Goal: Information Seeking & Learning: Learn about a topic

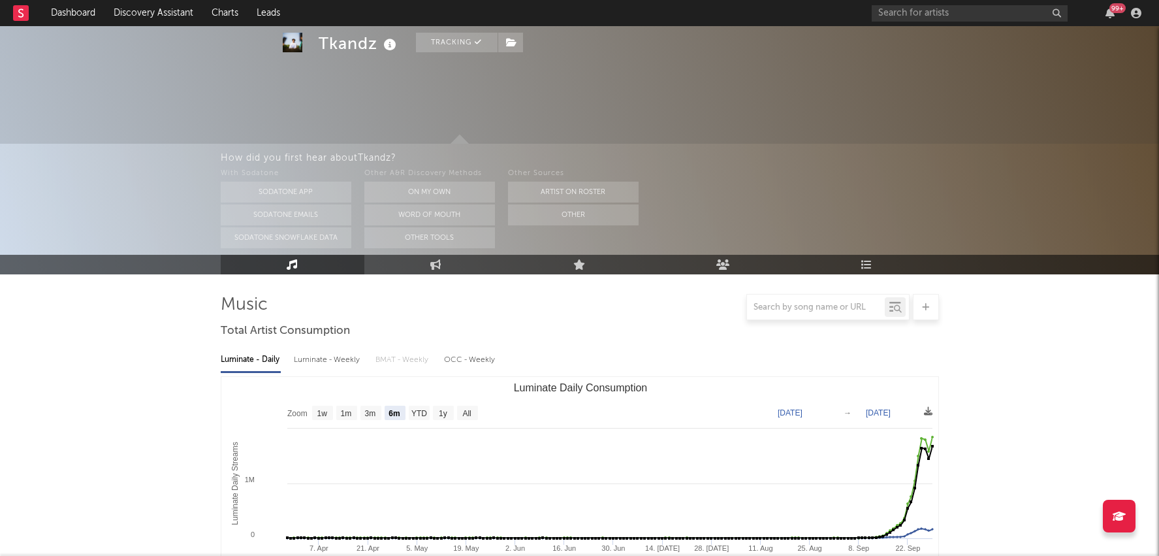
select select "6m"
select select "1w"
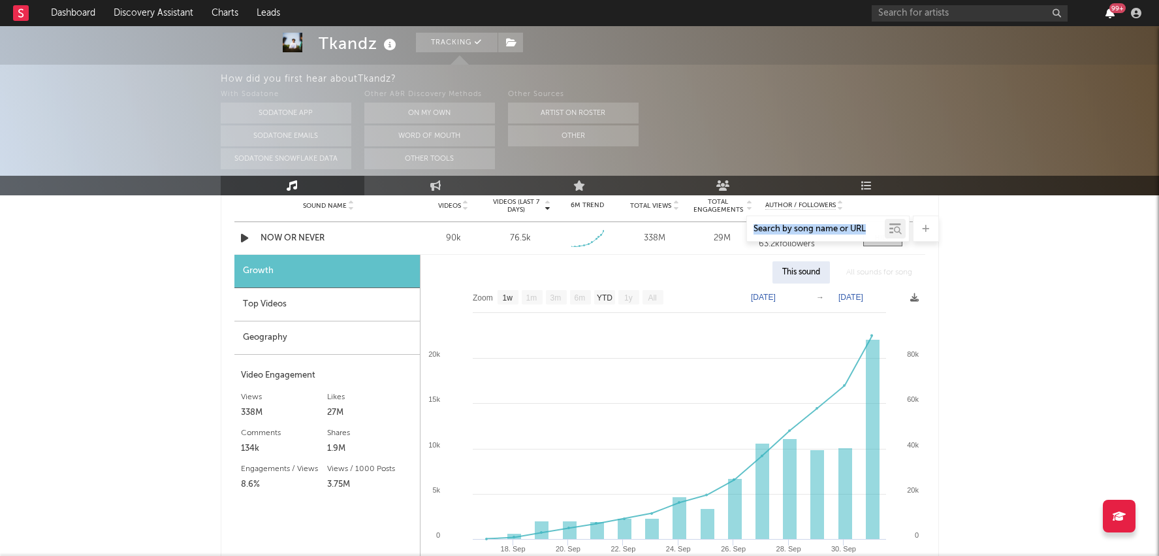
click at [1110, 15] on icon "button" at bounding box center [1110, 13] width 9 height 10
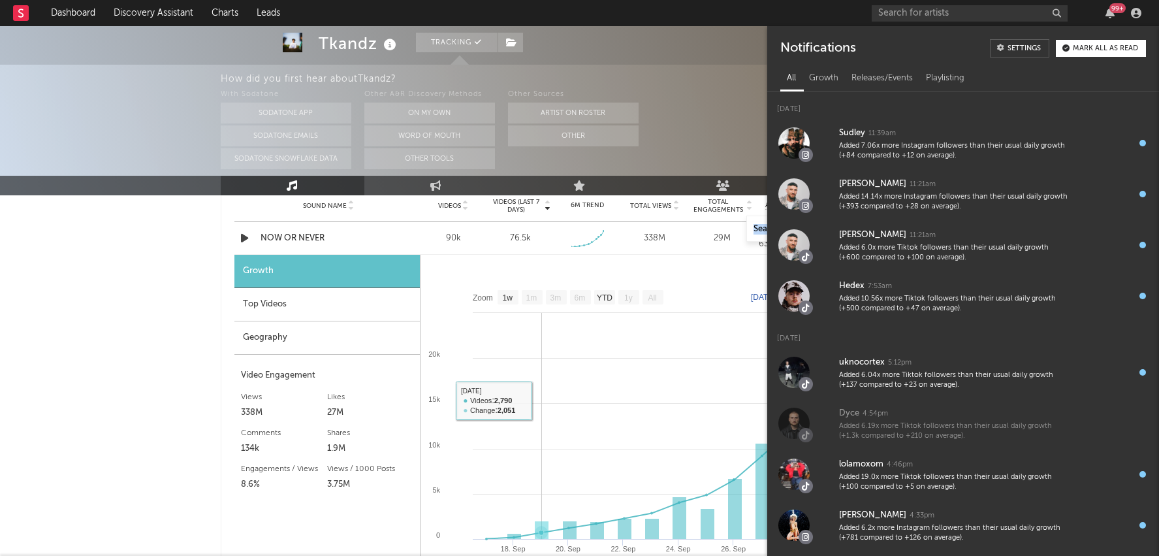
scroll to position [974, 0]
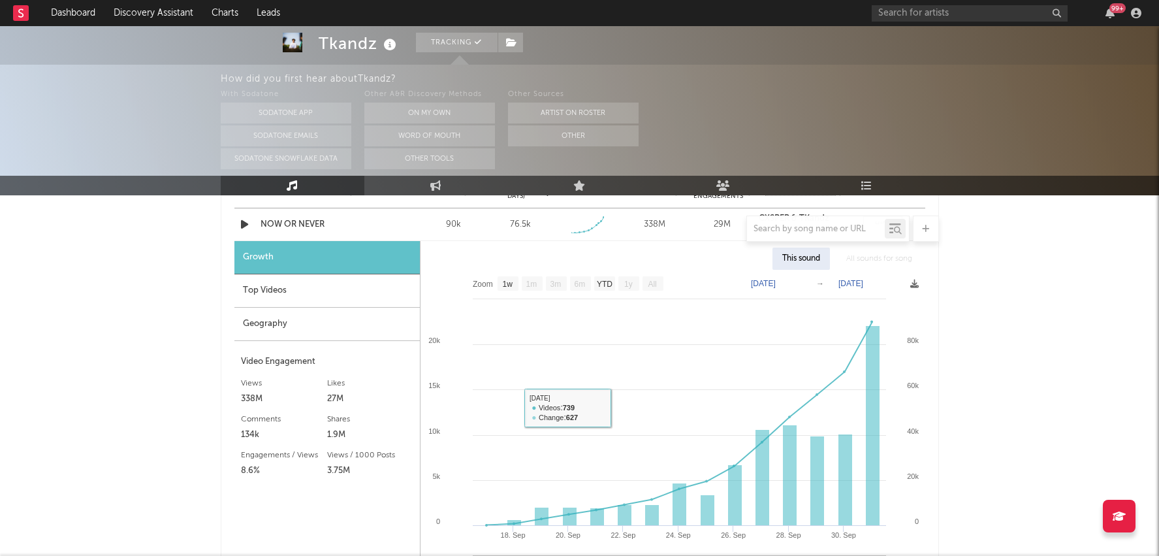
click at [184, 366] on div "Tkandz Tracking United Kingdom | Hip-hop & Rap Edit Tracking Email Alerts On Be…" at bounding box center [579, 277] width 1159 height 2451
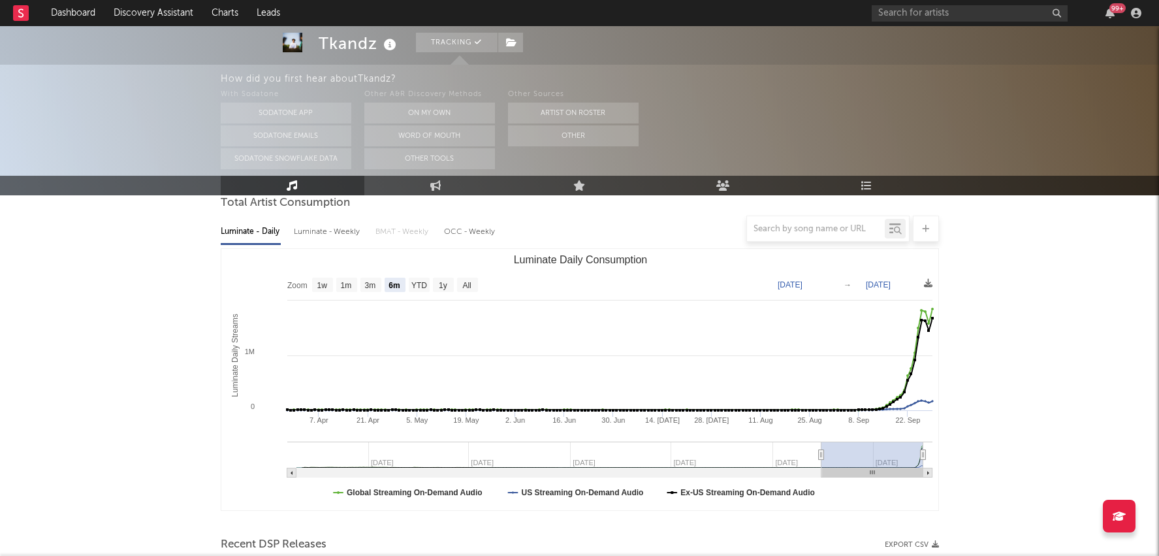
scroll to position [0, 0]
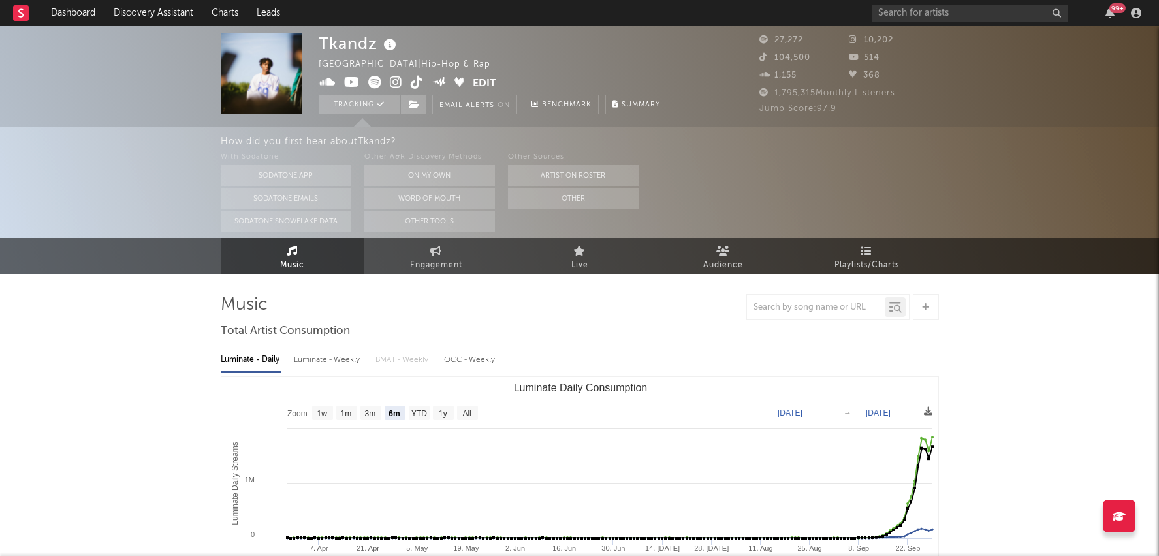
click at [357, 417] on rect "Luminate Daily Consumption" at bounding box center [580, 507] width 718 height 261
click at [379, 417] on rect "Luminate Daily Consumption" at bounding box center [371, 413] width 21 height 14
select select "3m"
type input "2025-06-29"
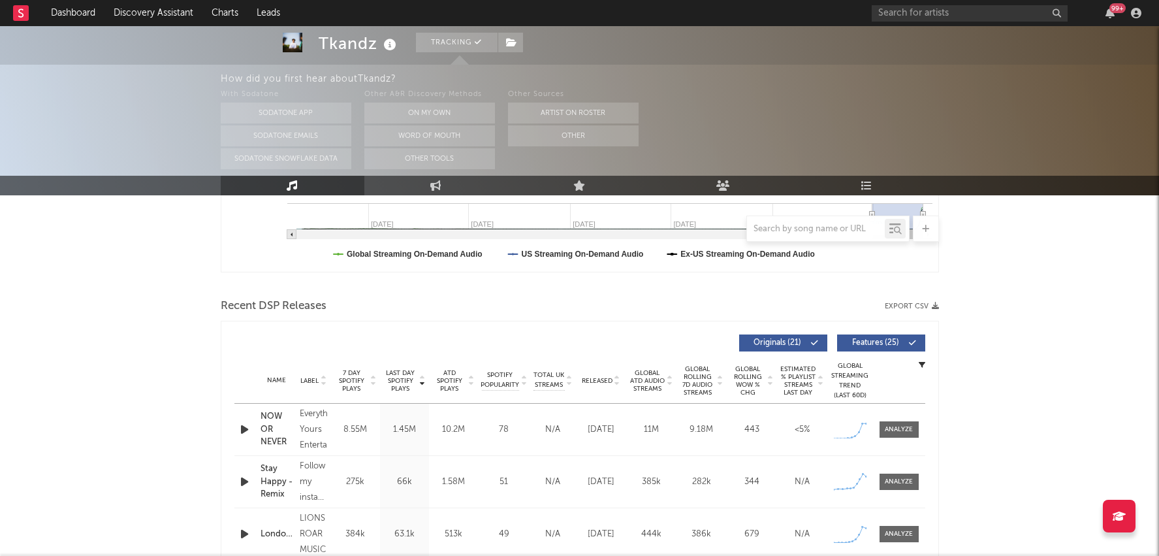
scroll to position [435, 0]
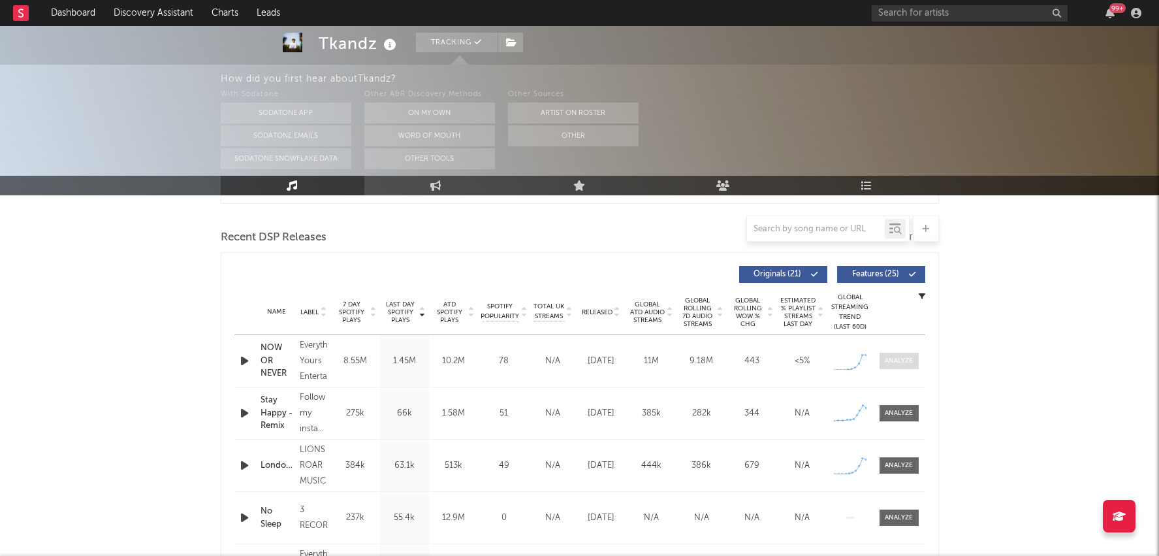
click at [892, 366] on span at bounding box center [899, 361] width 39 height 16
select select "1w"
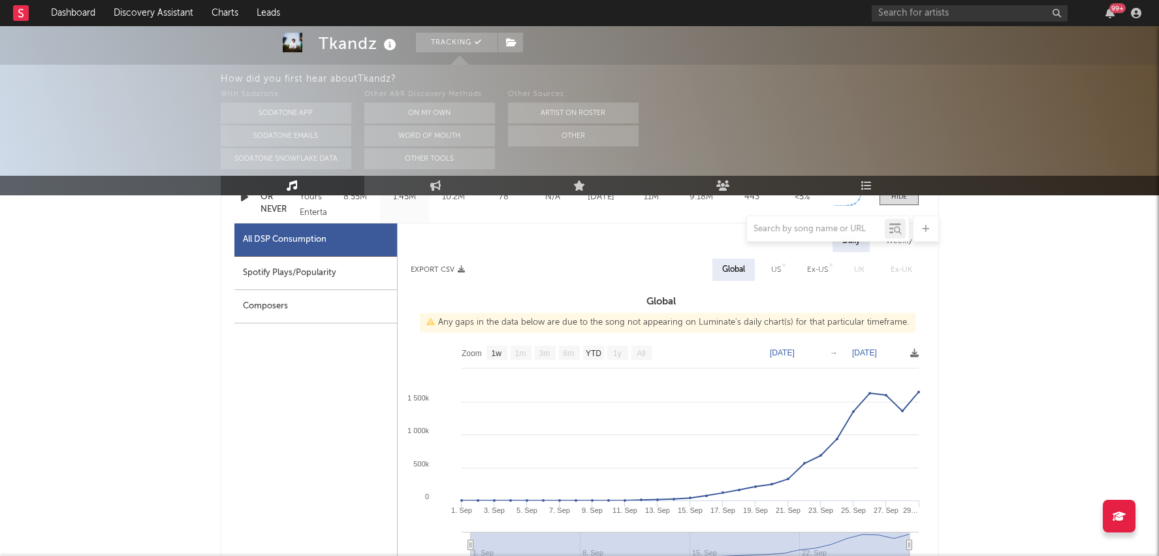
scroll to position [609, 0]
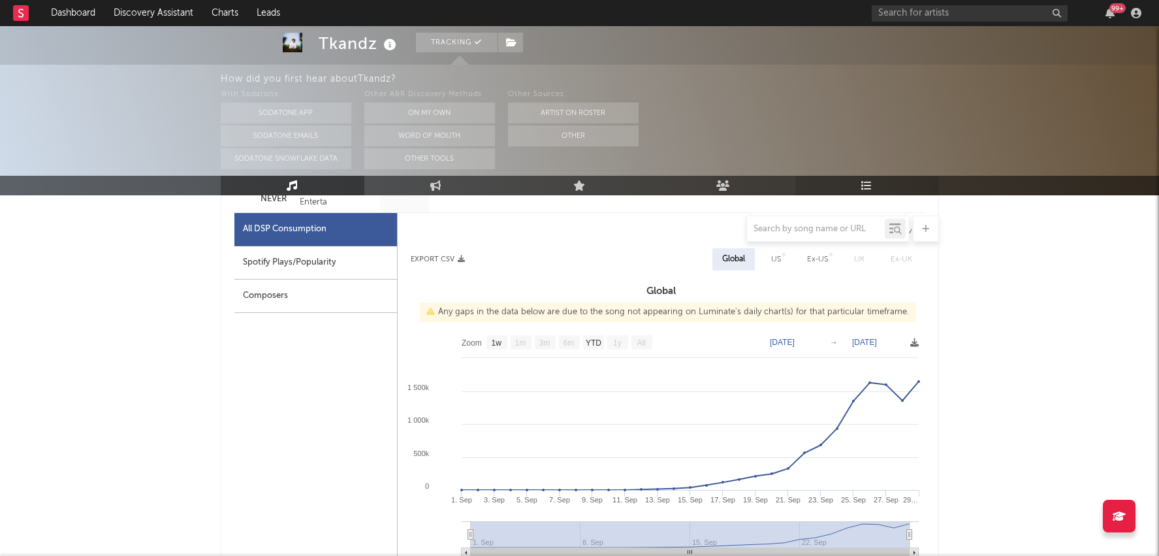
click at [874, 189] on link "Playlists/Charts" at bounding box center [868, 186] width 144 height 20
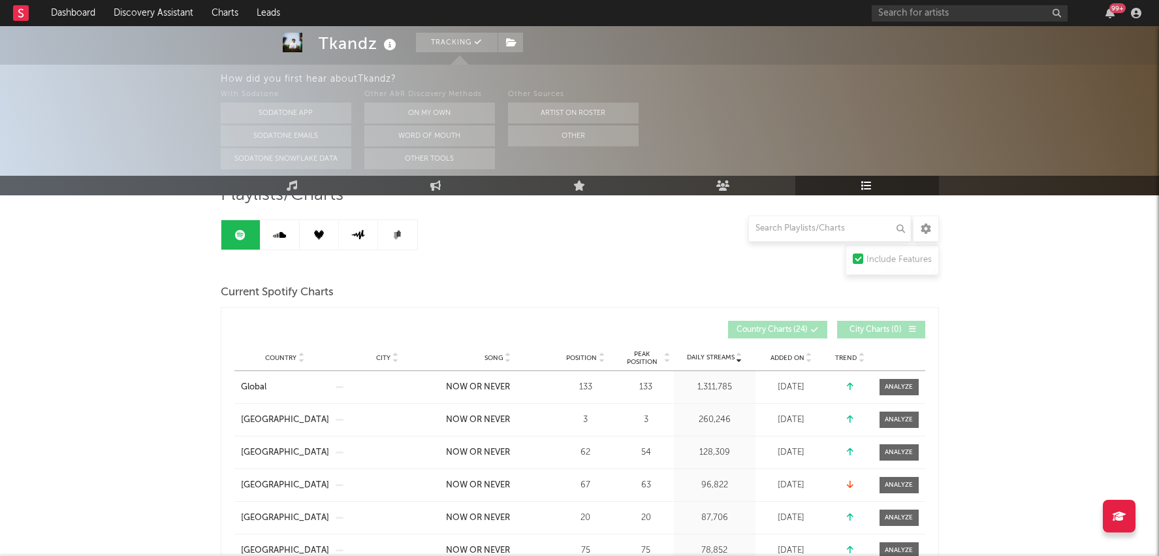
scroll to position [111, 0]
click at [897, 417] on div at bounding box center [899, 418] width 28 height 10
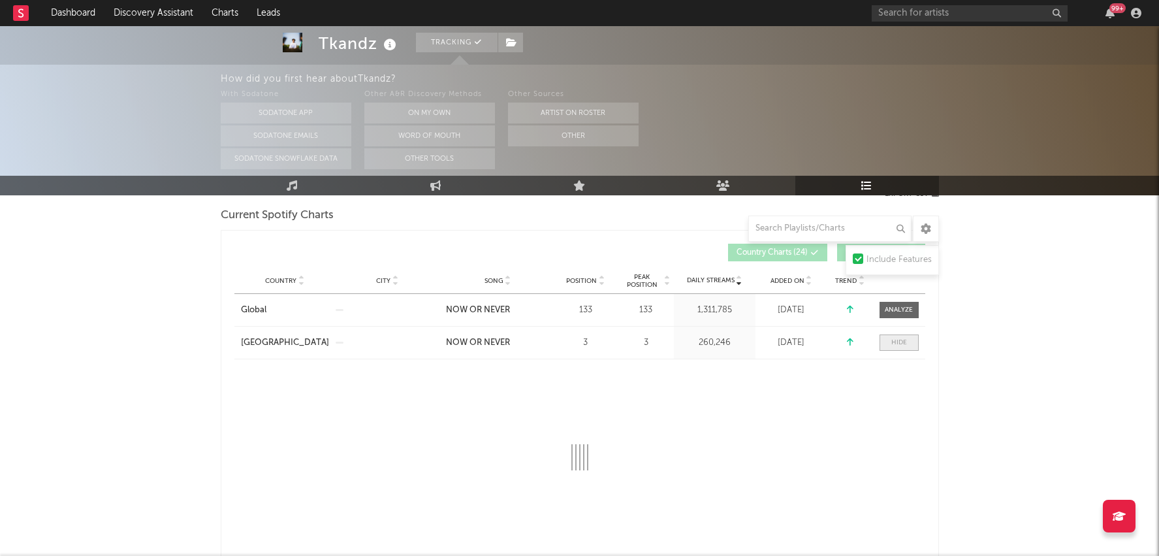
scroll to position [201, 0]
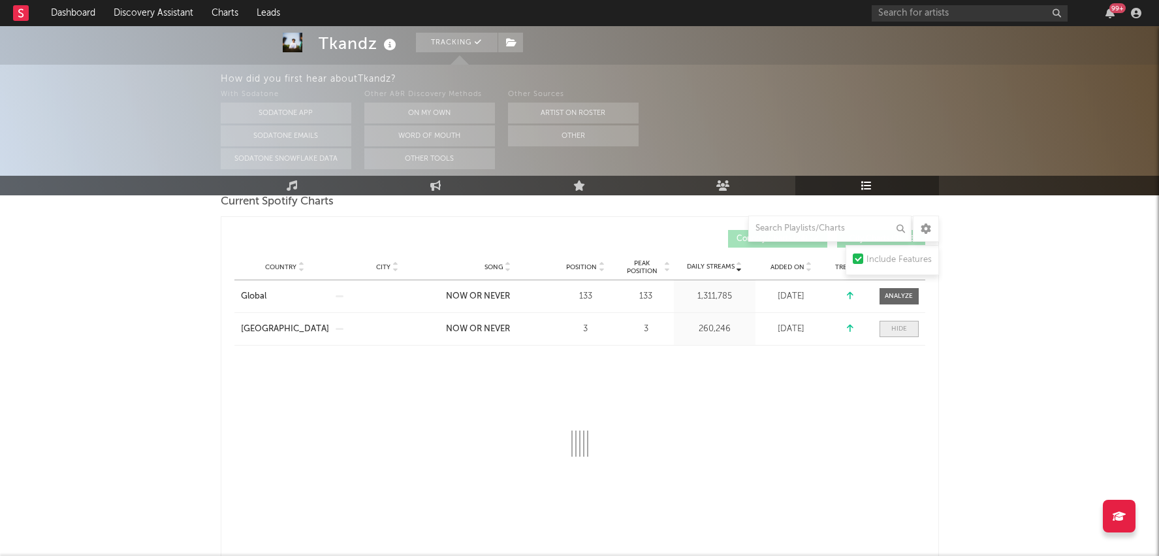
select select "1w"
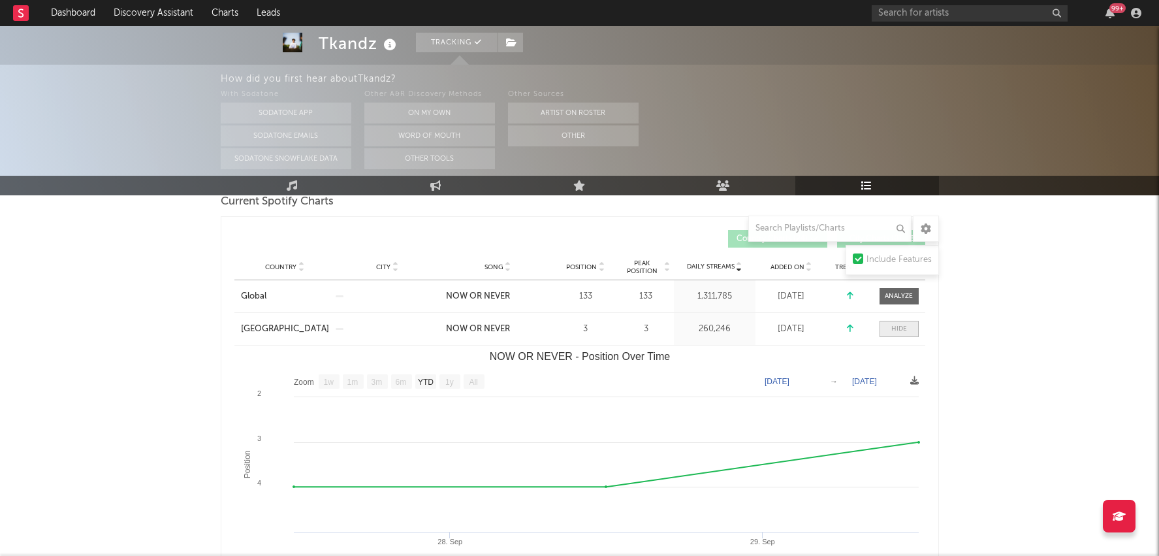
click at [890, 327] on span at bounding box center [899, 329] width 39 height 16
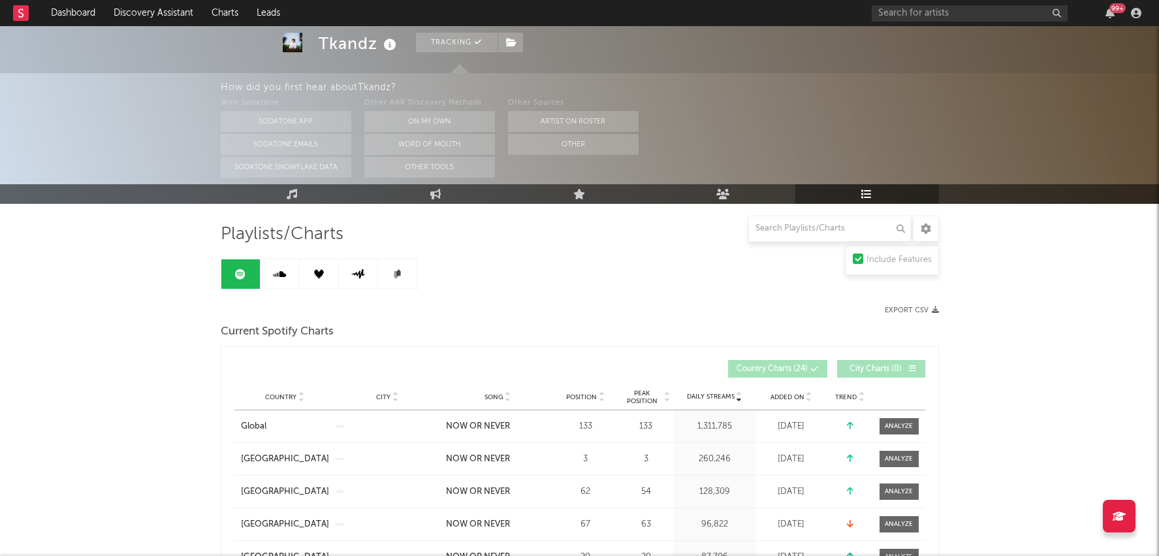
scroll to position [62, 0]
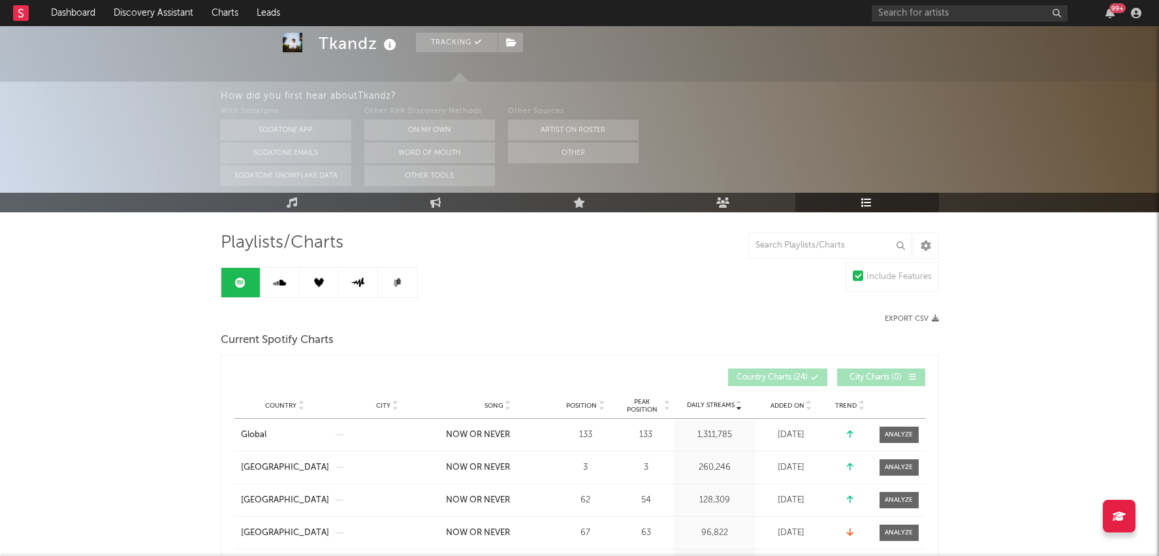
click at [907, 315] on button "Export CSV" at bounding box center [912, 319] width 54 height 8
click at [313, 268] on link at bounding box center [319, 282] width 39 height 29
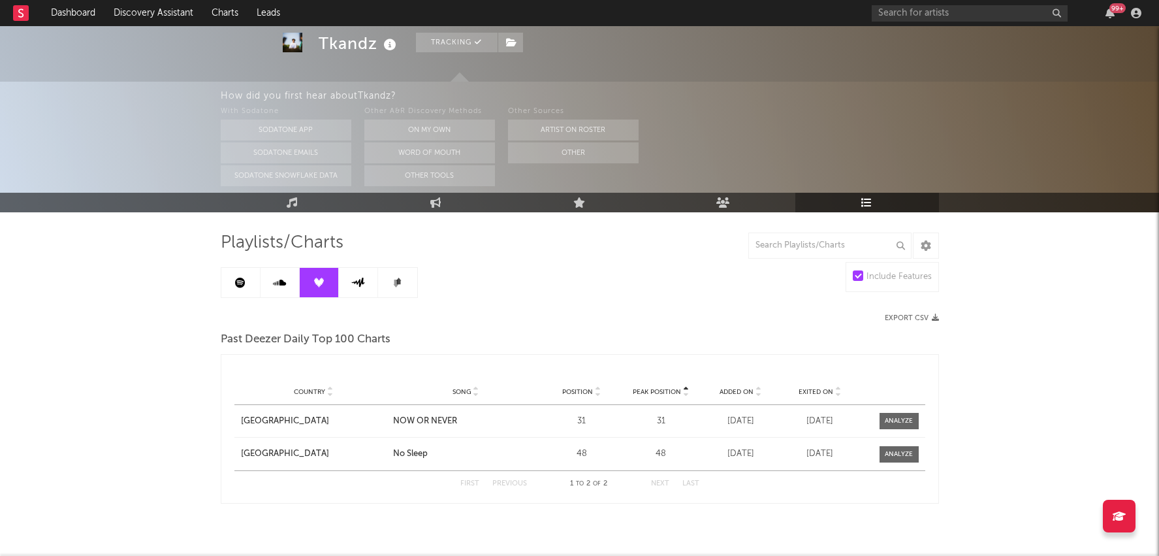
click at [278, 278] on icon at bounding box center [279, 283] width 13 height 10
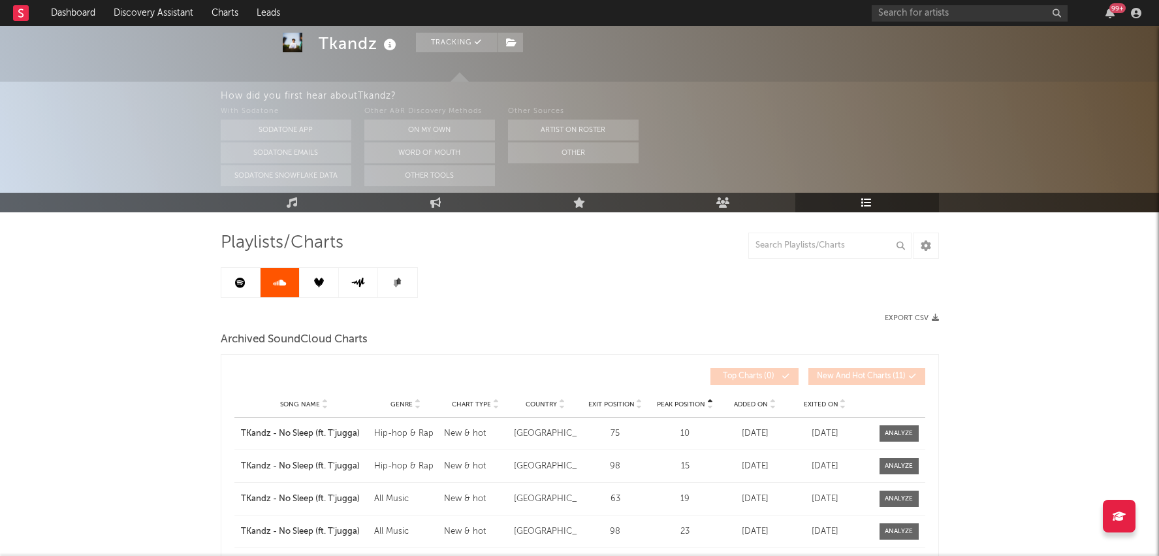
click at [245, 283] on icon at bounding box center [240, 283] width 10 height 10
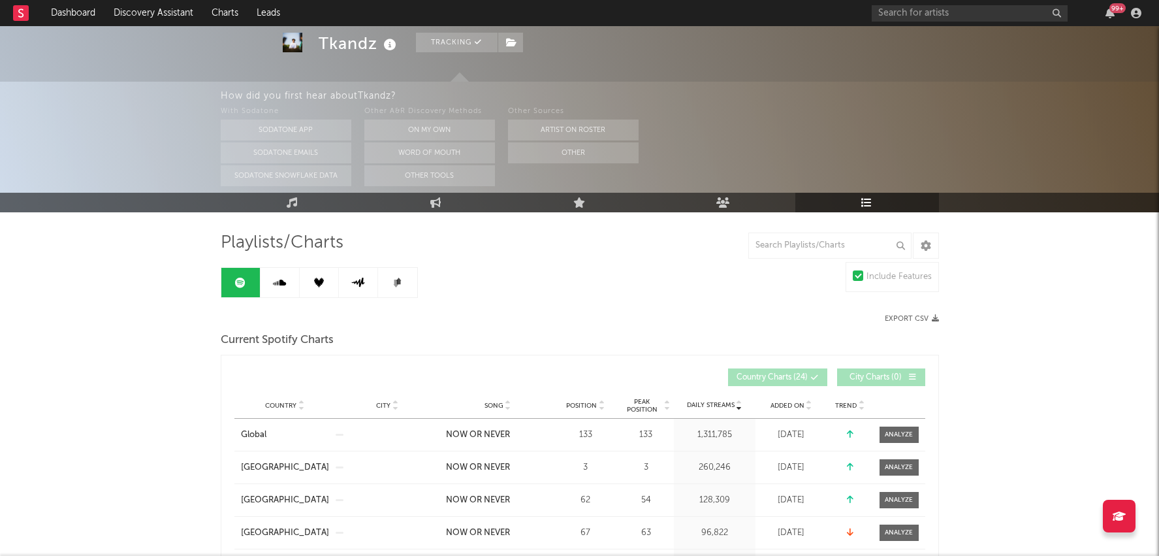
click at [332, 289] on link at bounding box center [319, 282] width 39 height 29
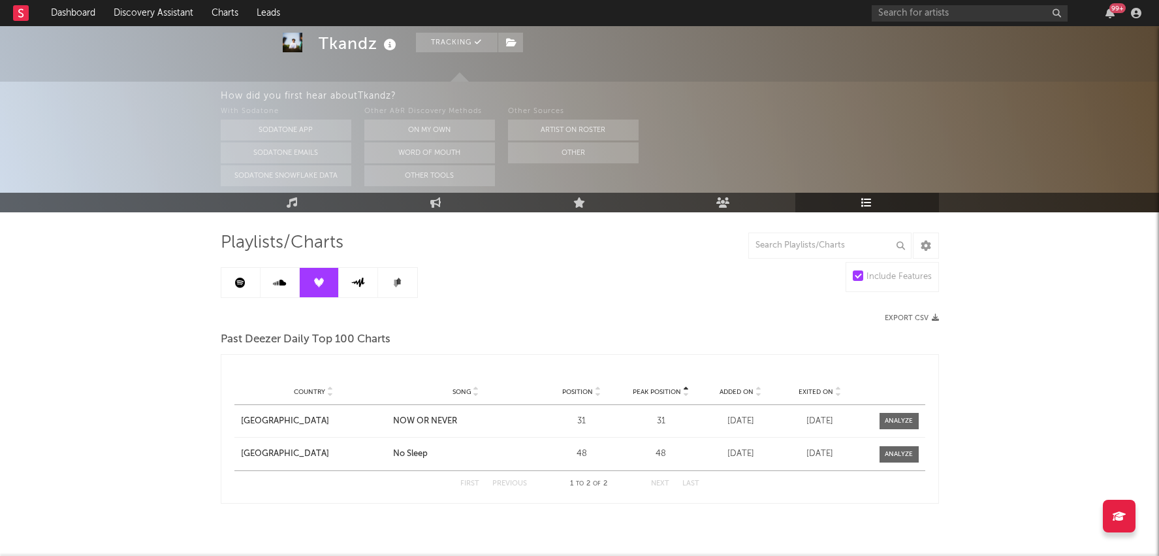
click at [368, 287] on link at bounding box center [358, 282] width 39 height 29
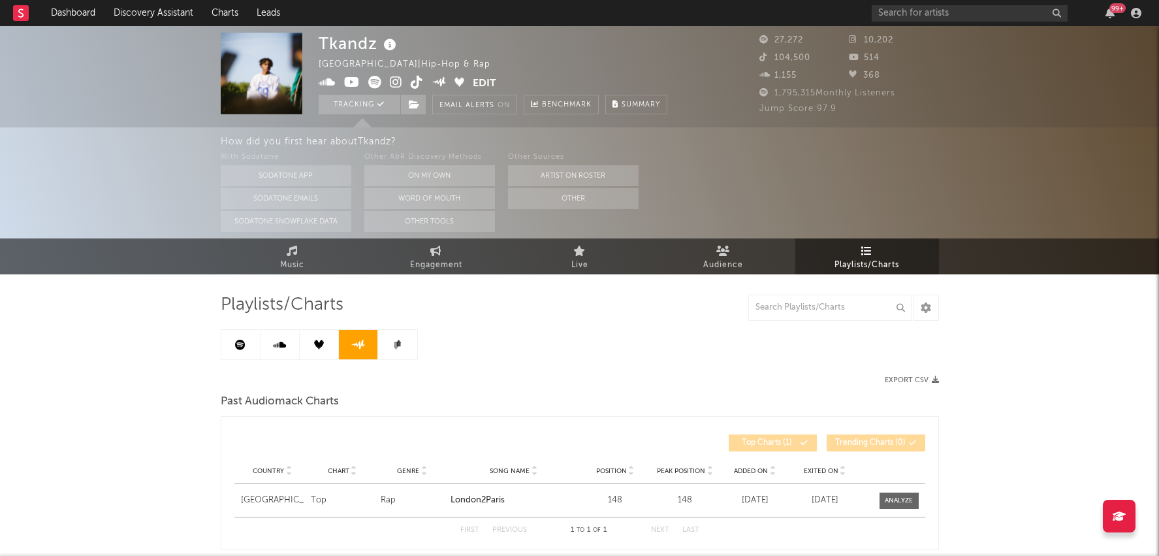
click at [483, 82] on button "Edit" at bounding box center [485, 84] width 24 height 16
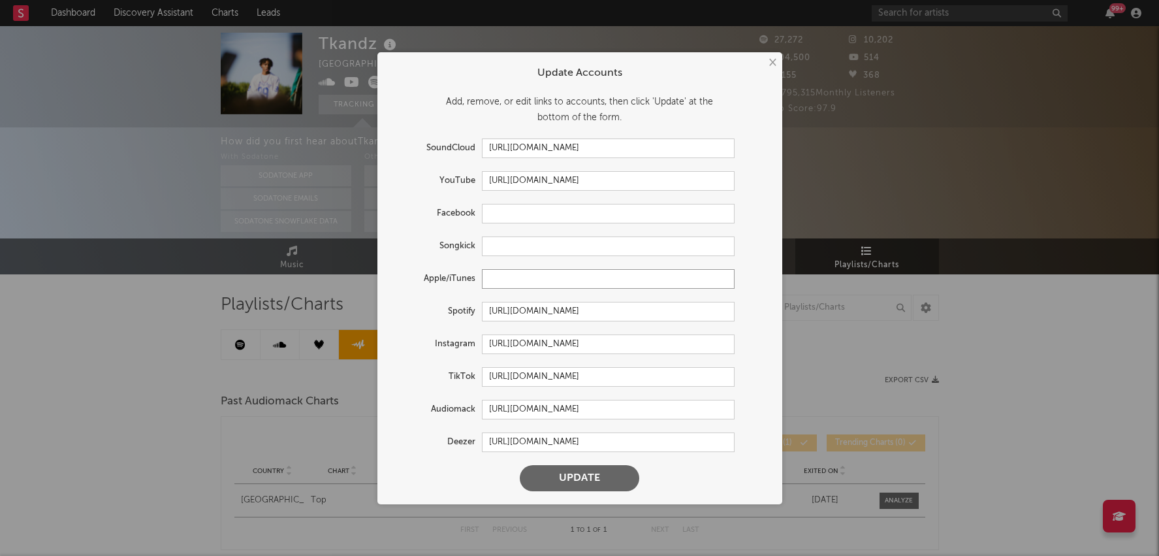
click at [534, 278] on input "text" at bounding box center [608, 279] width 253 height 20
paste input "https://music.apple.com/zm/artist/tkandz/1596651878"
type input "https://music.apple.com/zm/artist/tkandz/1596651878"
click at [601, 482] on button "Update" at bounding box center [580, 478] width 120 height 26
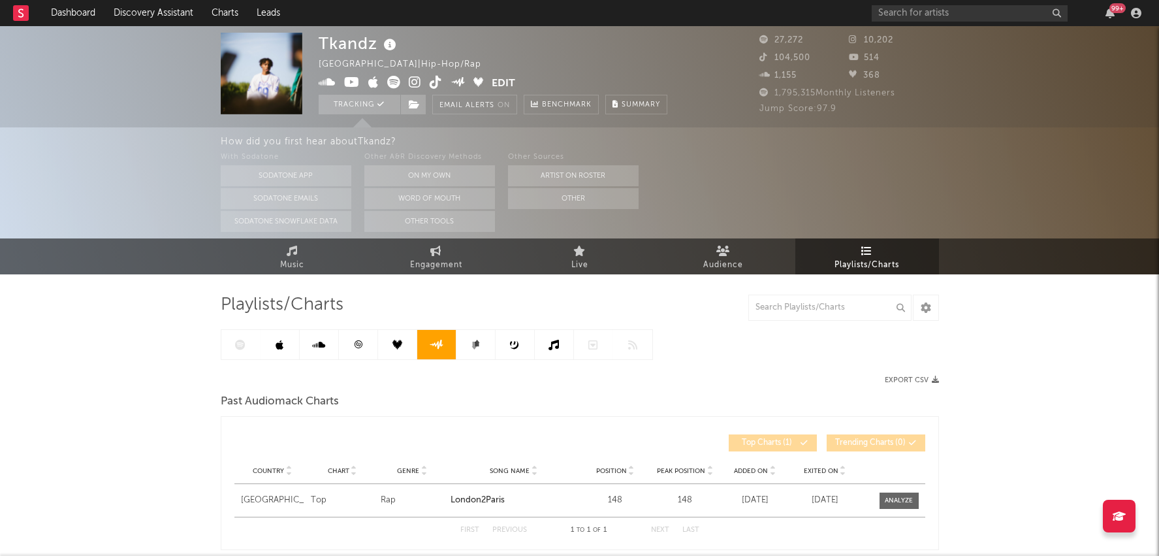
click at [276, 348] on icon at bounding box center [280, 345] width 8 height 10
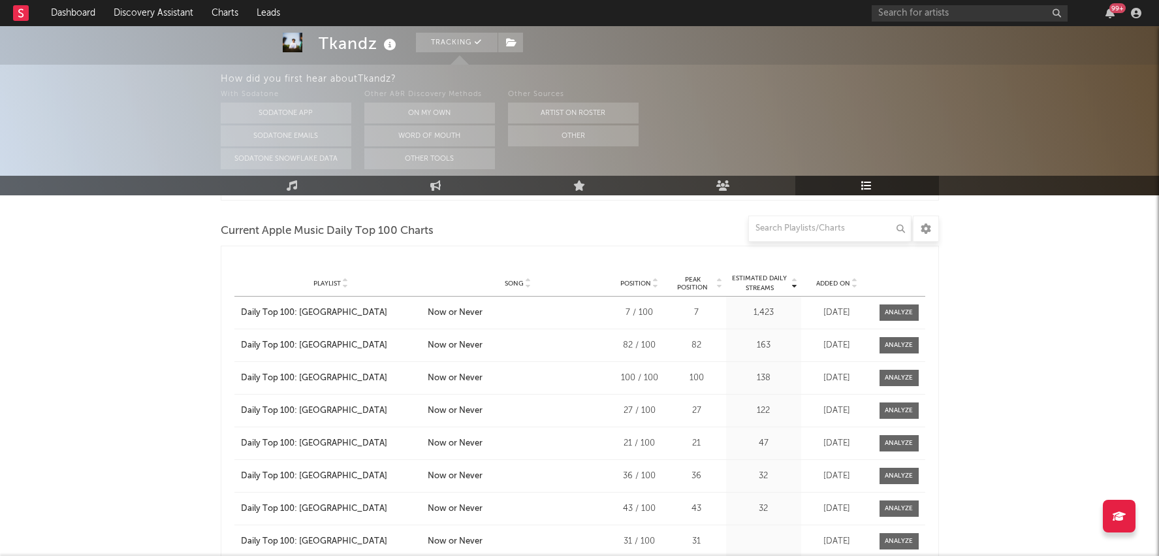
scroll to position [632, 0]
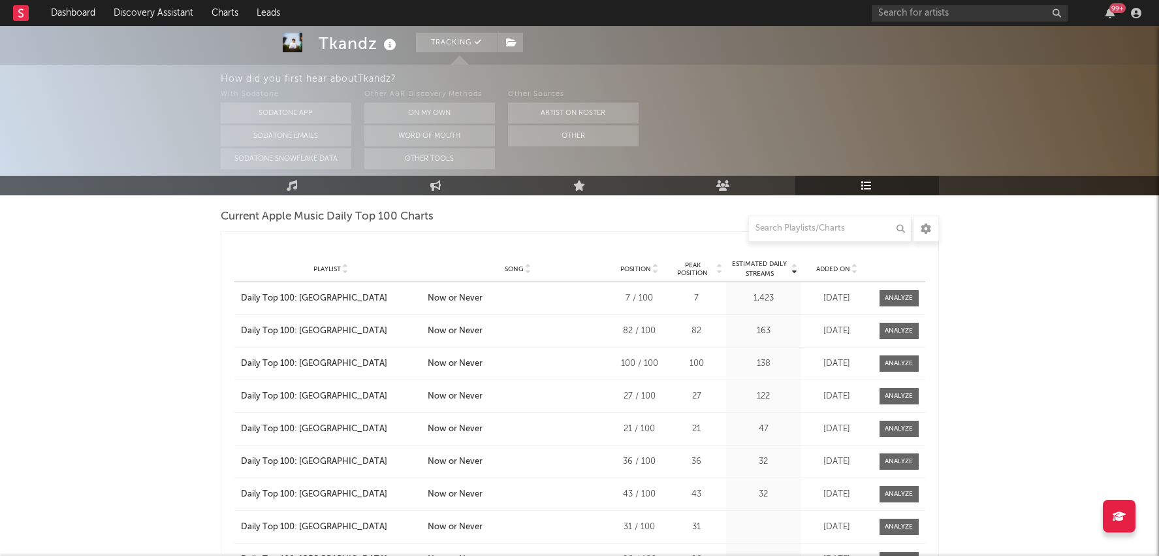
click at [647, 265] on span "Position" at bounding box center [635, 269] width 31 height 8
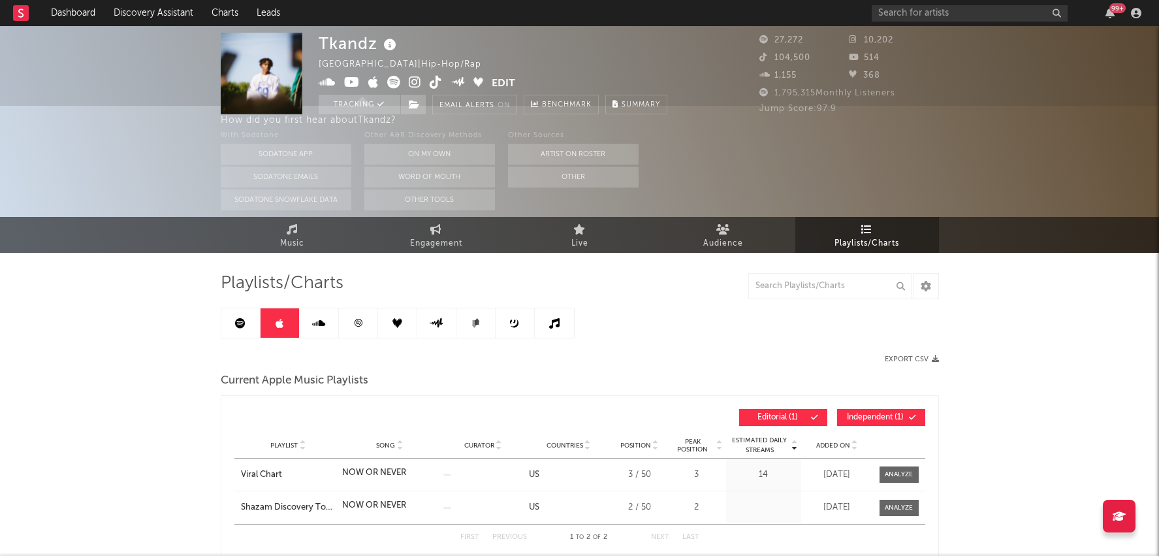
scroll to position [0, 0]
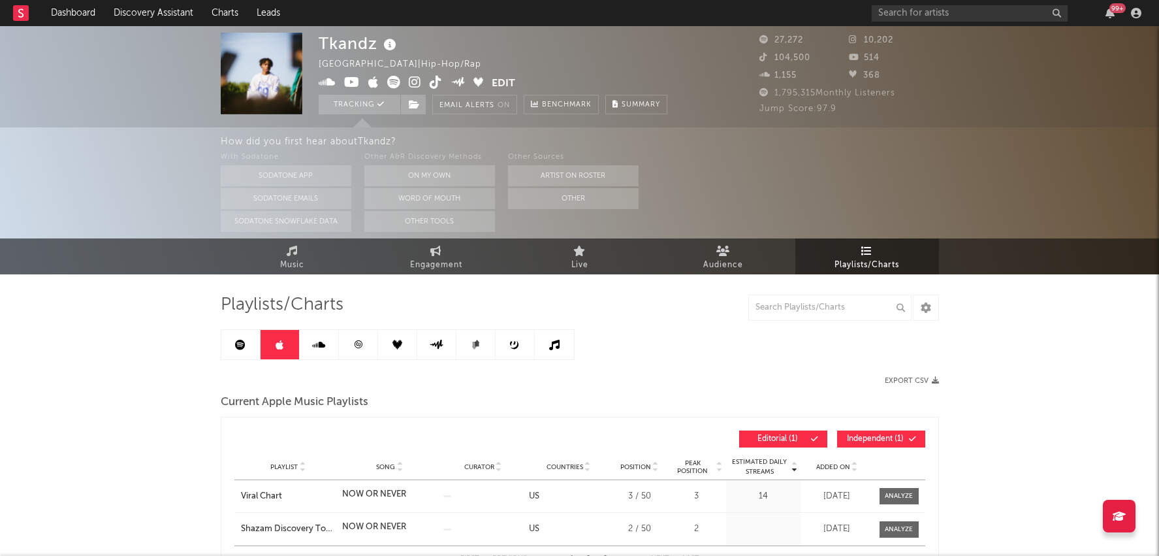
click at [359, 352] on link at bounding box center [358, 344] width 39 height 29
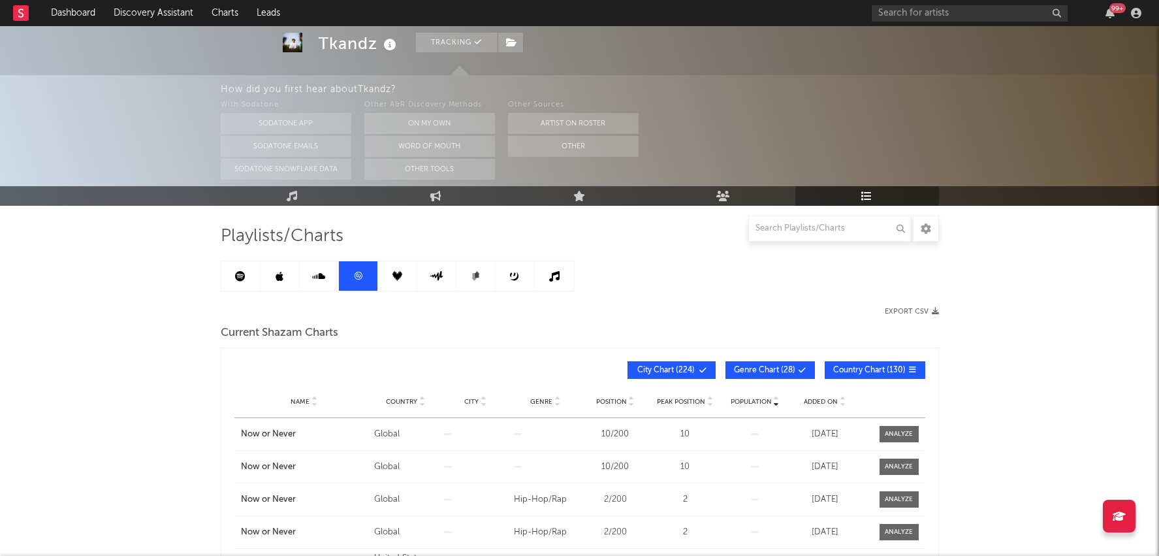
scroll to position [85, 0]
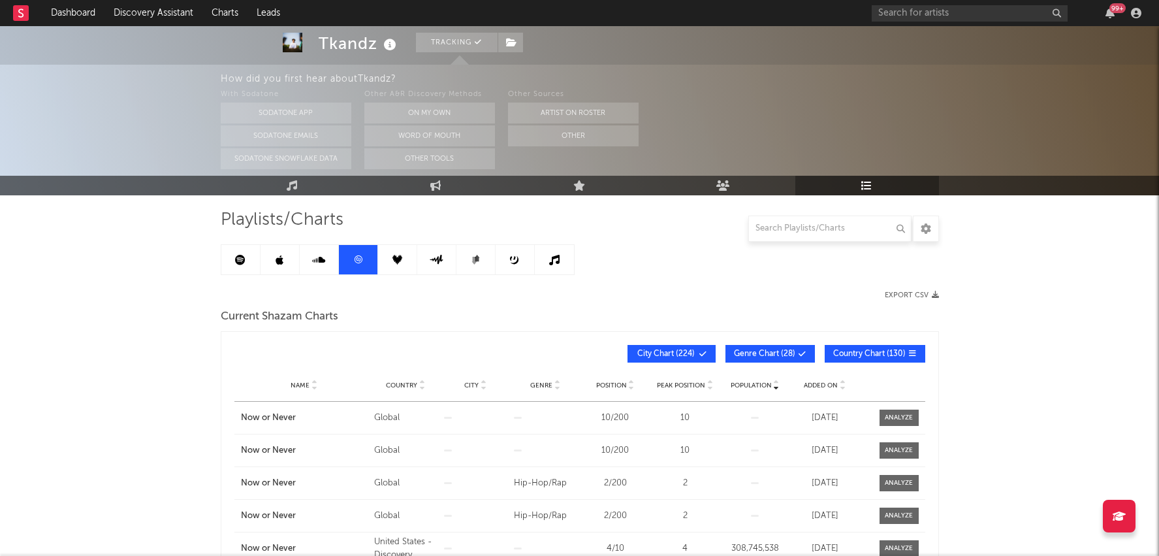
click at [788, 352] on span "Genre Chart ( 28 )" at bounding box center [764, 354] width 61 height 8
click at [886, 347] on button "Country Chart ( 130 )" at bounding box center [875, 354] width 101 height 18
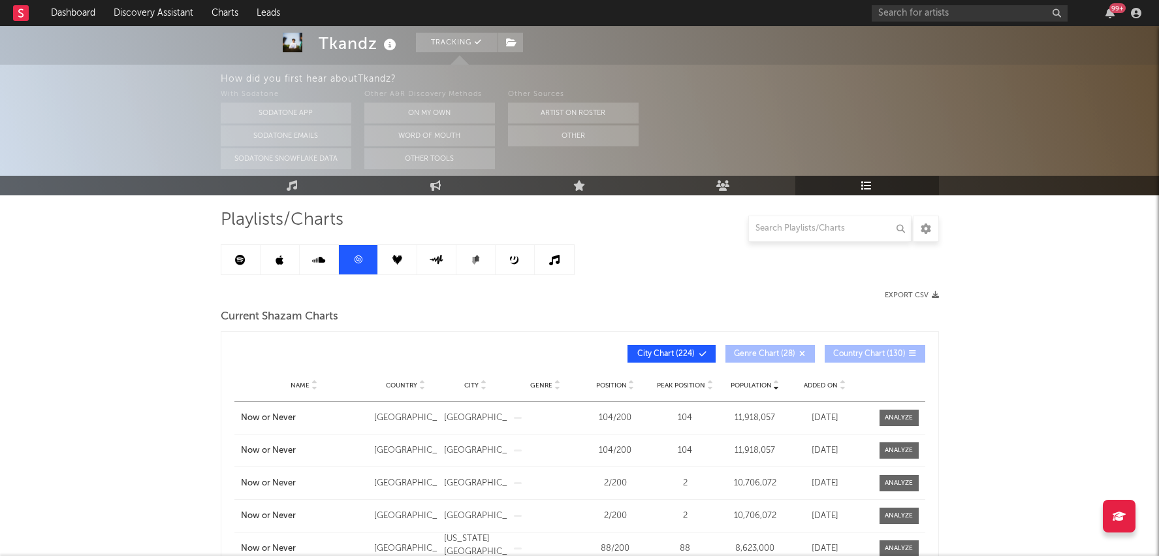
click at [693, 355] on span "City Chart ( 224 )" at bounding box center [666, 354] width 60 height 8
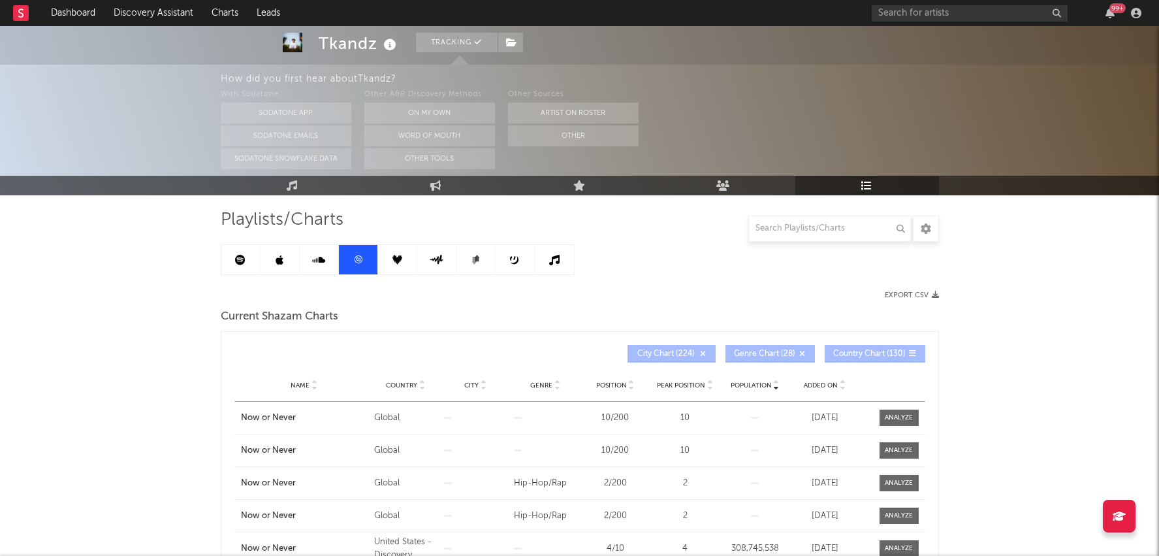
click at [892, 357] on button "Country Chart ( 130 )" at bounding box center [875, 354] width 101 height 18
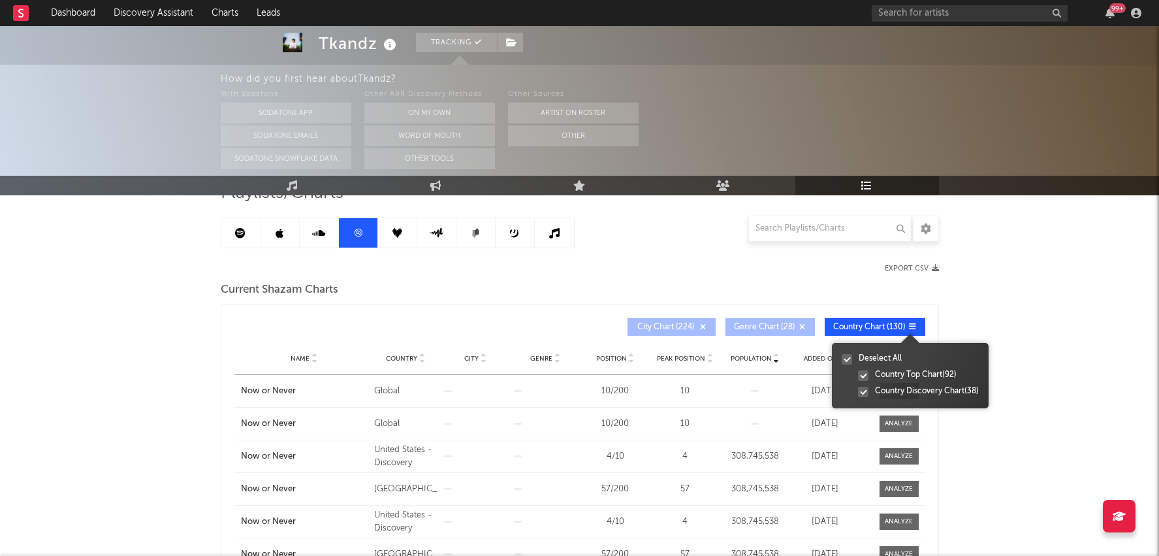
click at [886, 389] on div "Country Discovery Chart ( 38 )" at bounding box center [927, 391] width 104 height 12
click at [858, 389] on input "Country Discovery Chart ( 38 )" at bounding box center [858, 391] width 0 height 13
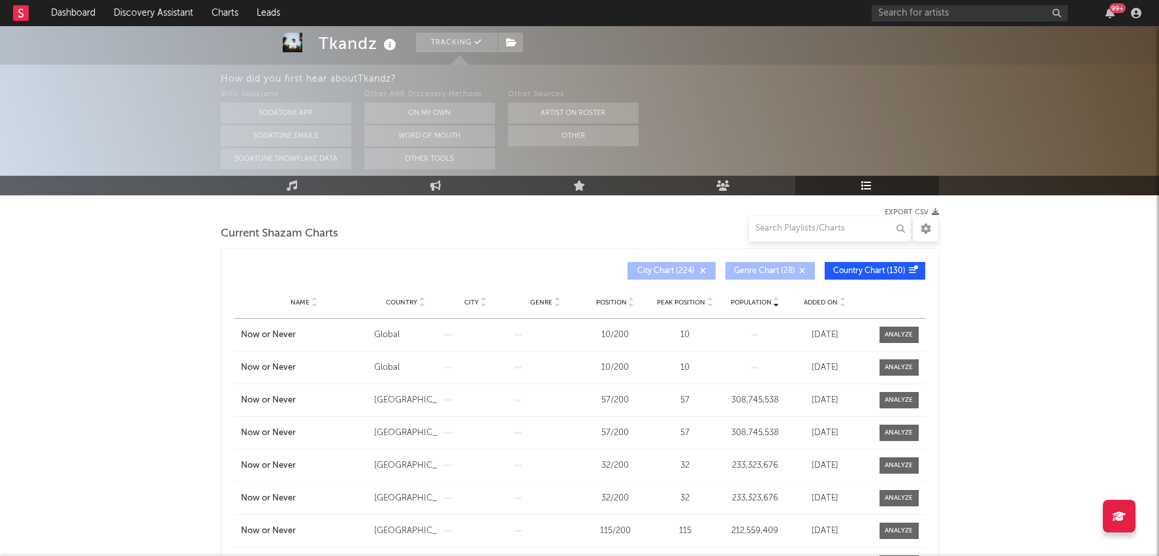
scroll to position [176, 0]
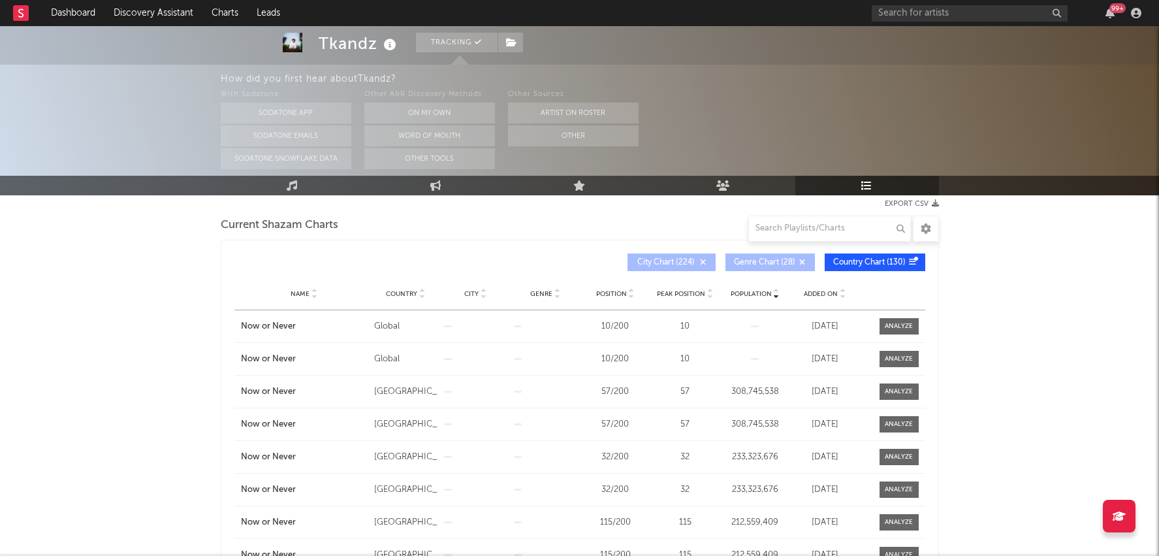
click at [616, 289] on div "Position" at bounding box center [615, 294] width 63 height 10
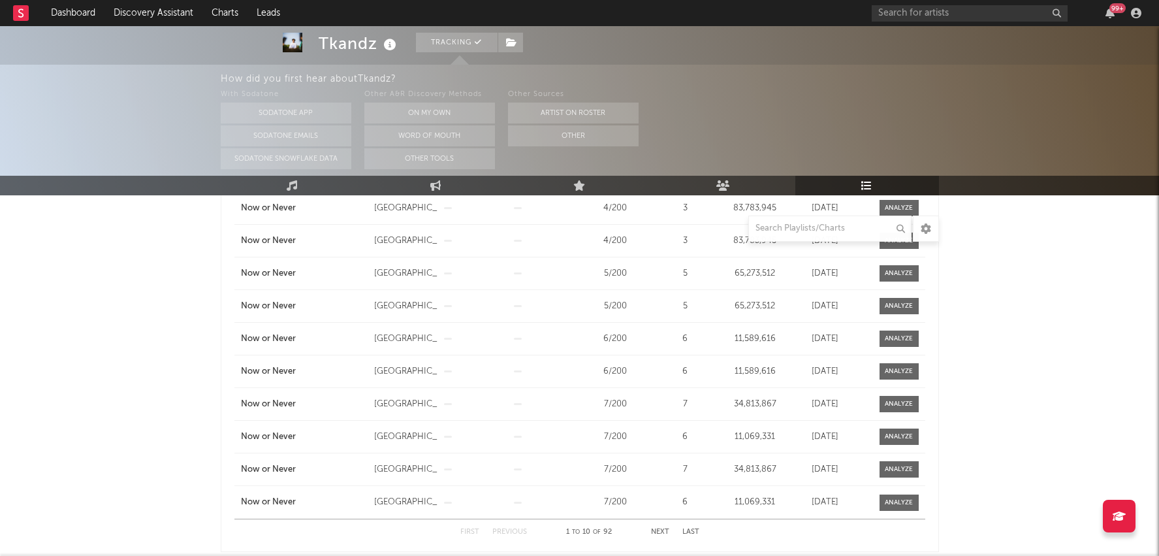
scroll to position [358, 0]
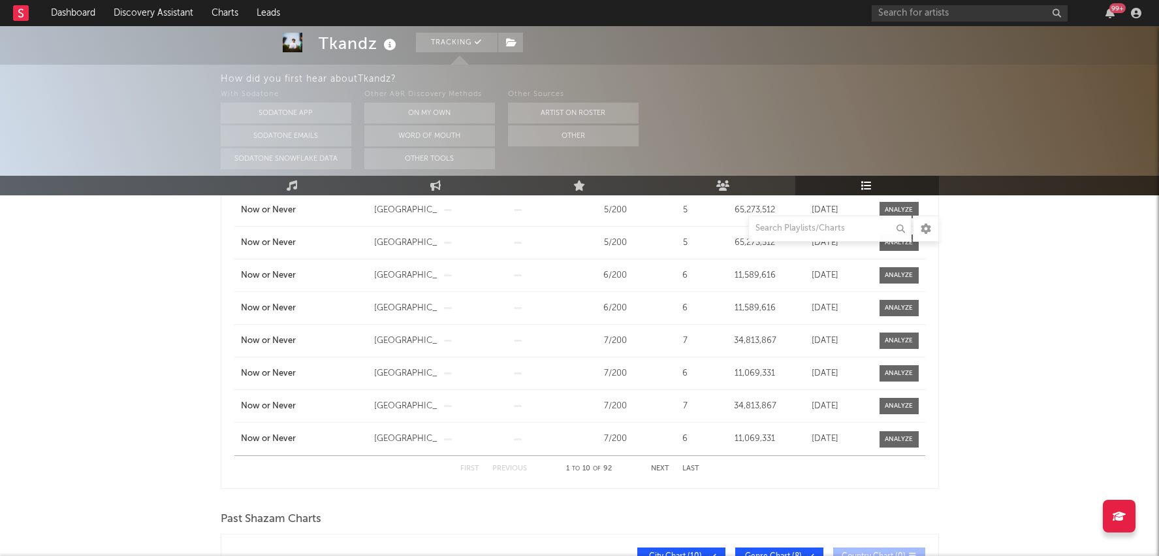
click at [656, 468] on button "Next" at bounding box center [660, 468] width 18 height 7
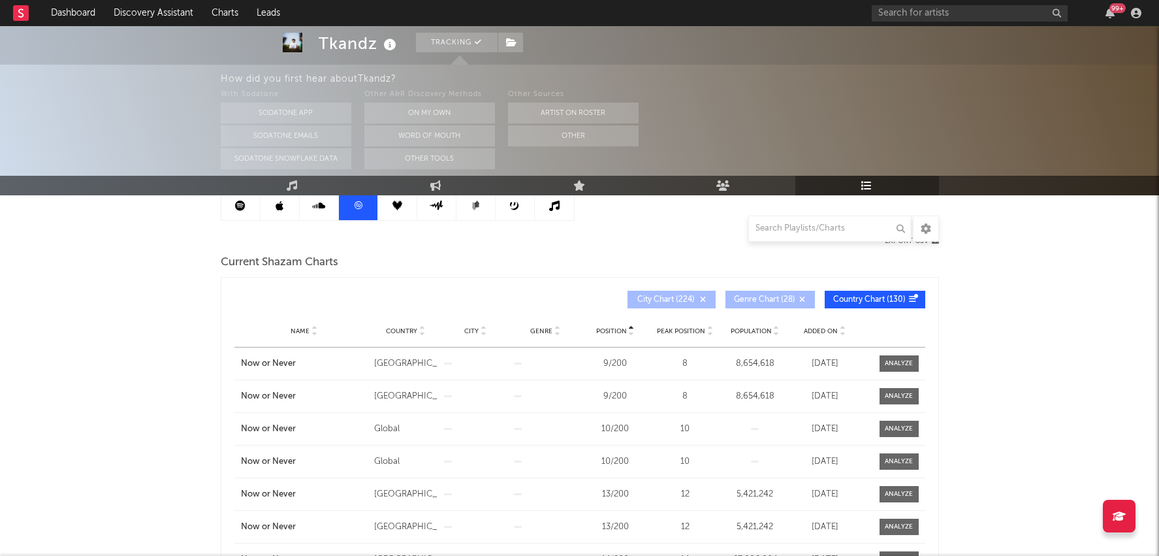
scroll to position [0, 0]
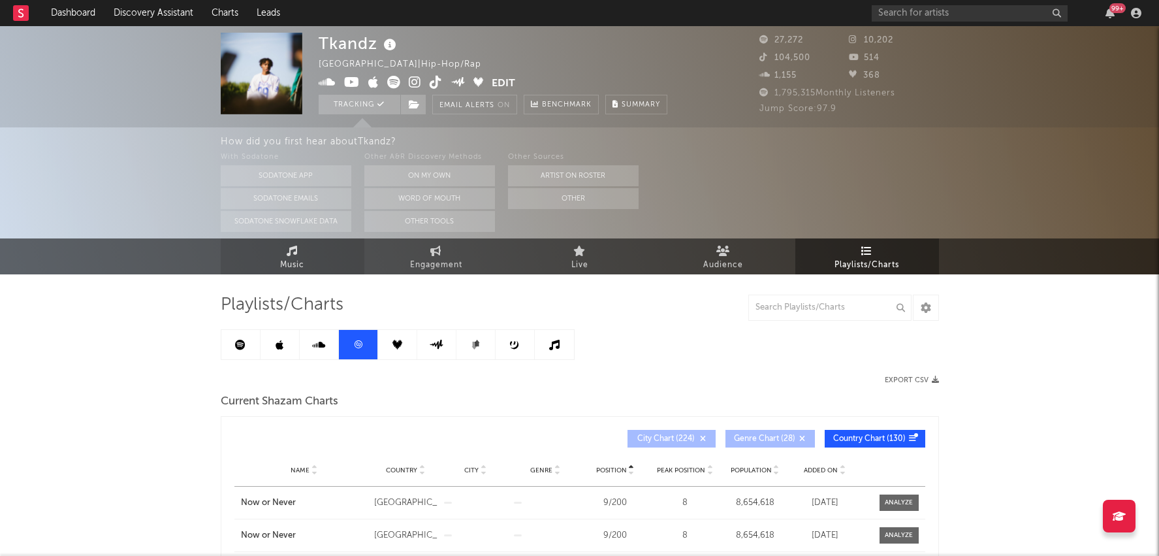
click at [293, 260] on span "Music" at bounding box center [292, 265] width 24 height 16
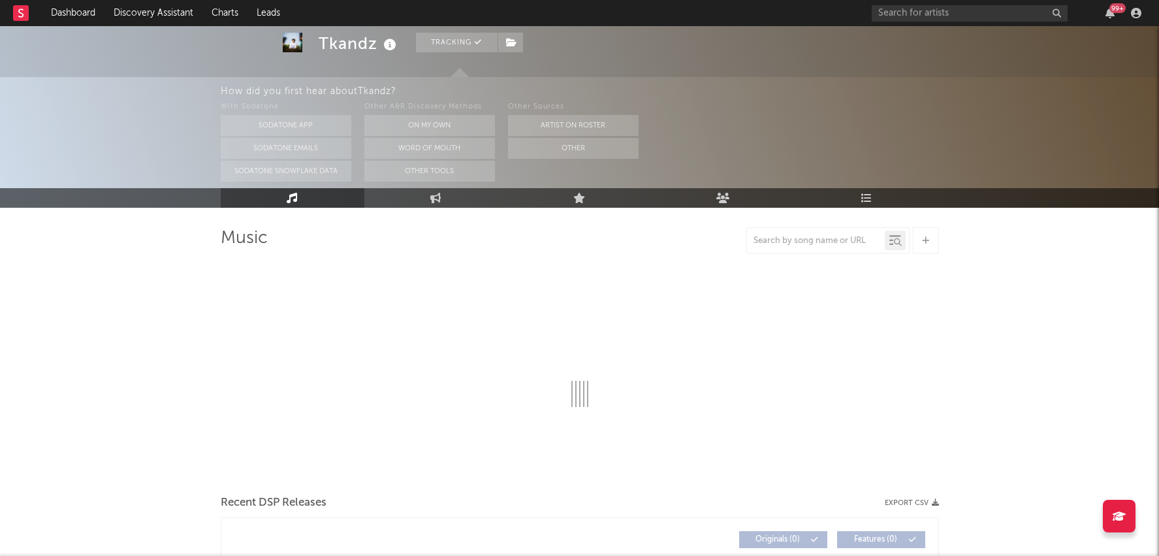
select select "6m"
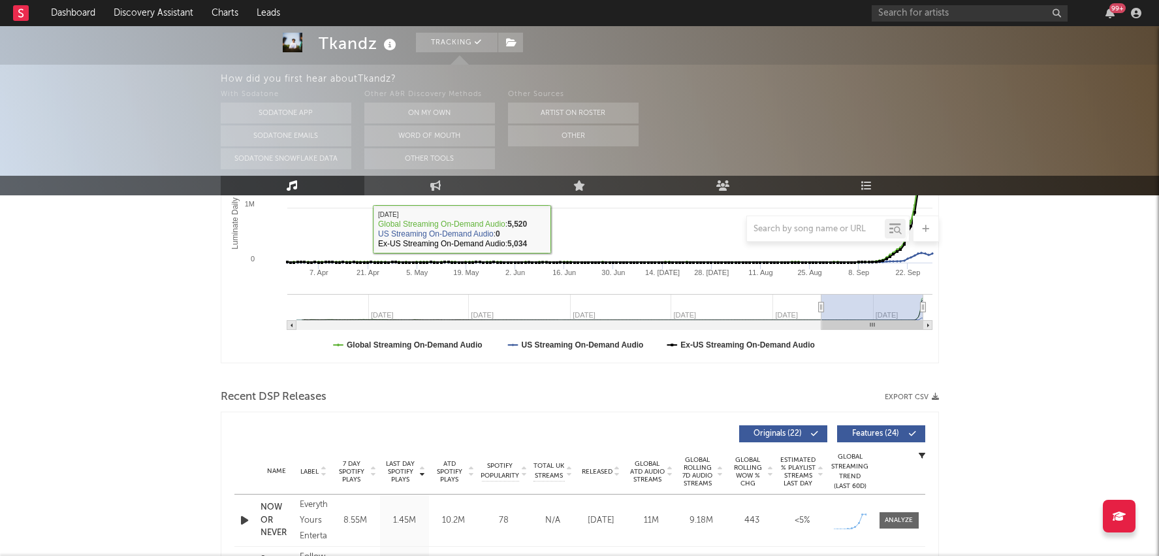
scroll to position [298, 0]
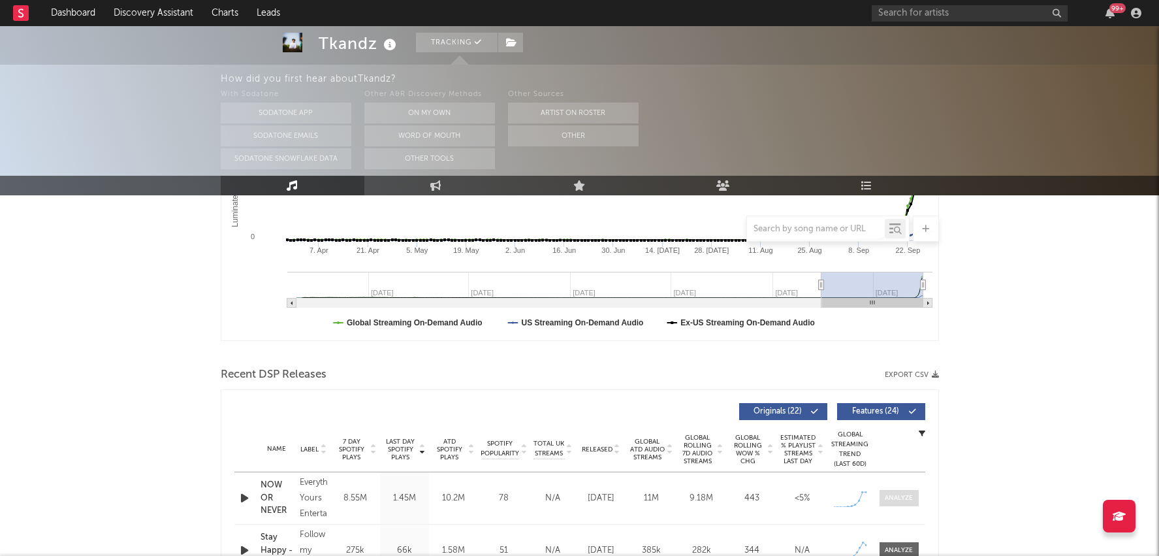
click at [909, 499] on div at bounding box center [899, 498] width 28 height 10
select select "1w"
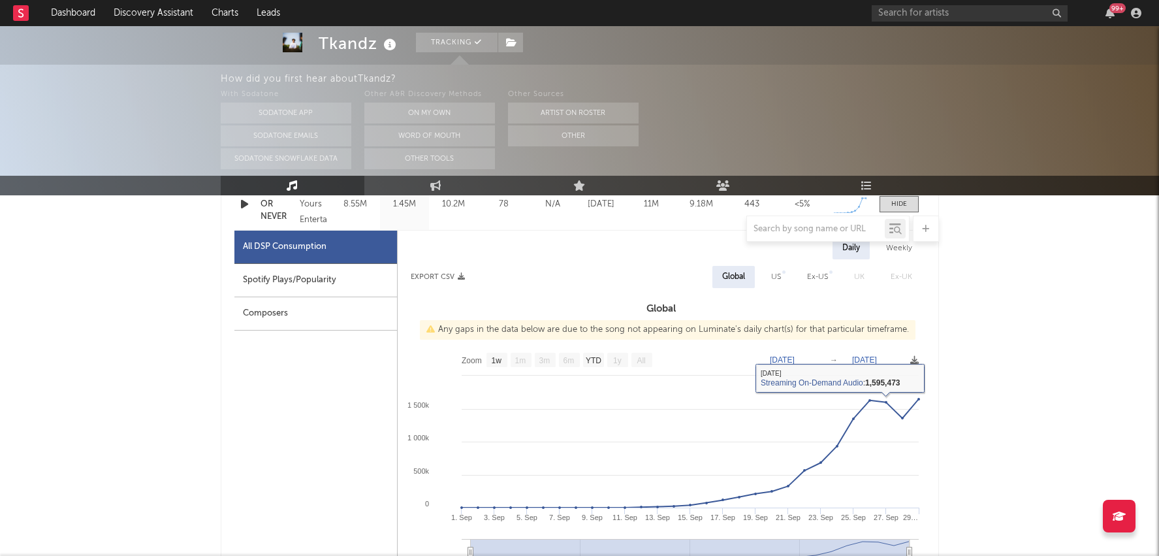
scroll to position [619, 0]
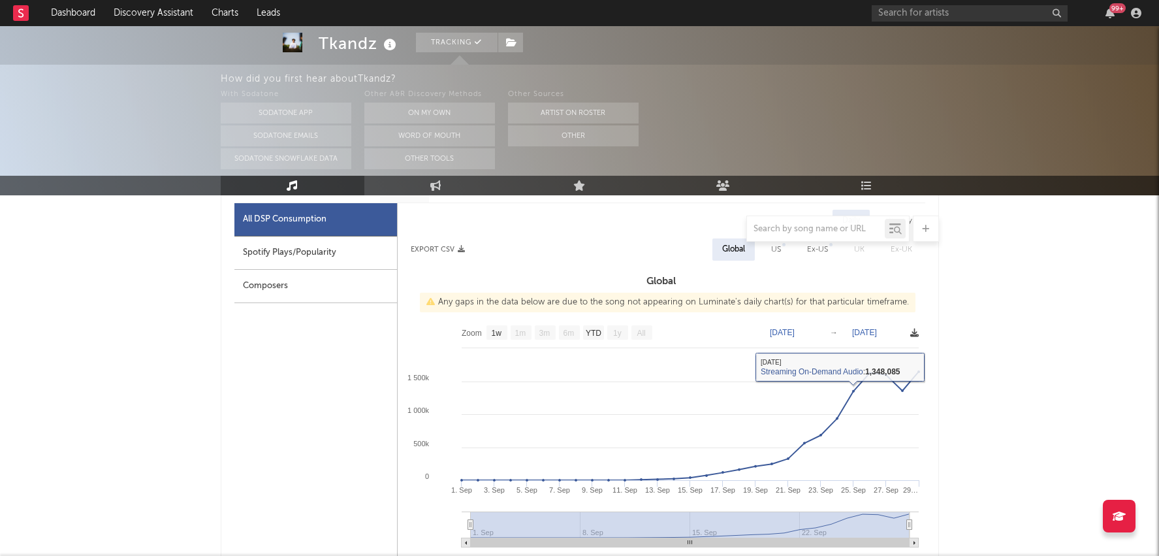
click at [917, 333] on icon at bounding box center [914, 333] width 8 height 8
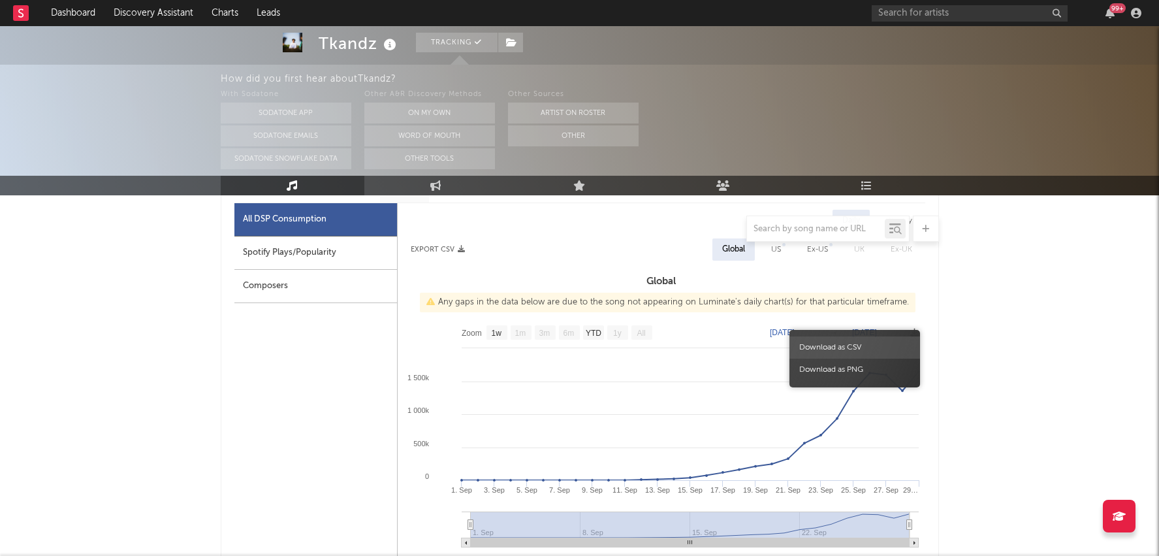
click at [882, 355] on span "Download as CSV" at bounding box center [855, 347] width 131 height 22
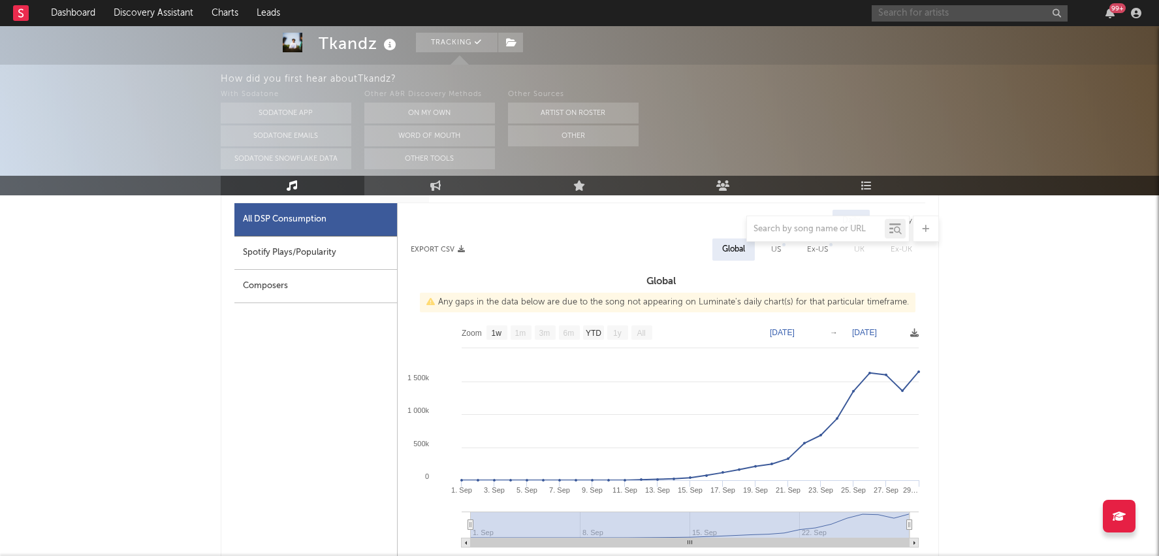
click at [945, 6] on input "text" at bounding box center [970, 13] width 196 height 16
click at [953, 7] on input "NDOTZ" at bounding box center [970, 13] width 196 height 16
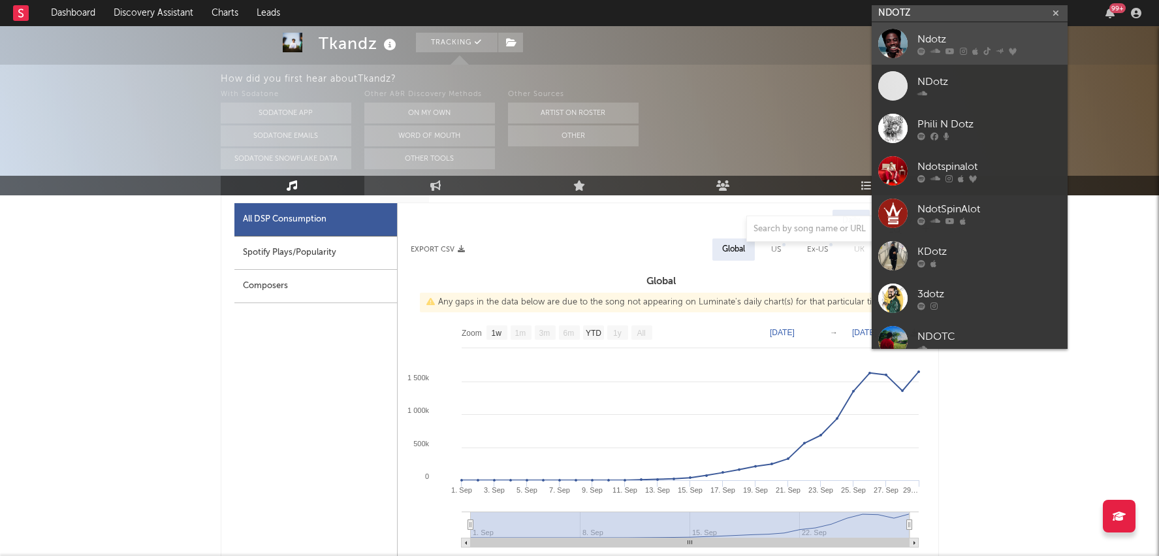
type input "NDOTZ"
click at [937, 46] on div "Ndotz" at bounding box center [990, 39] width 144 height 16
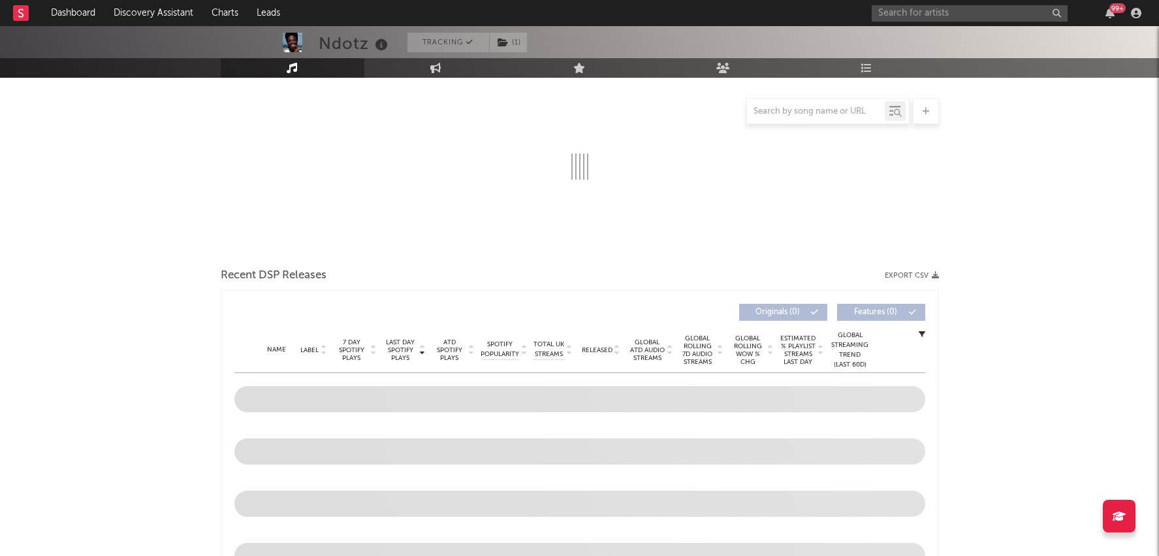
scroll to position [207, 0]
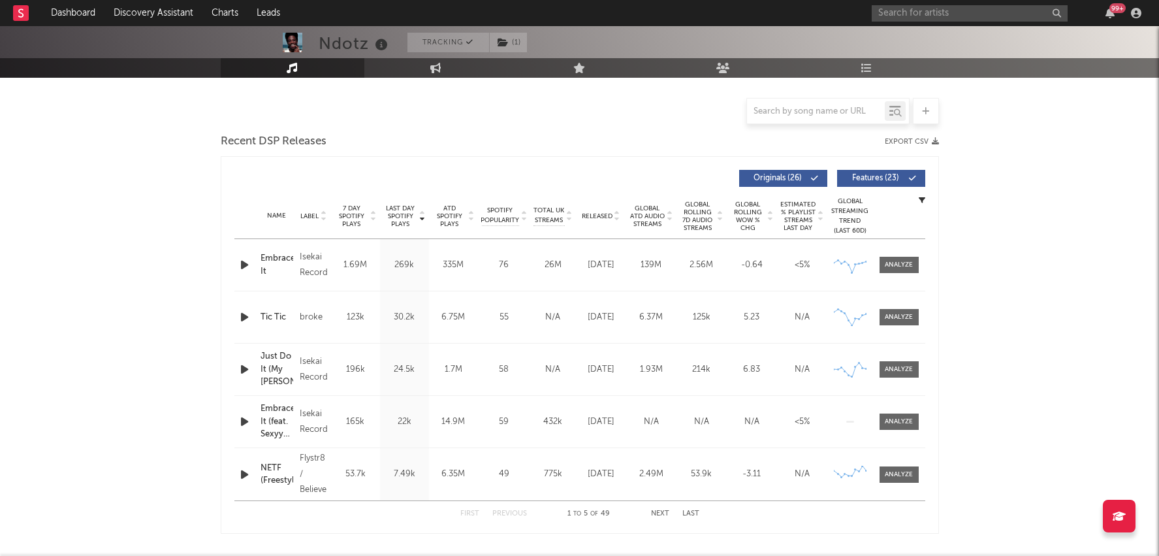
select select "6m"
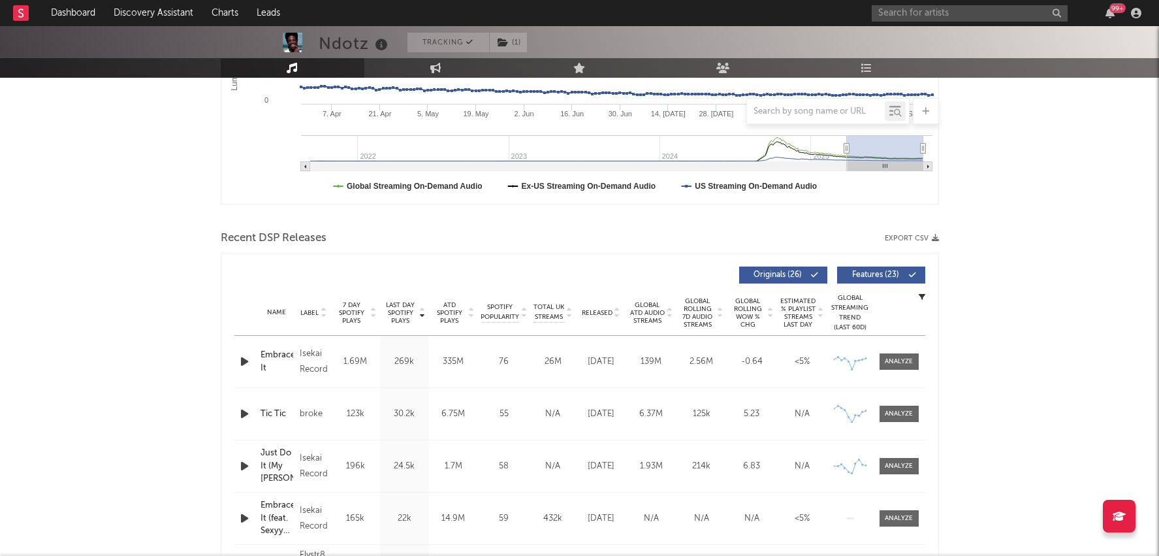
scroll to position [317, 0]
click at [903, 357] on div at bounding box center [899, 361] width 28 height 10
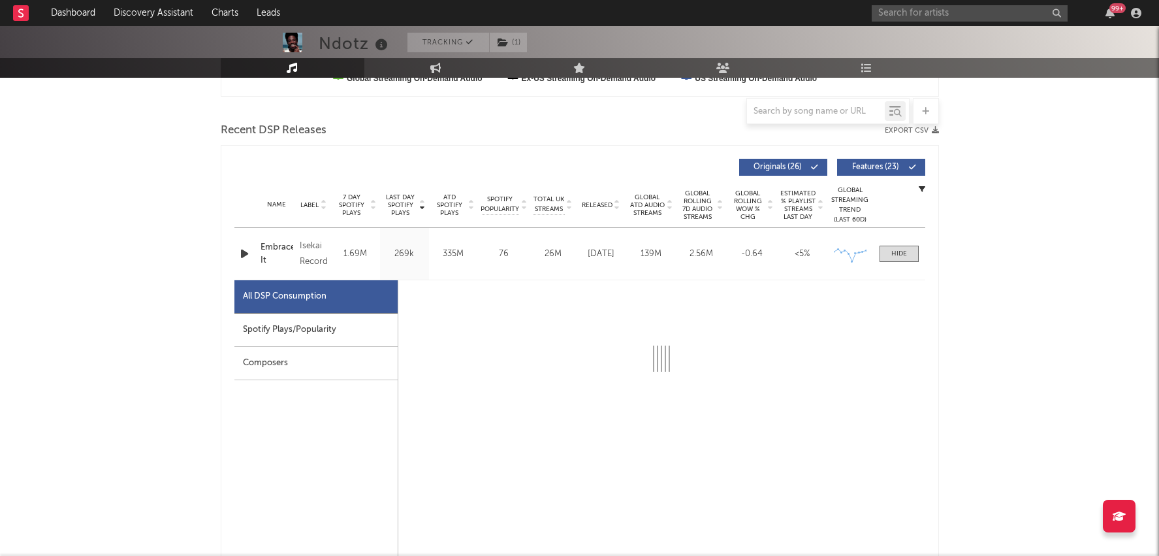
scroll to position [456, 0]
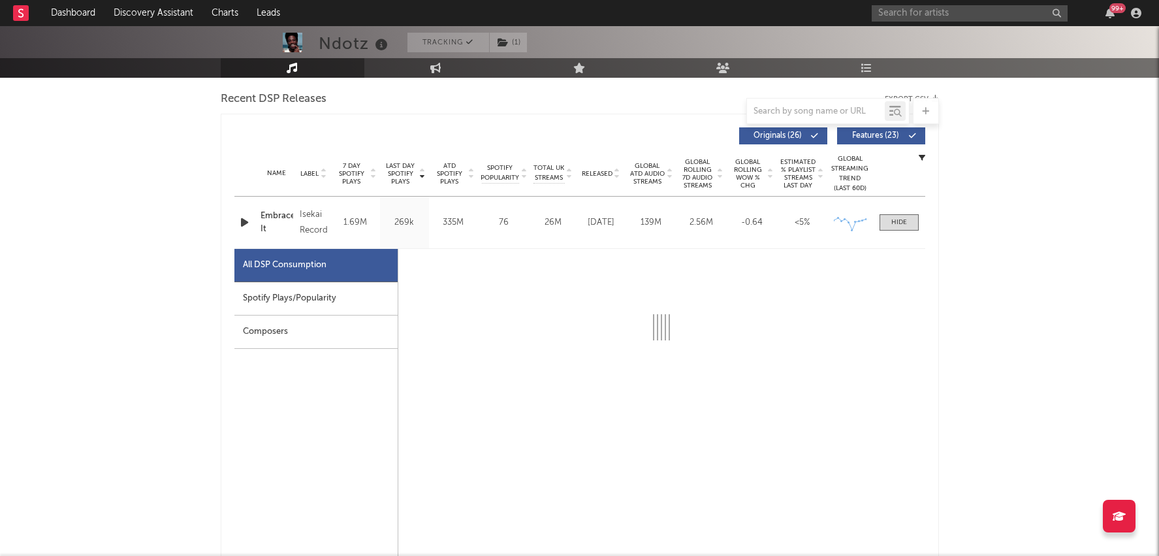
select select "6m"
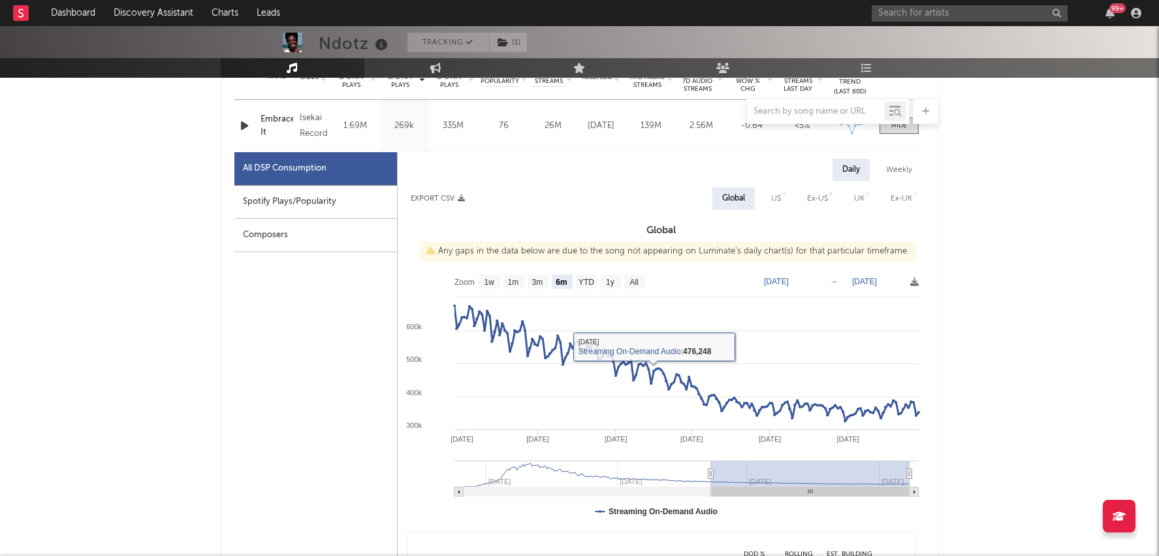
scroll to position [576, 0]
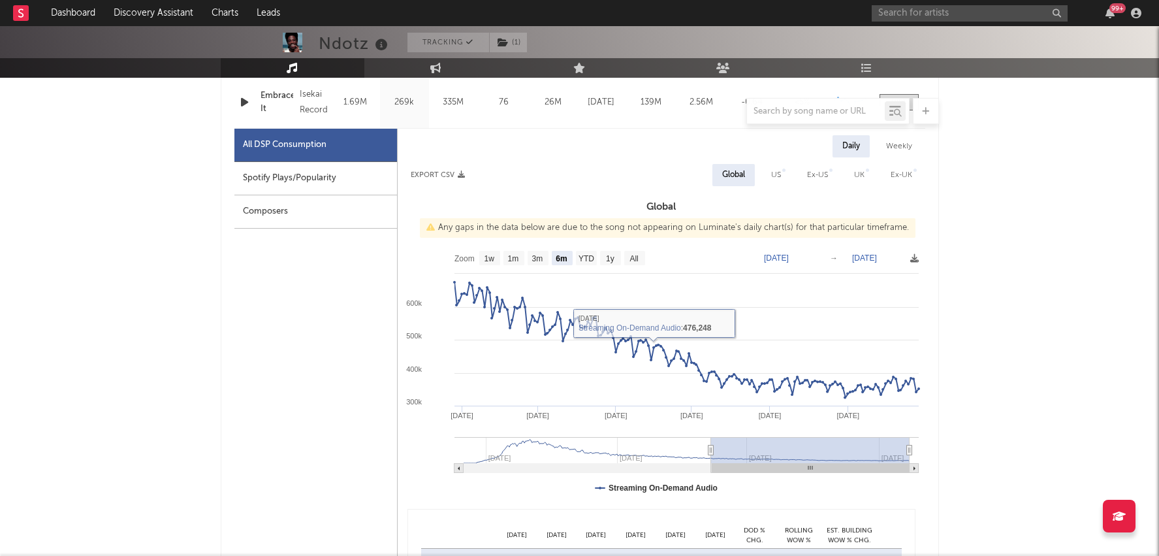
type input "2025-03-23"
type input "2025-09-23"
type input "2025-03-08"
type input "2025-09-08"
type input "2025-02-12"
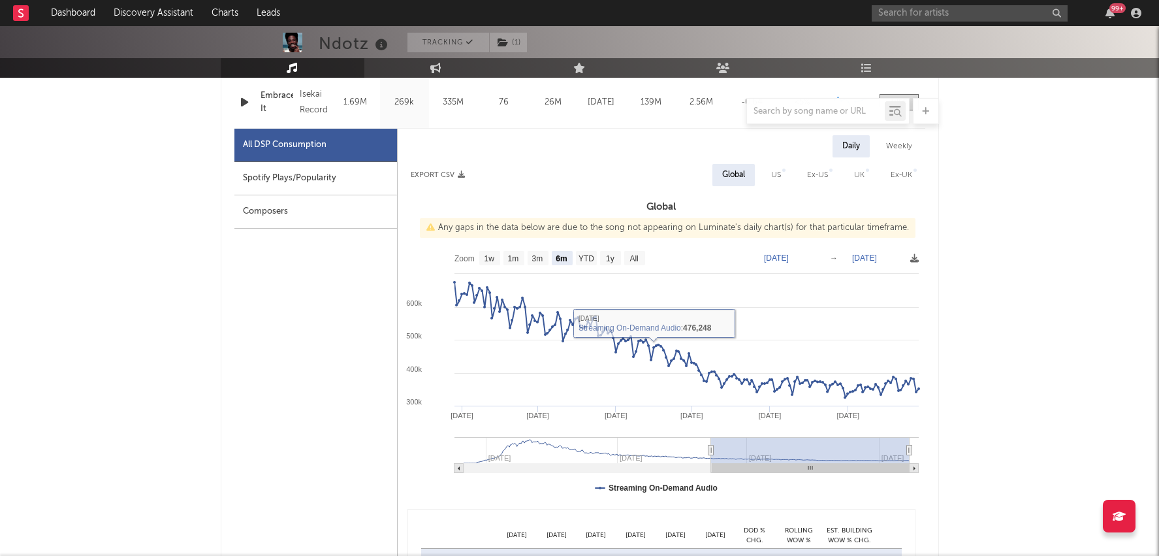
type input "2025-08-15"
type input "2025-01-05"
type input "2025-07-08"
type input "2024-11-28"
type input "2025-05-31"
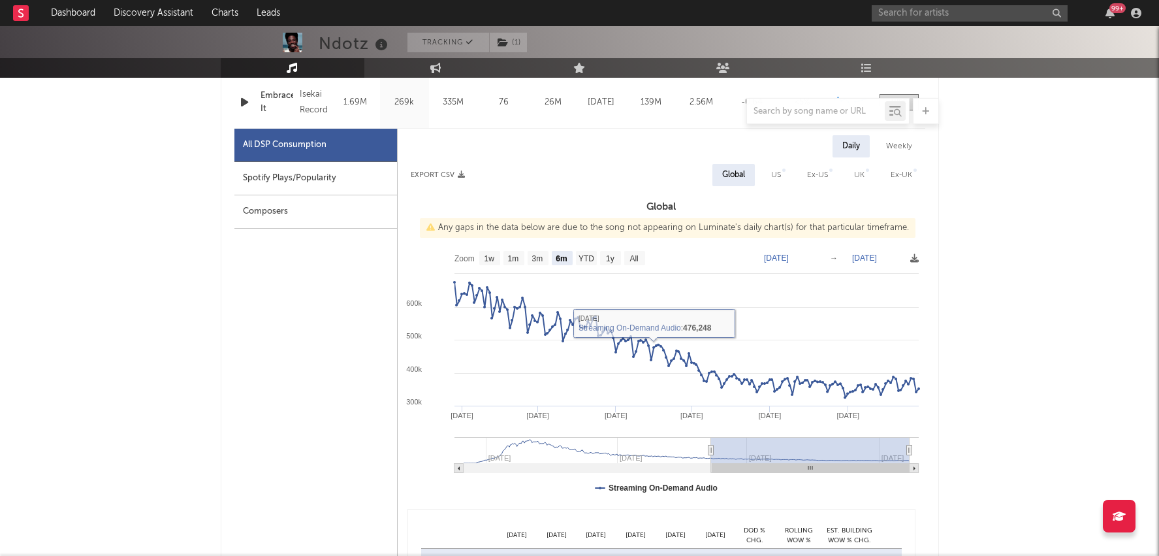
type input "2024-10-28"
type input "2025-04-30"
type input "2024-09-28"
type input "2025-03-31"
type input "2024-09-06"
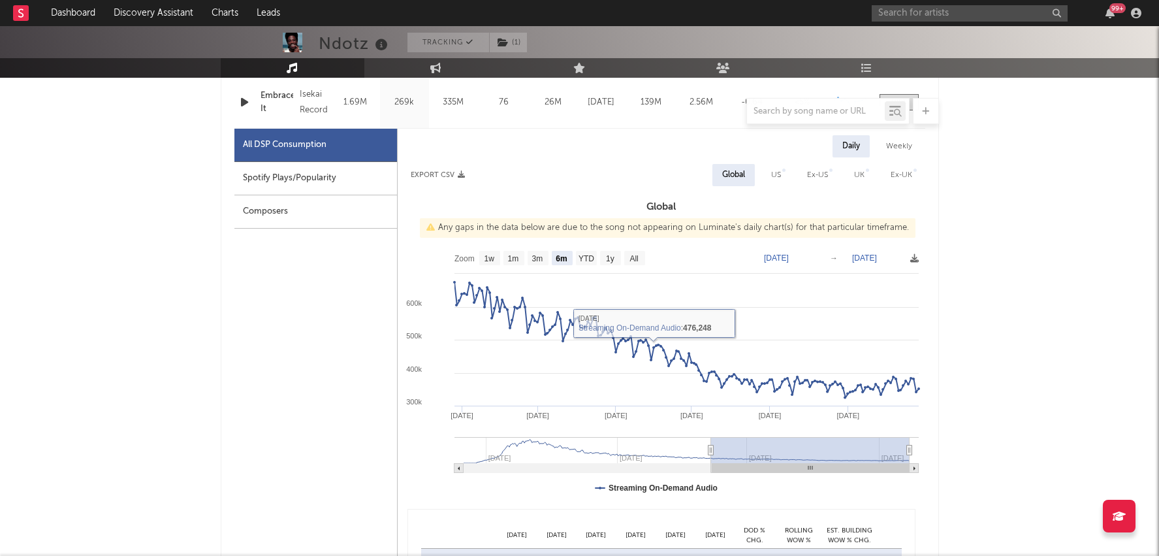
type input "2025-03-09"
type input "2024-08-20"
type input "2025-02-20"
type input "2024-08-11"
type input "2025-02-11"
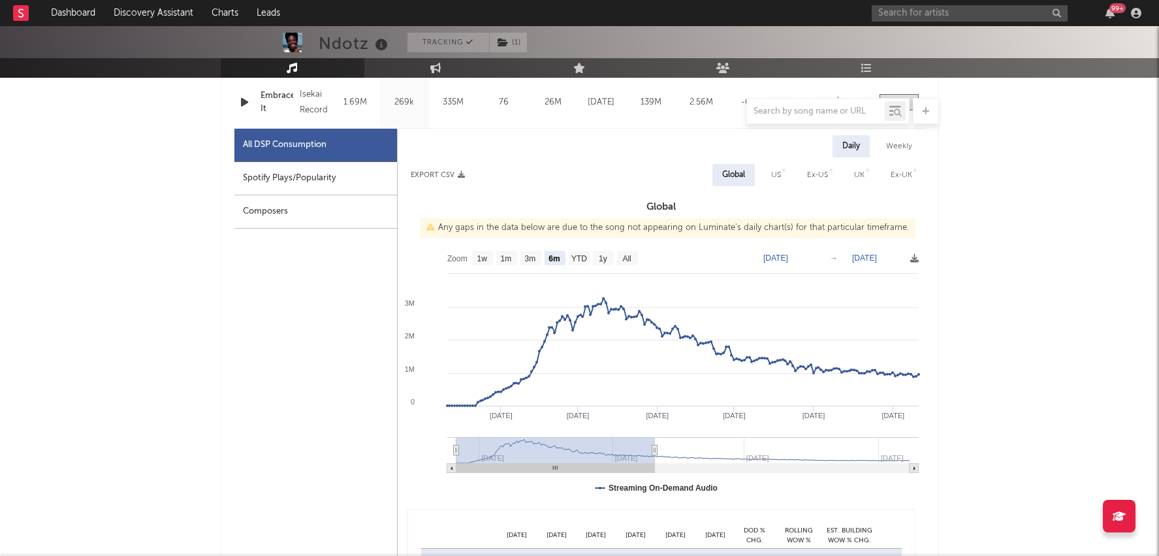
drag, startPoint x: 797, startPoint y: 448, endPoint x: 509, endPoint y: 452, distance: 287.4
click at [505, 453] on rect at bounding box center [556, 450] width 199 height 26
click at [910, 257] on rect at bounding box center [662, 374] width 528 height 261
click at [910, 257] on icon at bounding box center [914, 258] width 8 height 8
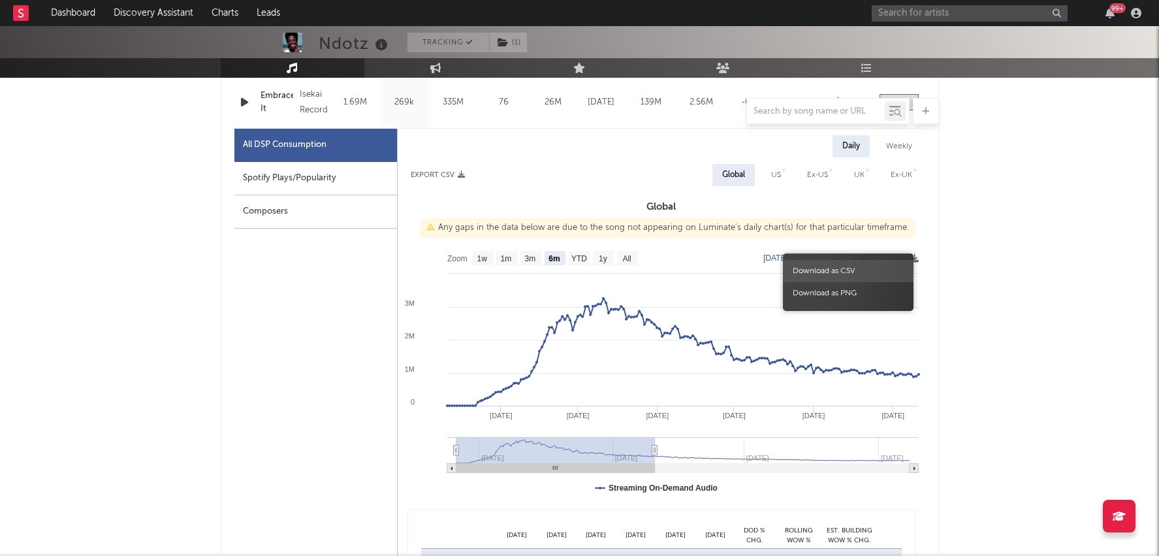
click at [843, 268] on span "Download as CSV" at bounding box center [848, 271] width 131 height 22
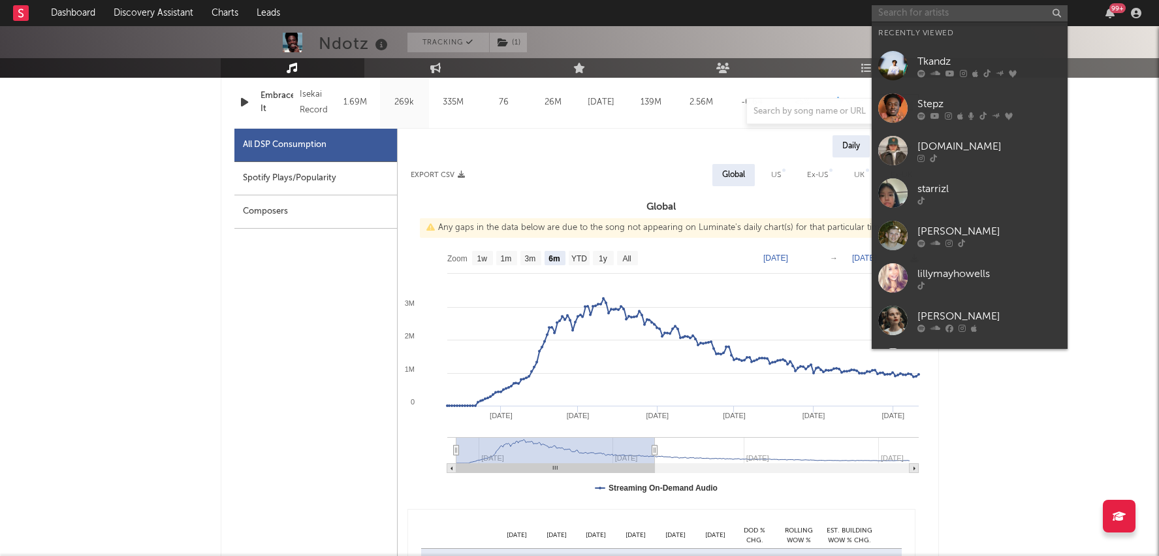
click at [934, 16] on input "text" at bounding box center [970, 13] width 196 height 16
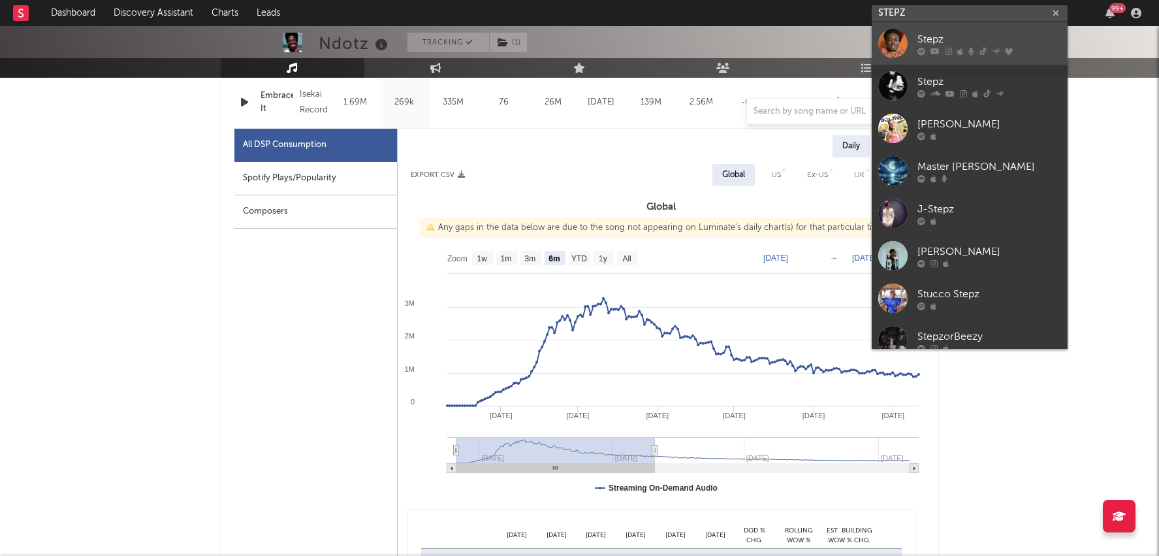
type input "STEPZ"
click at [924, 47] on icon at bounding box center [922, 51] width 8 height 8
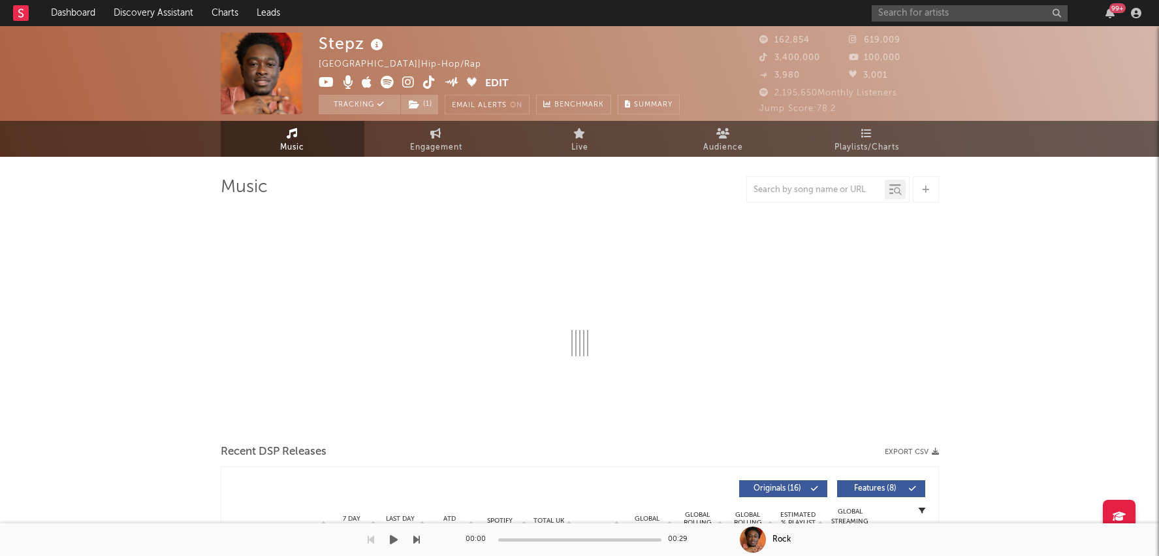
select select "6m"
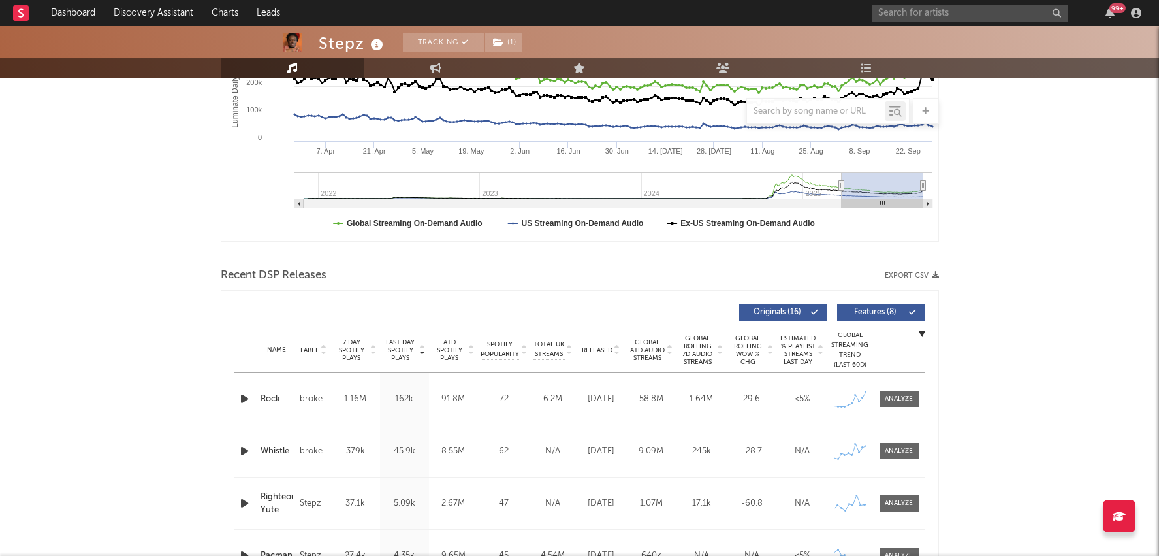
scroll to position [374, 0]
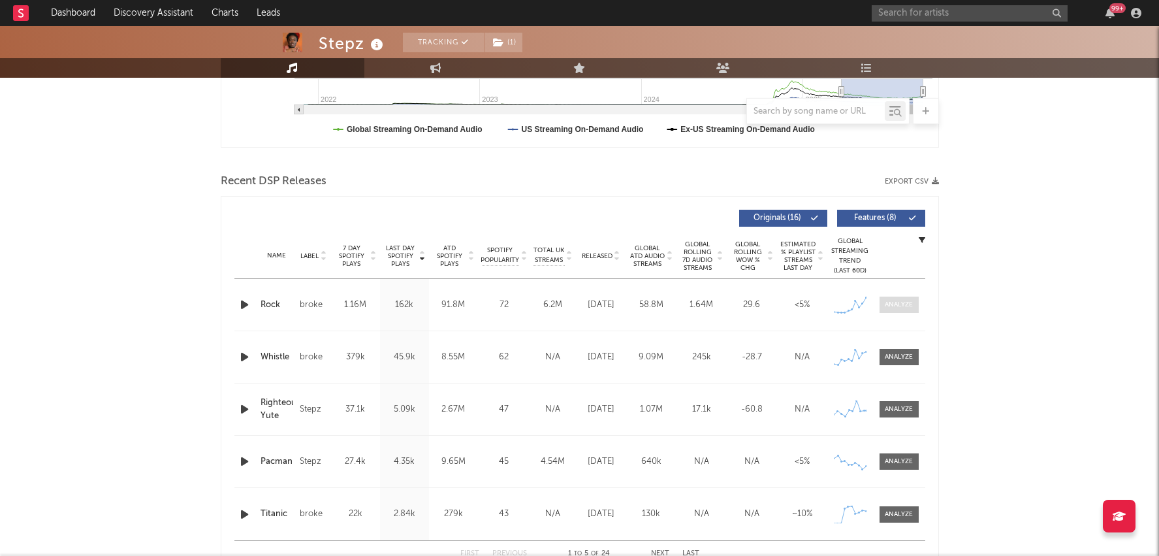
click at [893, 301] on div at bounding box center [899, 305] width 28 height 10
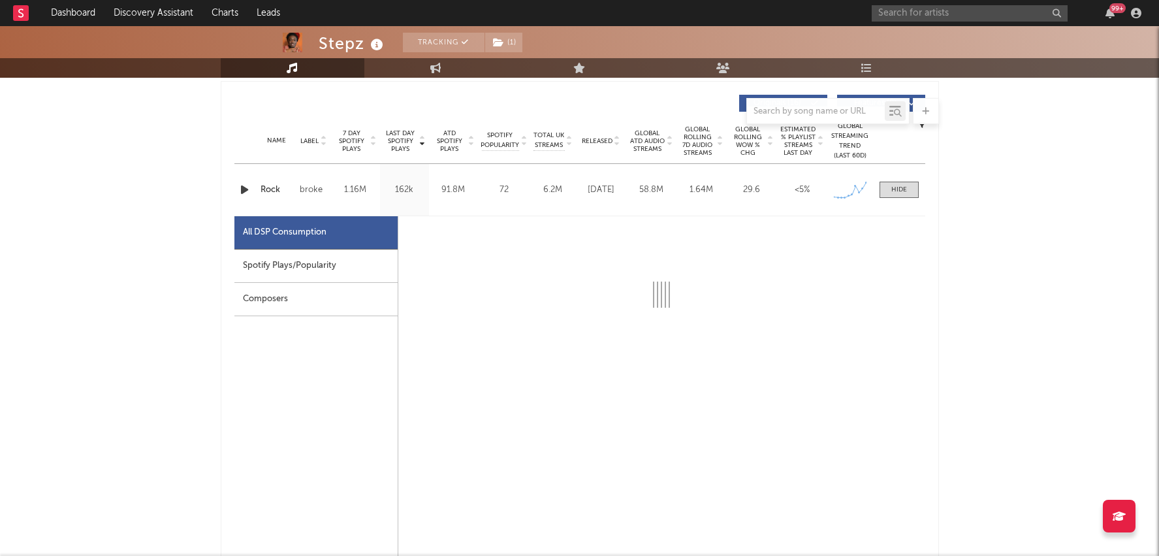
select select "6m"
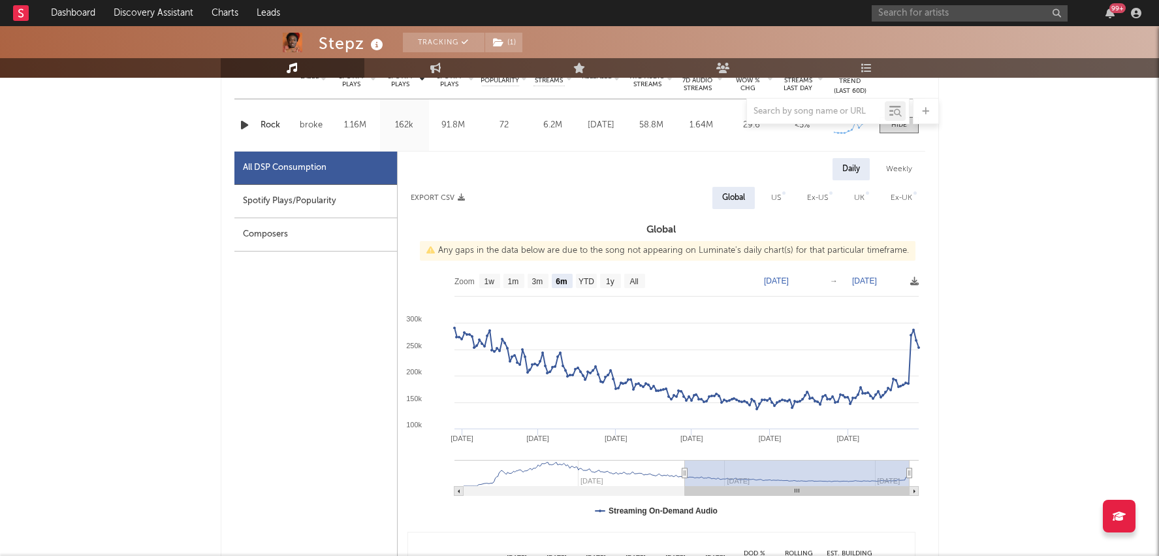
scroll to position [557, 0]
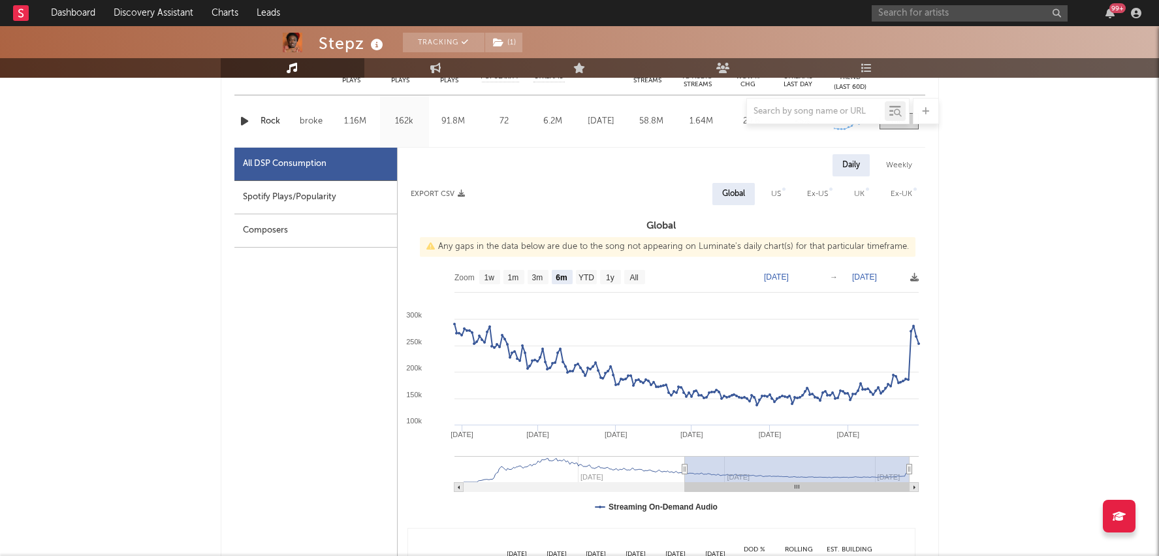
type input "2025-03-28"
type input "2025-09-28"
type input "2025-03-22"
type input "2025-09-22"
type input "2025-03-05"
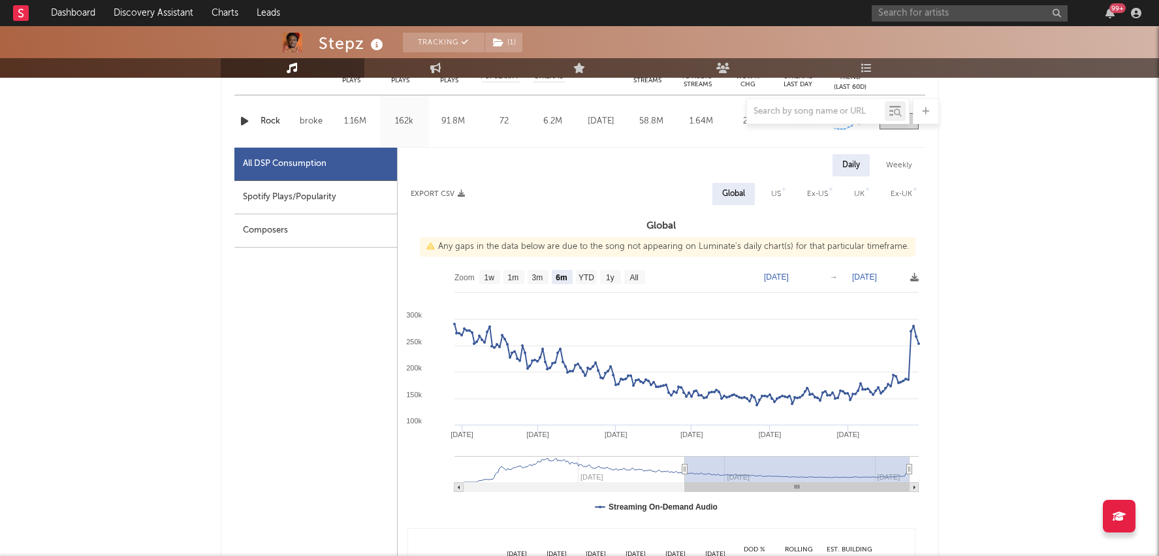
type input "2025-09-05"
type input "2025-02-05"
type input "2025-08-08"
type input "2024-12-30"
type input "2025-07-02"
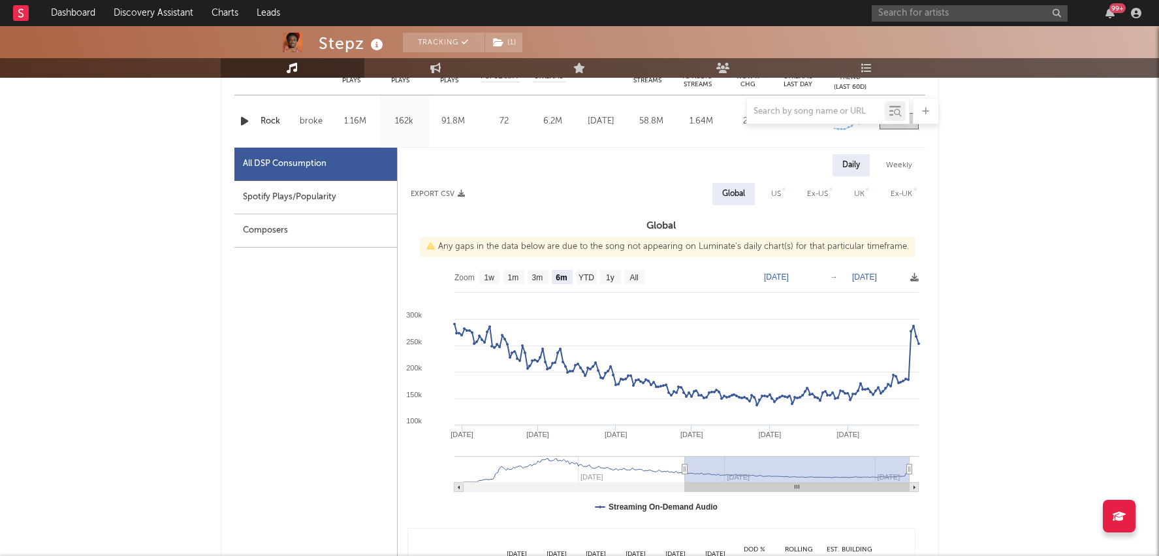
type input "2024-11-28"
type input "2025-05-31"
type input "2024-11-01"
type input "2025-05-04"
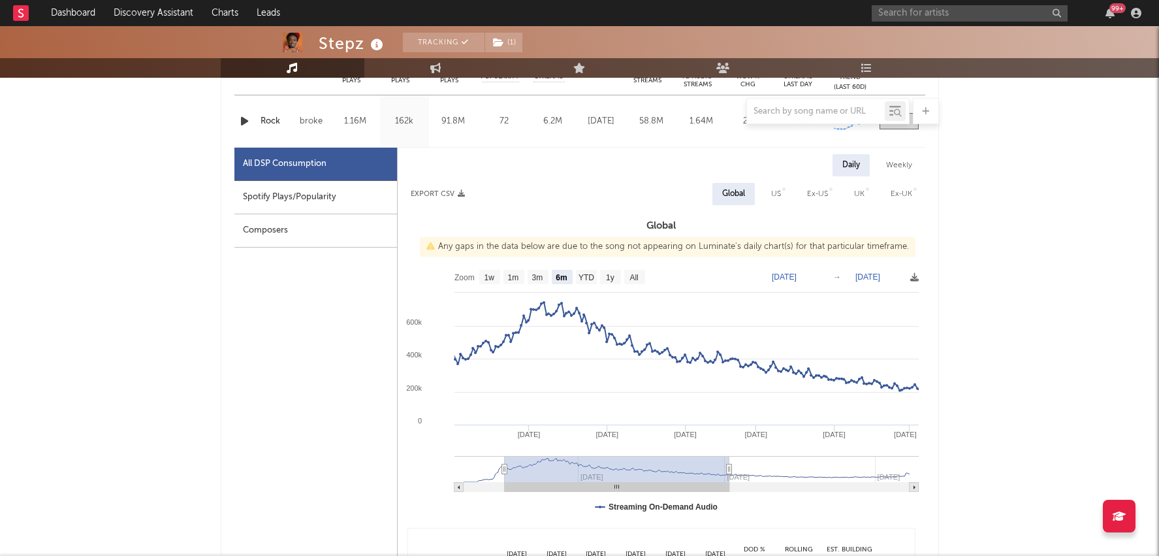
type input "2024-10-11"
type input "2025-04-13"
type input "2024-09-29"
type input "2025-04-01"
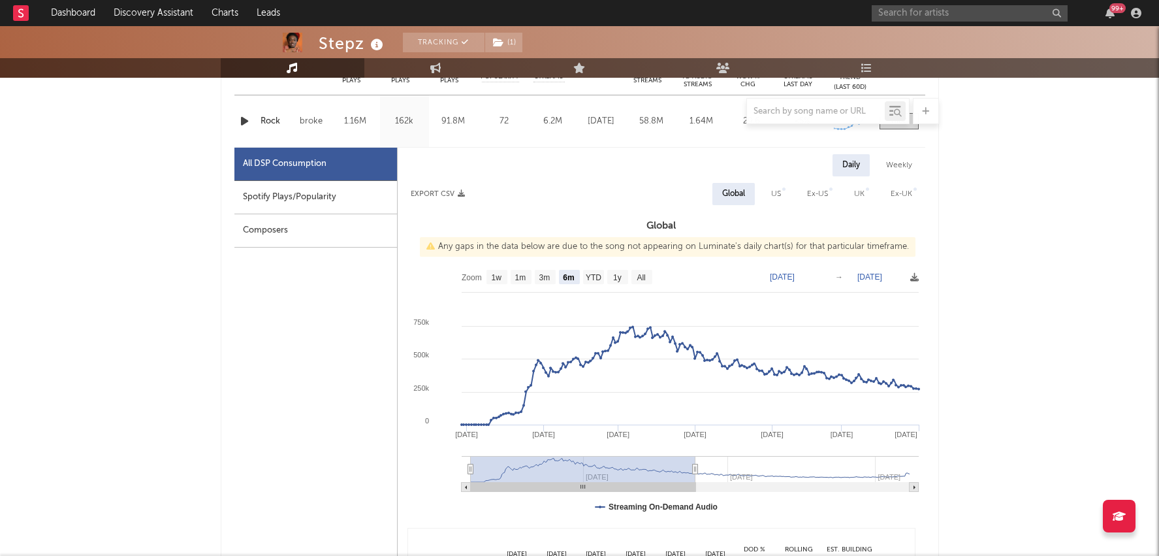
drag, startPoint x: 797, startPoint y: 459, endPoint x: 536, endPoint y: 454, distance: 260.7
click at [536, 454] on icon "Created with Highcharts 10.3.3 Apr '25 Mar '25 Jan '25 Feb '25 Dec '24 Nov '24 …" at bounding box center [662, 393] width 528 height 261
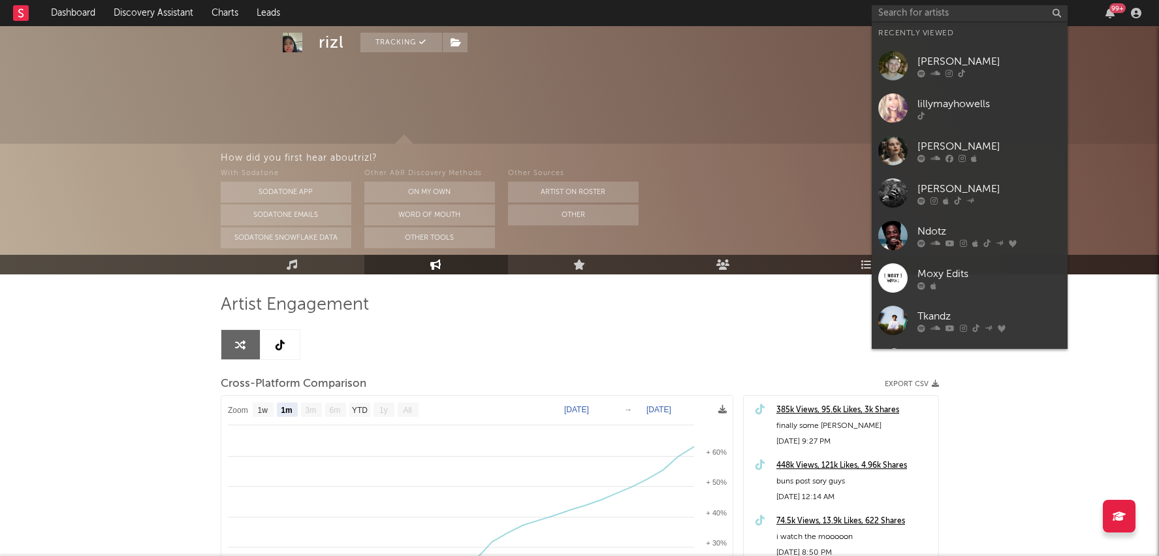
select select "1m"
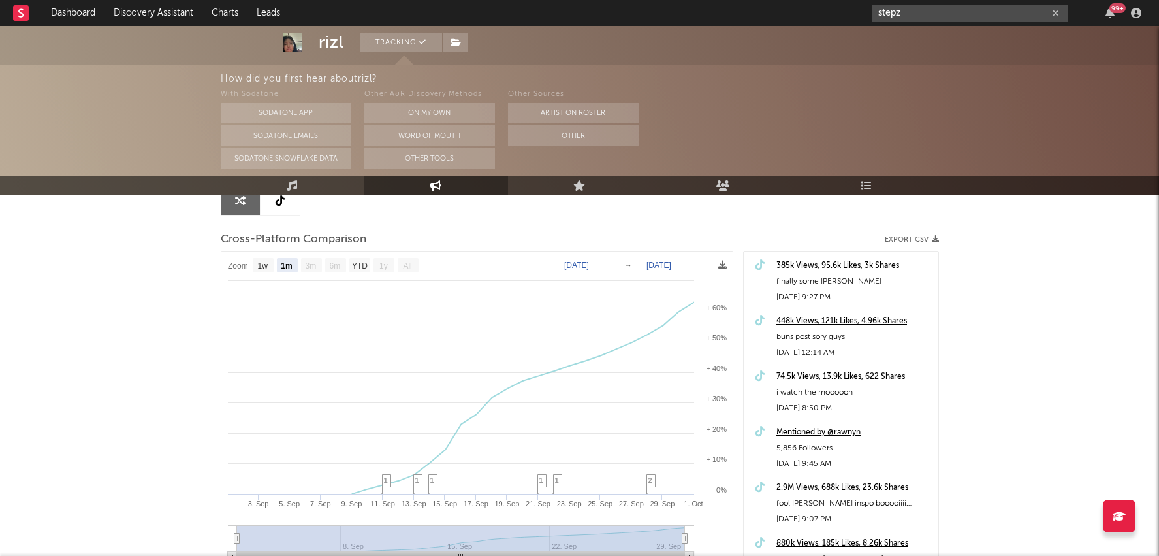
click at [904, 19] on input "stepz" at bounding box center [970, 13] width 196 height 16
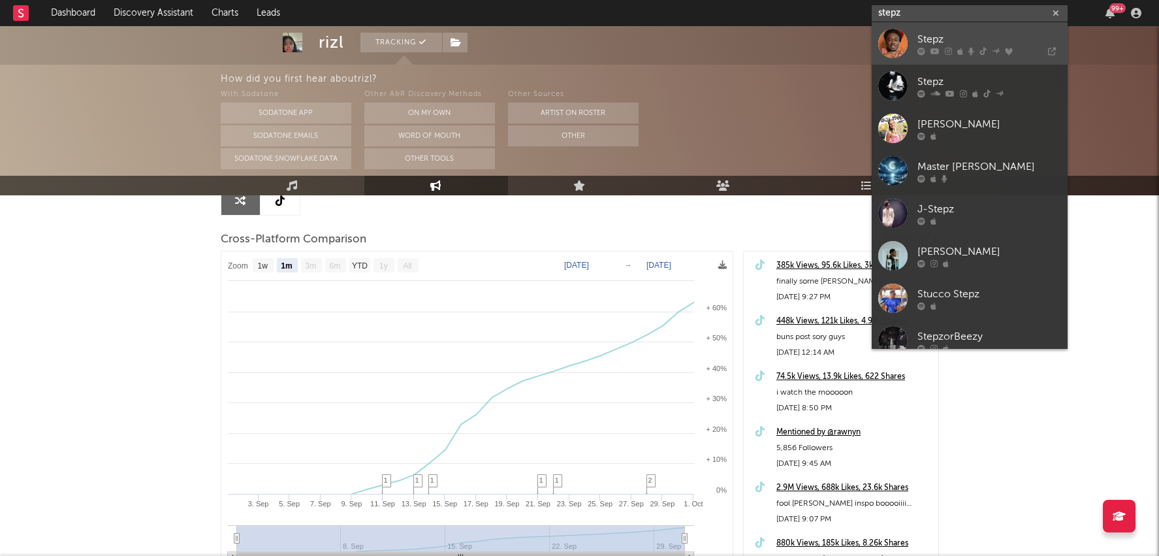
type input "stepz"
click at [911, 40] on link "Stepz" at bounding box center [970, 43] width 196 height 42
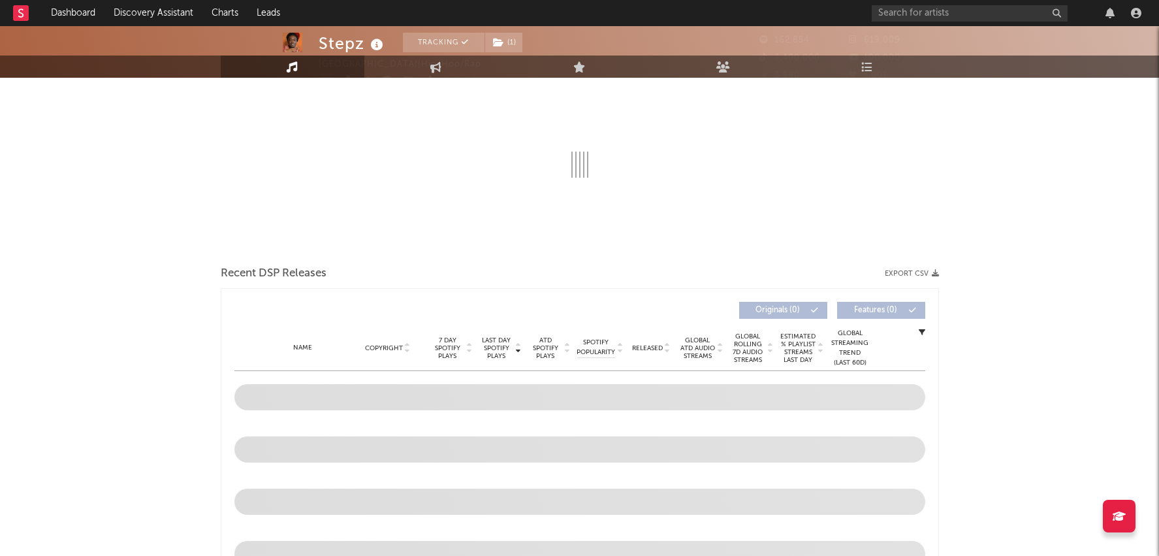
scroll to position [235, 0]
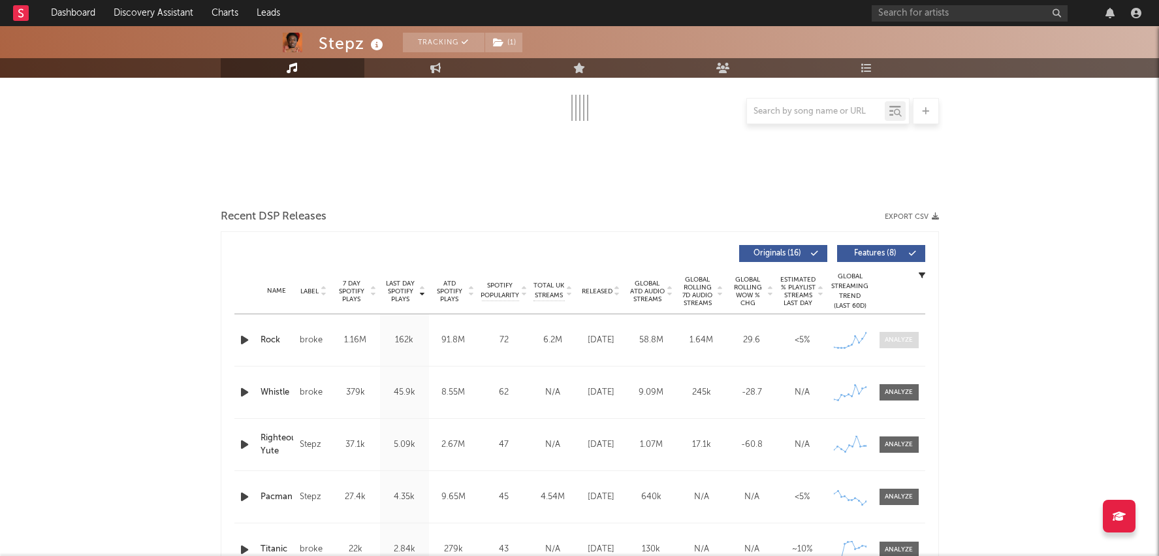
click at [897, 341] on div at bounding box center [899, 340] width 28 height 10
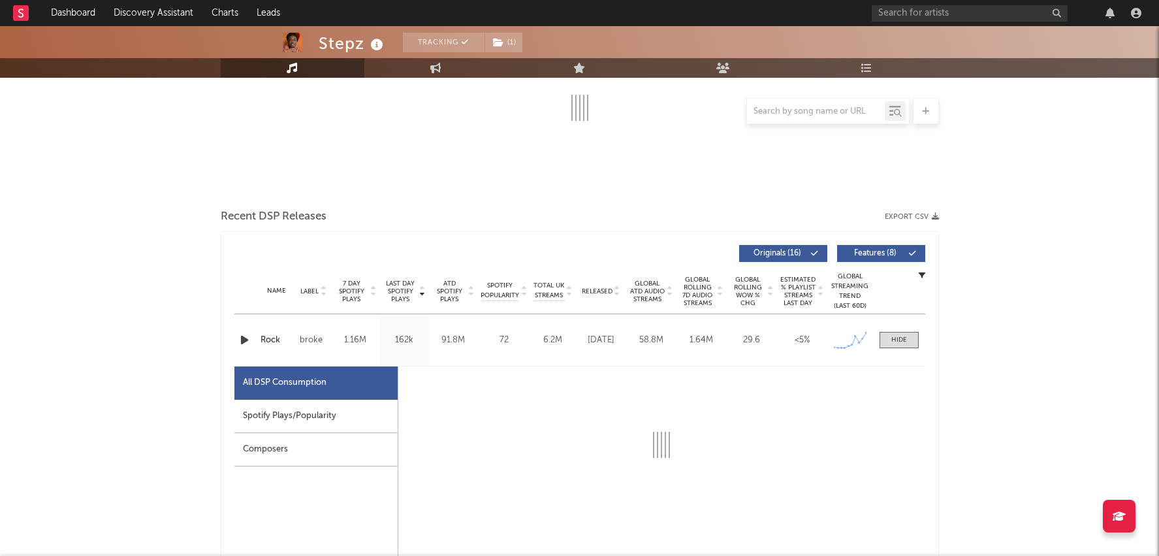
select select "6m"
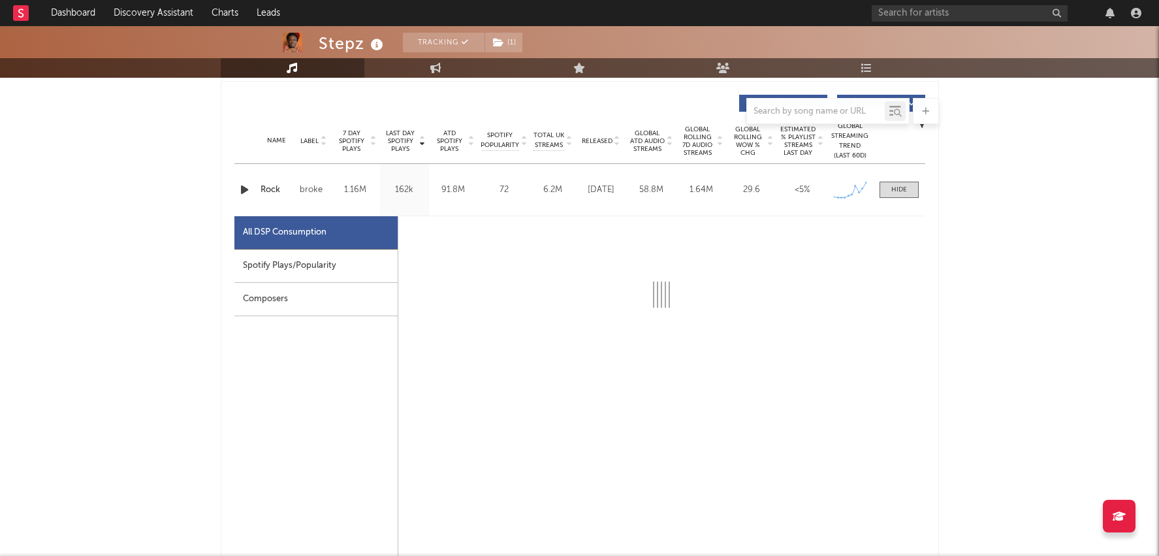
select select "6m"
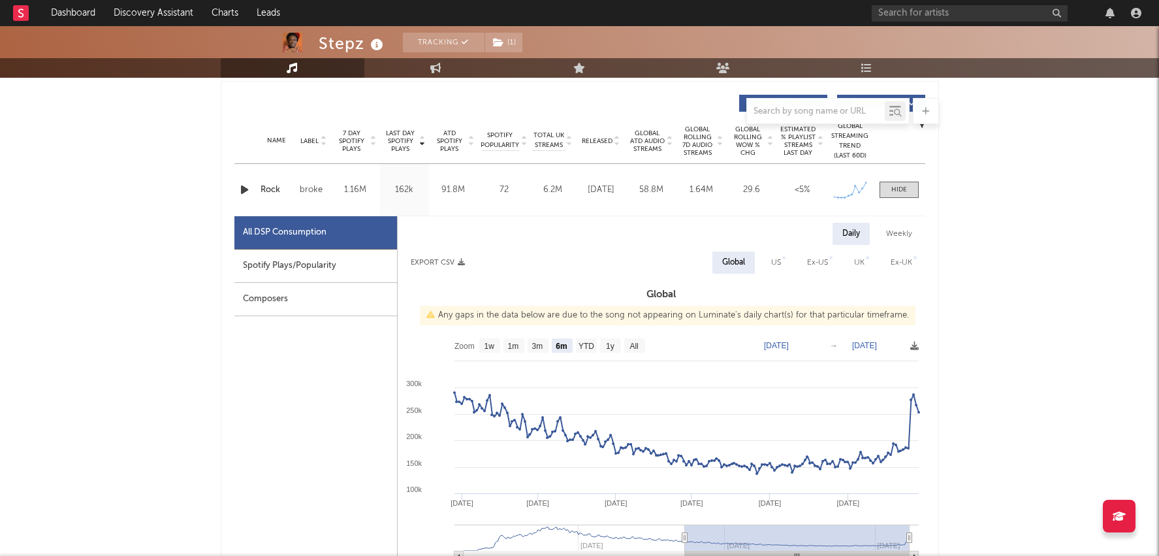
scroll to position [507, 0]
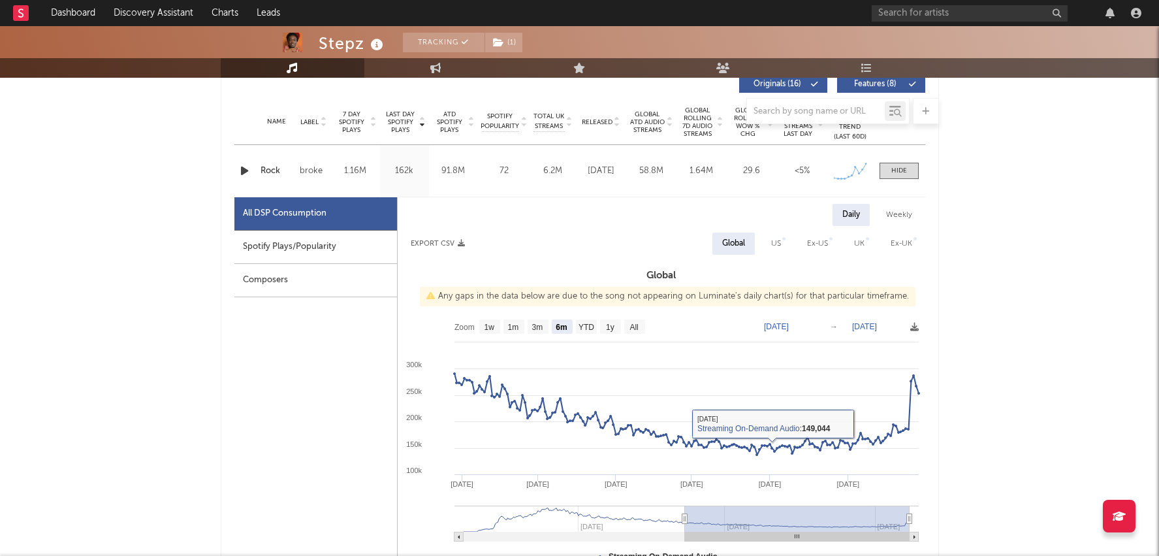
click at [328, 246] on div "Spotify Plays/Popularity" at bounding box center [315, 247] width 163 height 33
select select "6m"
select select "1w"
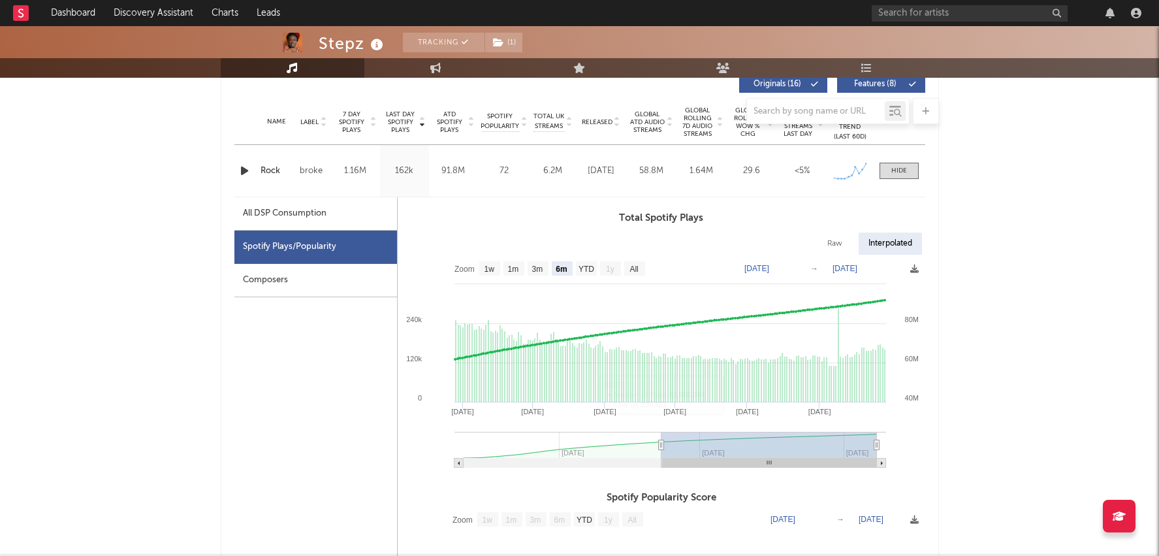
type input "2025-03-28"
type input "2025-09-28"
type input "2025-03-26"
type input "2025-09-26"
type input "2025-03-20"
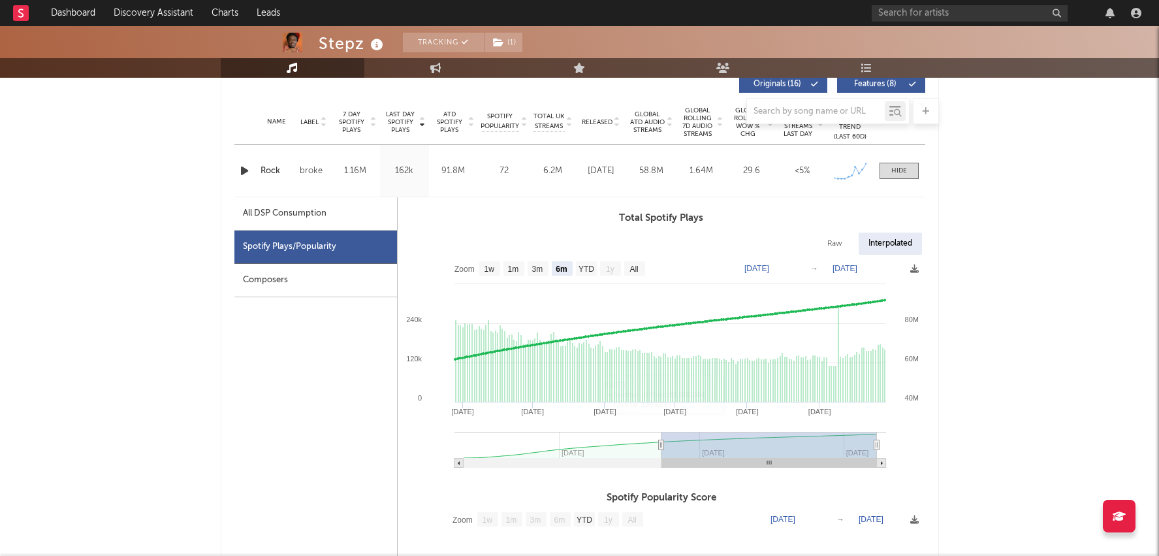
type input "2025-09-20"
type input "2025-03-07"
type input "2025-09-07"
type input "2025-02-12"
type input "2025-08-15"
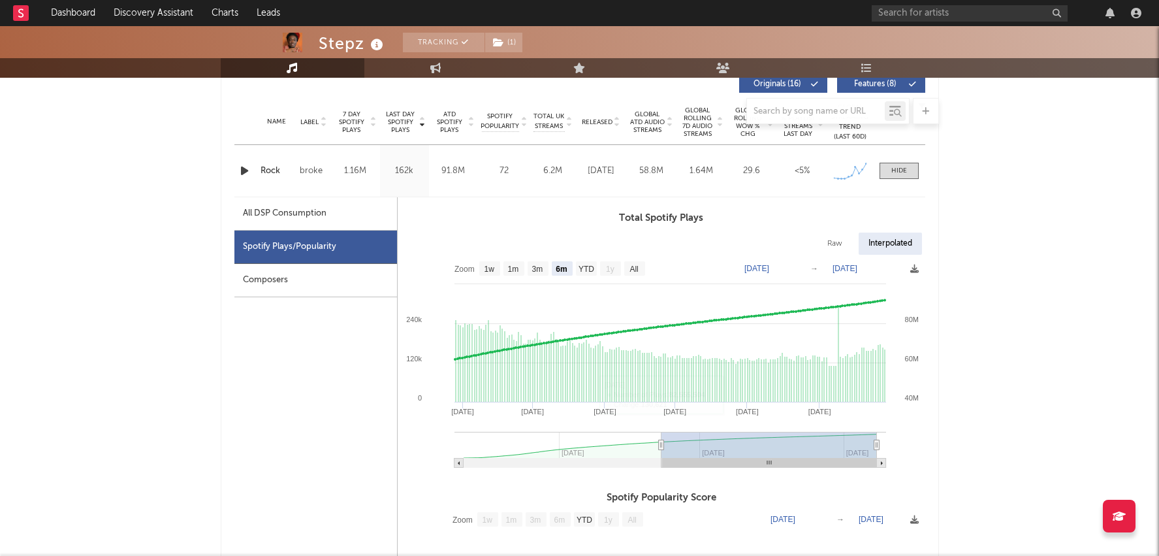
type input "2024-12-15"
type input "2025-06-17"
type input "2024-11-21"
type input "2025-05-24"
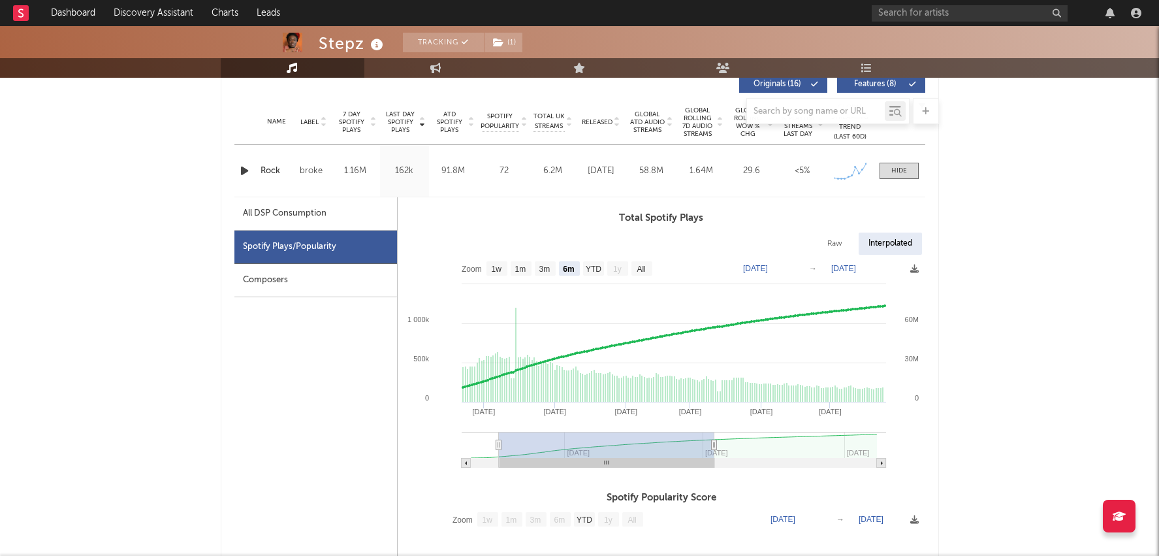
type input "2024-11-04"
type input "2025-05-07"
type input "2024-10-21"
type input "2025-04-23"
type input "2024-10-11"
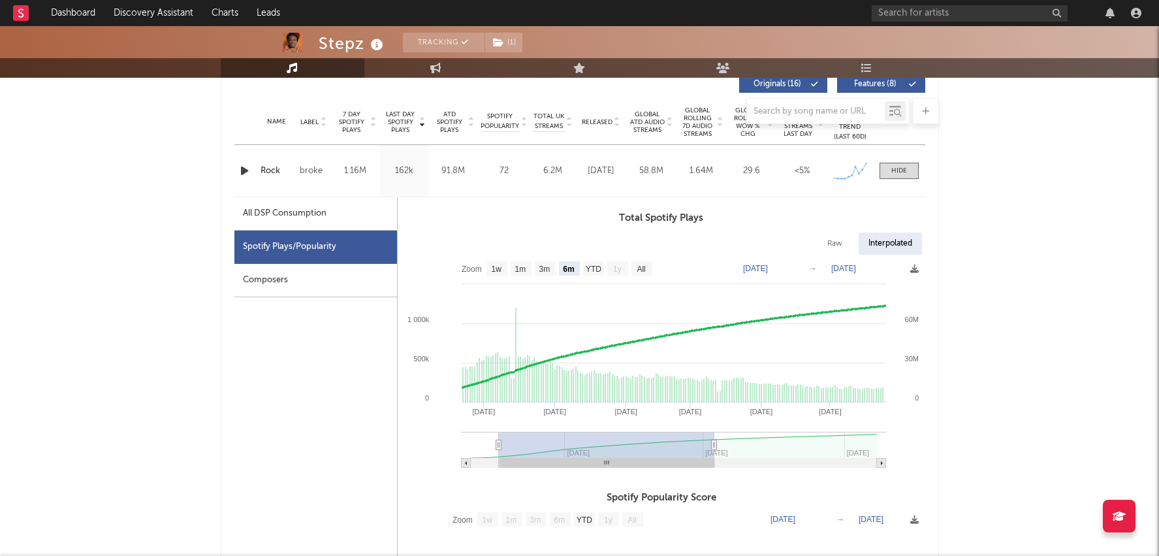
type input "2025-04-13"
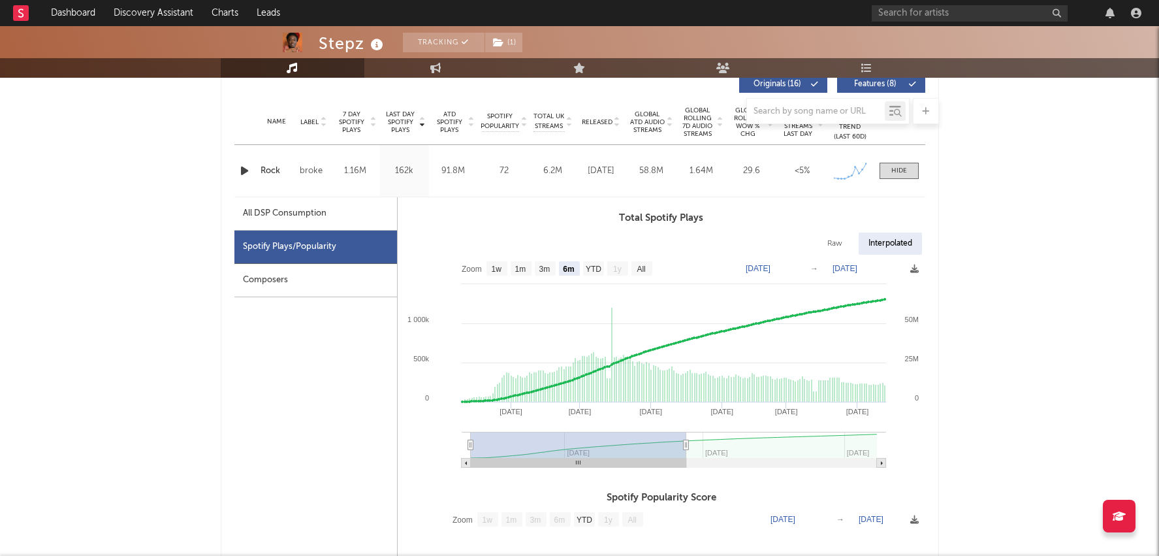
drag, startPoint x: 662, startPoint y: 437, endPoint x: 434, endPoint y: 430, distance: 227.4
click at [434, 430] on icon "Created with Highcharts 10.3.3 Apr '25 Mar '25 Jan '25 Feb '25 Dec '24 Nov '24 …" at bounding box center [662, 366] width 528 height 222
type input "2024-10-13"
type input "2025-04-15"
type input "2024-10-18"
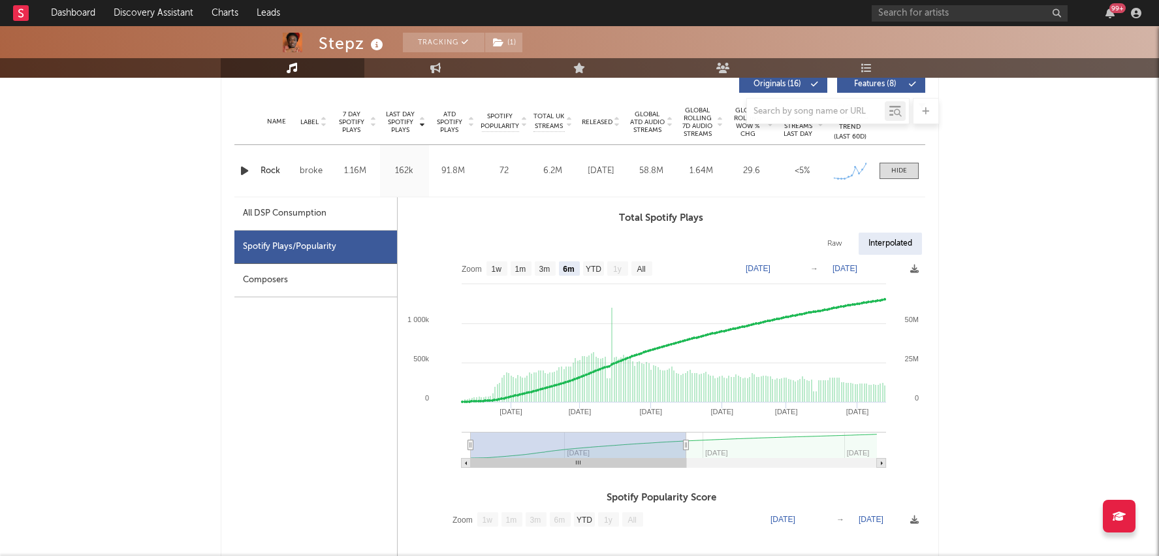
type input "2025-04-20"
type input "2024-10-26"
type input "2025-04-28"
type input "2024-11-07"
type input "2025-05-10"
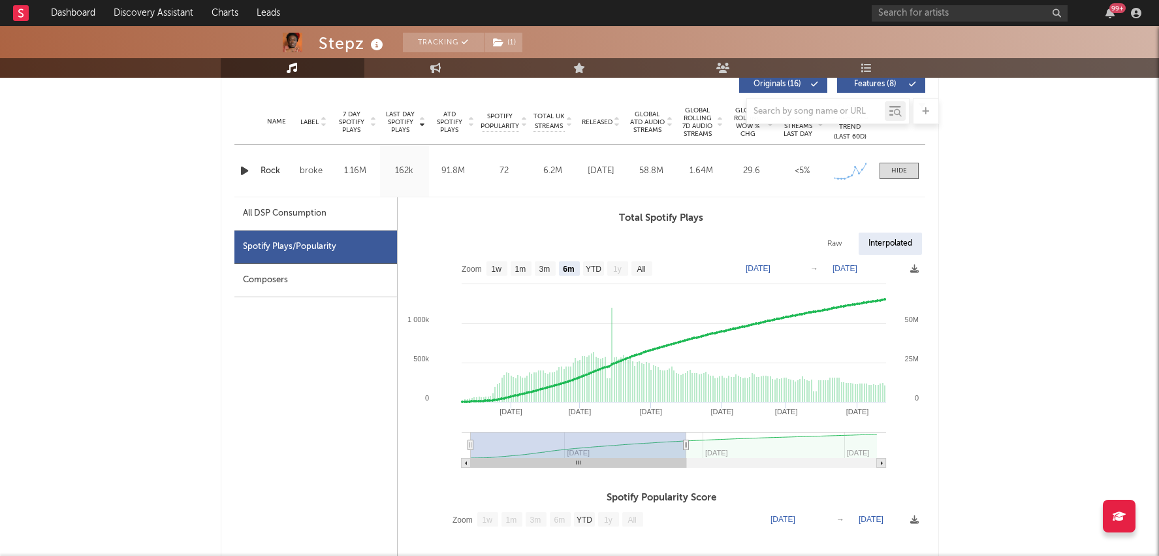
type input "2024-12-01"
type input "2025-06-03"
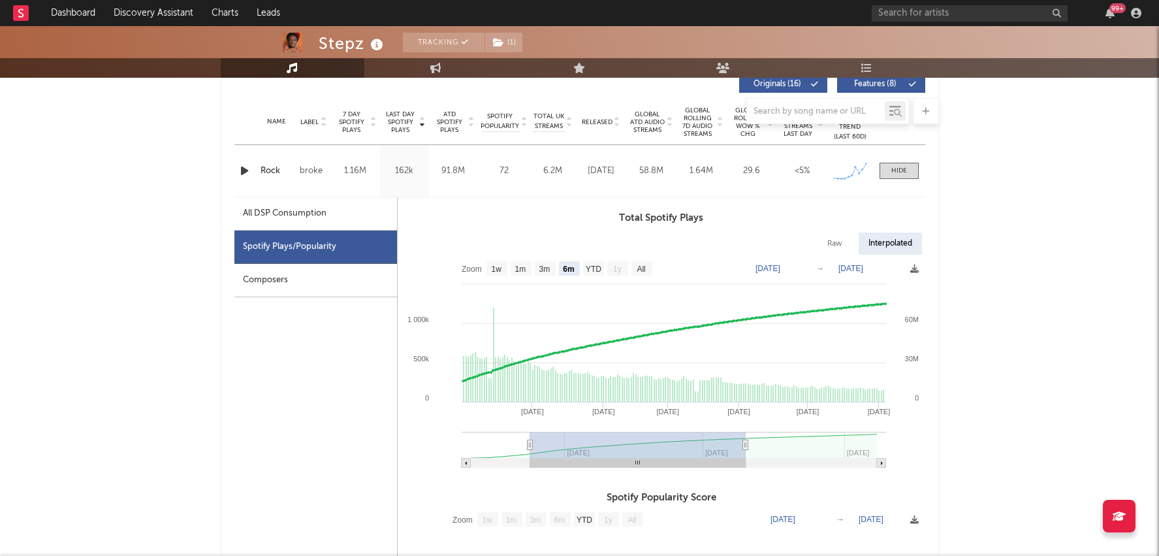
type input "2024-12-14"
type input "2025-06-16"
type input "2024-12-26"
type input "2025-06-28"
type input "2025-01-05"
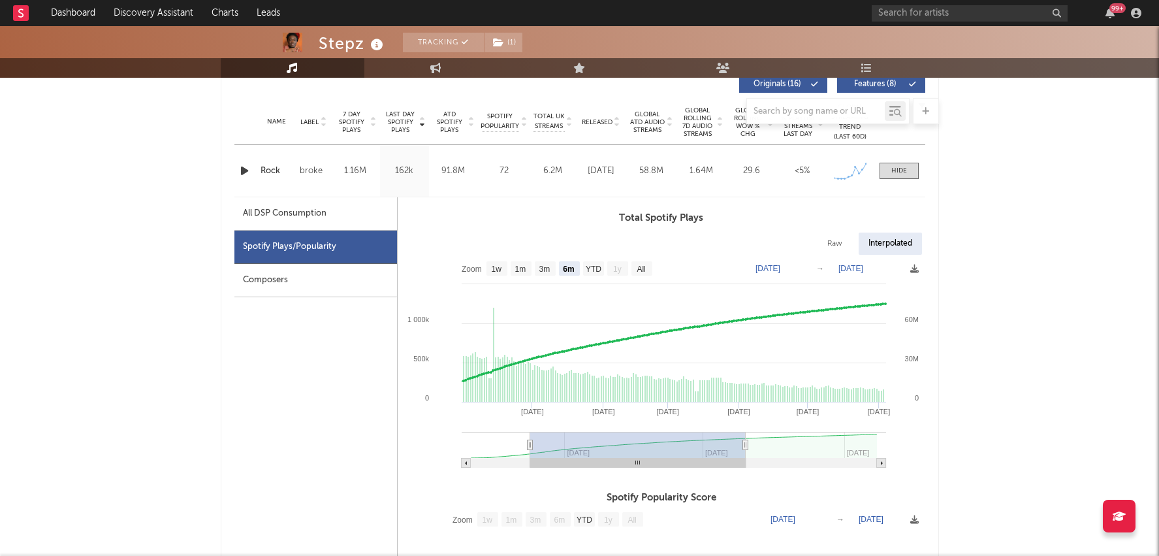
type input "2025-07-08"
type input "2025-01-17"
type input "2025-07-20"
type input "2025-01-27"
type input "2025-07-30"
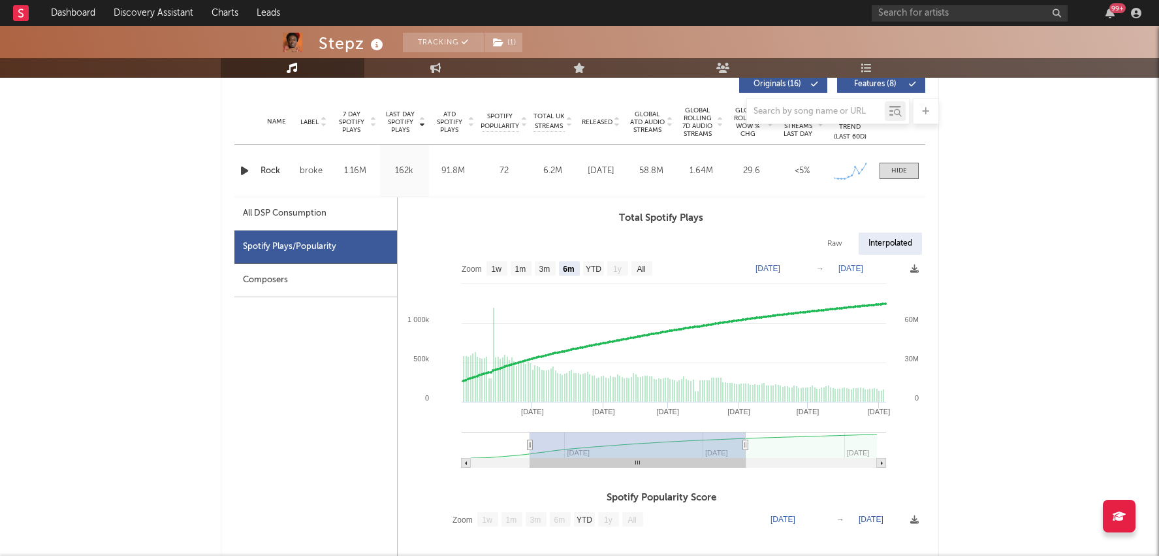
type input "2025-02-06"
type input "2025-08-09"
type input "2025-02-16"
type input "2025-08-19"
type input "2025-02-25"
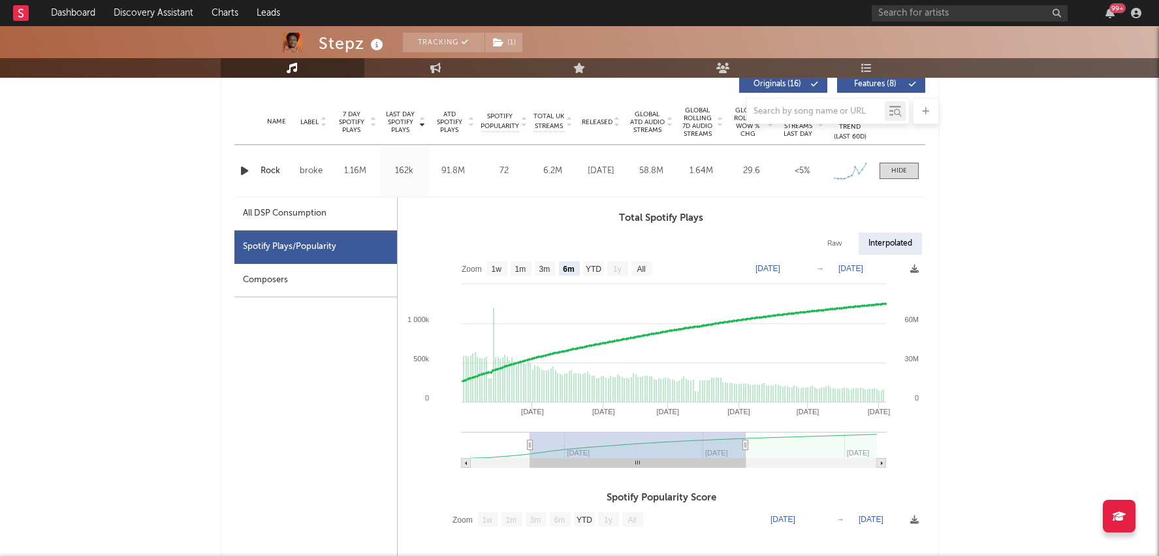
type input "2025-08-28"
type input "2025-03-05"
type input "2025-09-05"
type input "2025-03-12"
type input "2025-09-12"
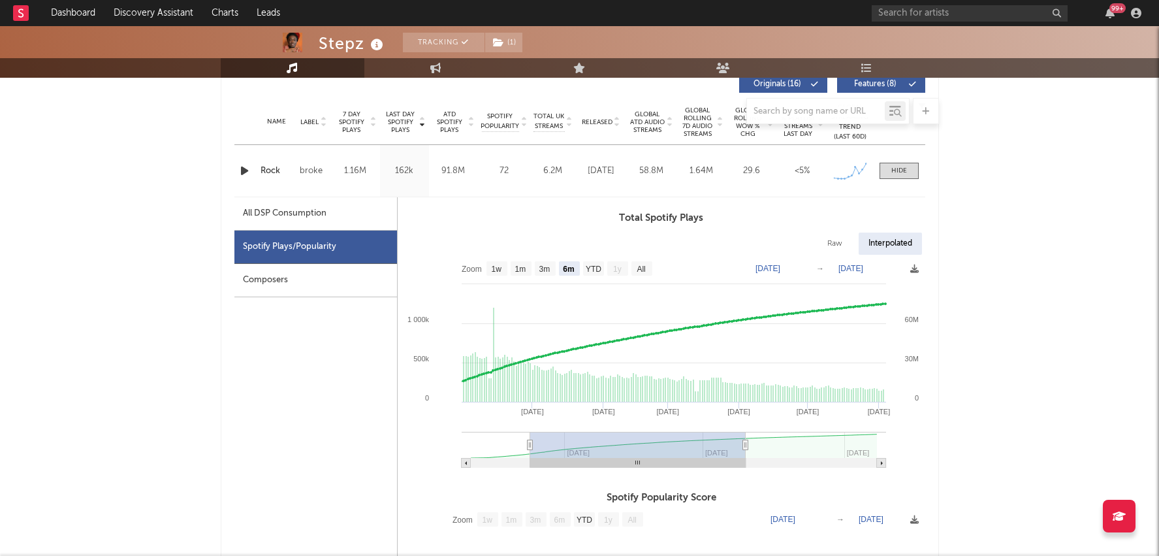
type input "2025-03-18"
type input "2025-09-18"
type input "2025-03-24"
type input "2025-09-24"
type input "[DATE]"
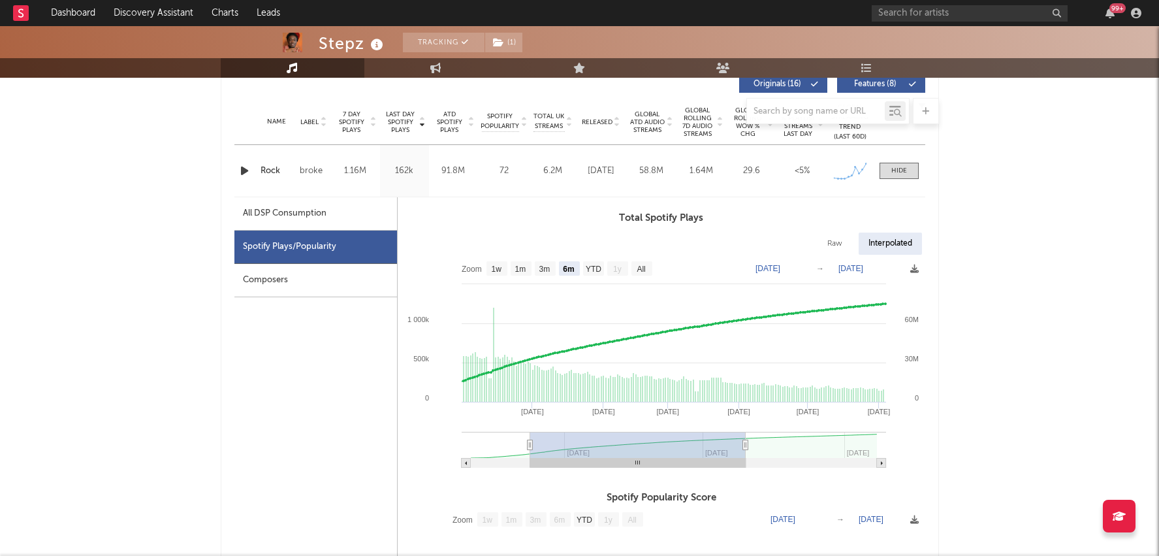
type input "[DATE]"
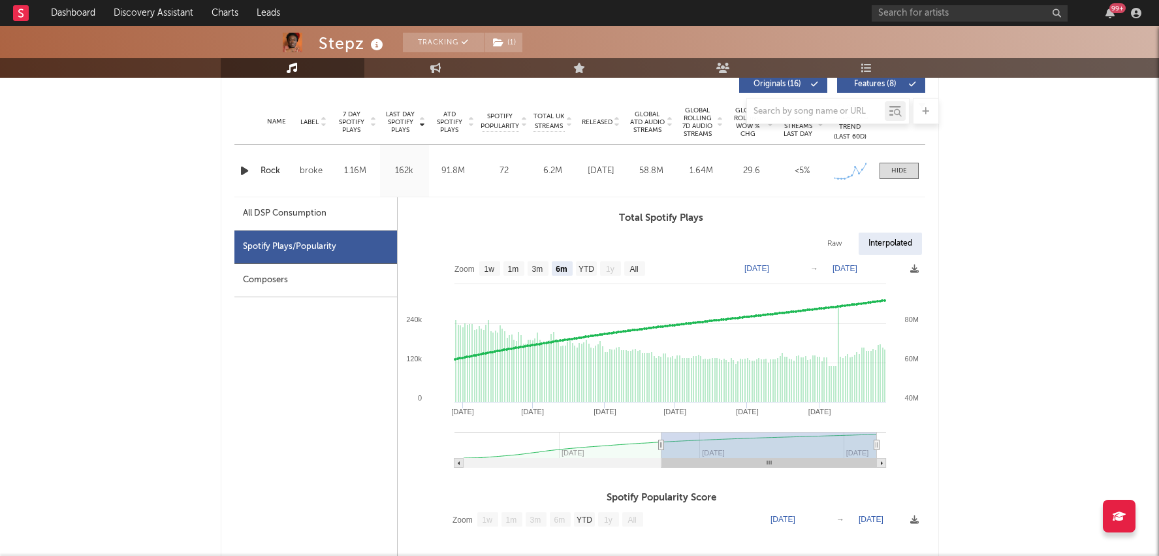
type input "2025-03-23"
type input "2025-09-23"
type input "2025-03-15"
type input "2025-09-15"
type input "2025-03-08"
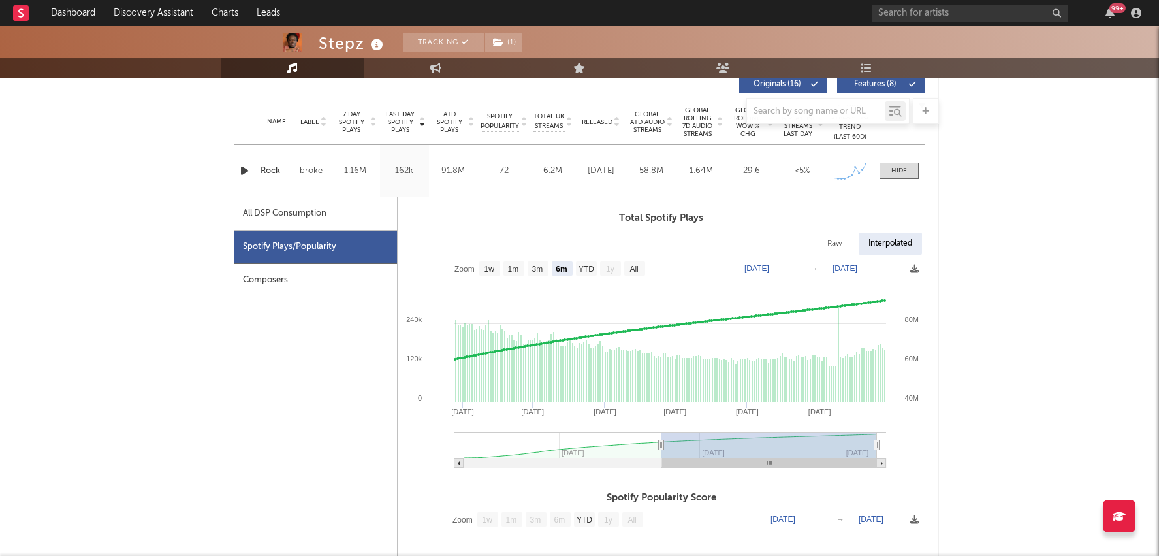
type input "2025-09-08"
type input "2025-02-23"
type input "2025-08-26"
type input "2025-01-13"
type input "2025-07-16"
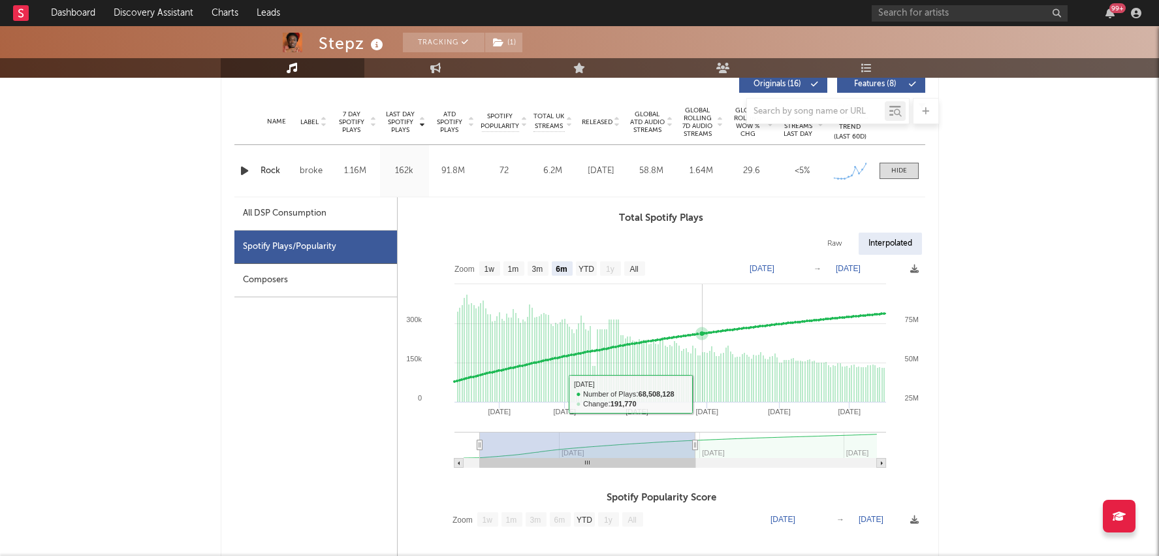
type input "2024-10-11"
type input "2025-04-13"
drag, startPoint x: 685, startPoint y: 438, endPoint x: 502, endPoint y: 347, distance: 203.9
click at [505, 346] on icon "Created with Highcharts 10.3.3 Apr '25 May '25 Jun '25 Jul '25 Mar '25 Feb '25 …" at bounding box center [662, 366] width 528 height 222
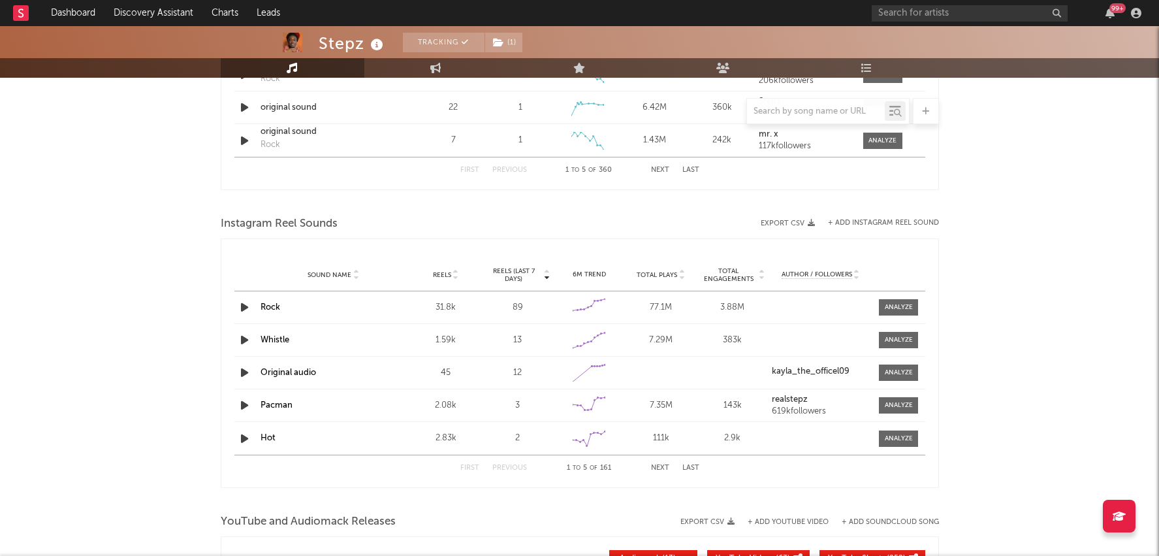
scroll to position [1694, 0]
click at [884, 307] on span at bounding box center [898, 306] width 39 height 16
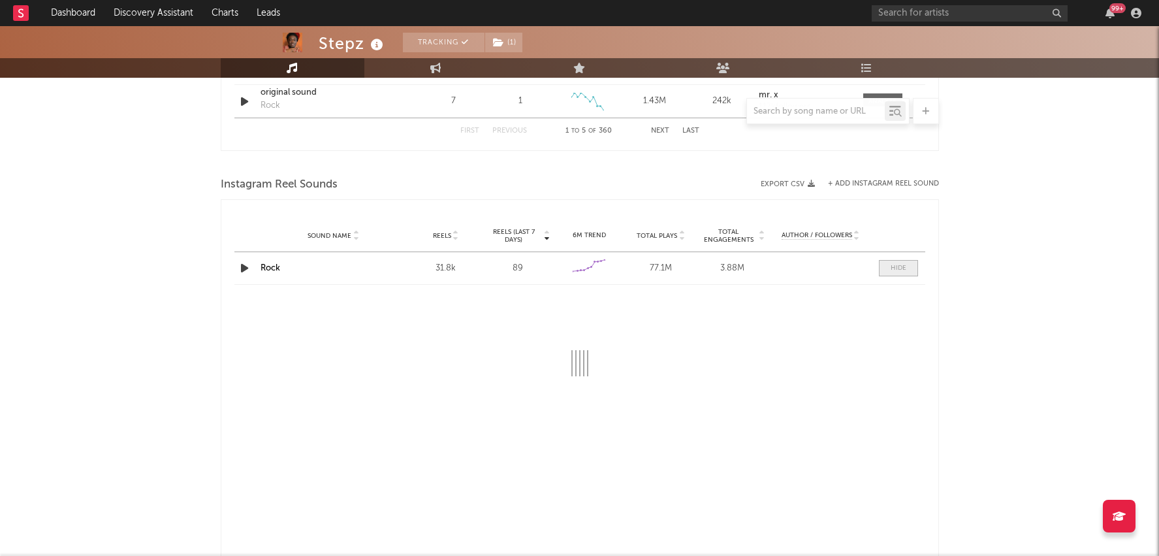
select select "6m"
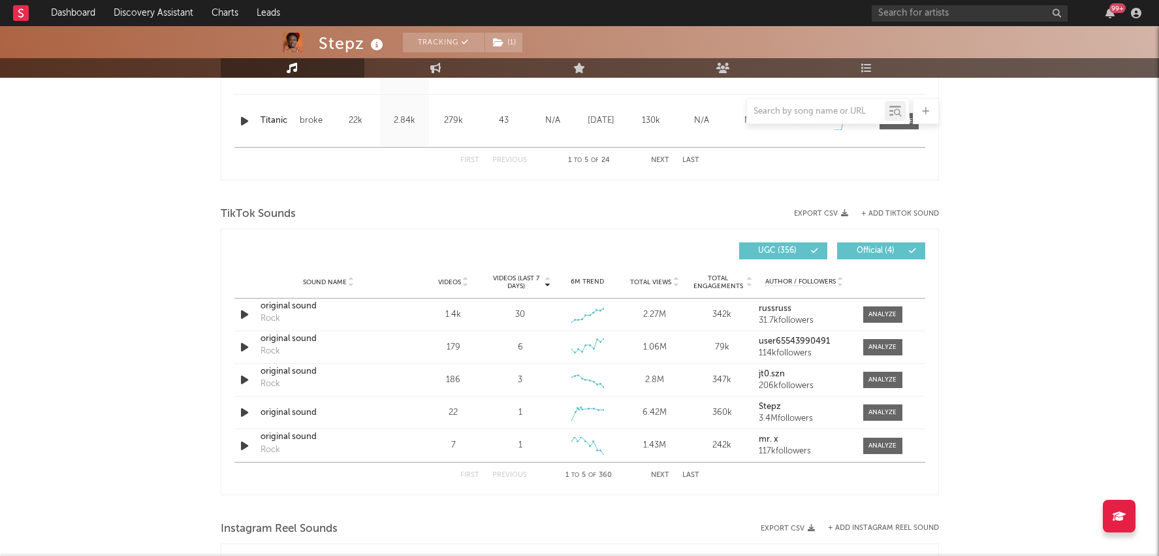
scroll to position [1360, 0]
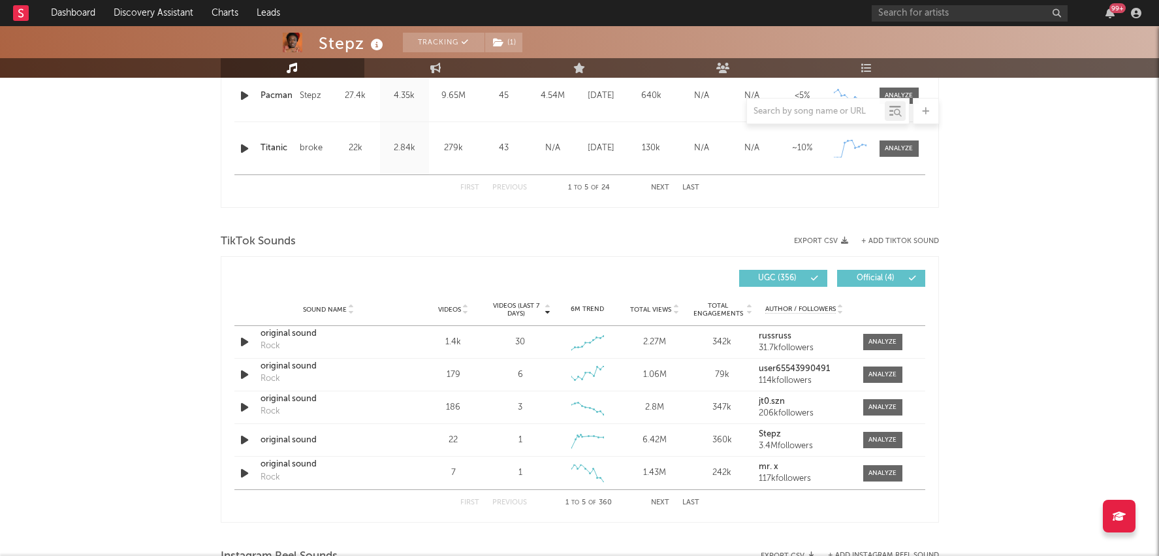
click at [449, 306] on span "Videos" at bounding box center [449, 310] width 23 height 8
click at [869, 334] on span at bounding box center [882, 342] width 39 height 16
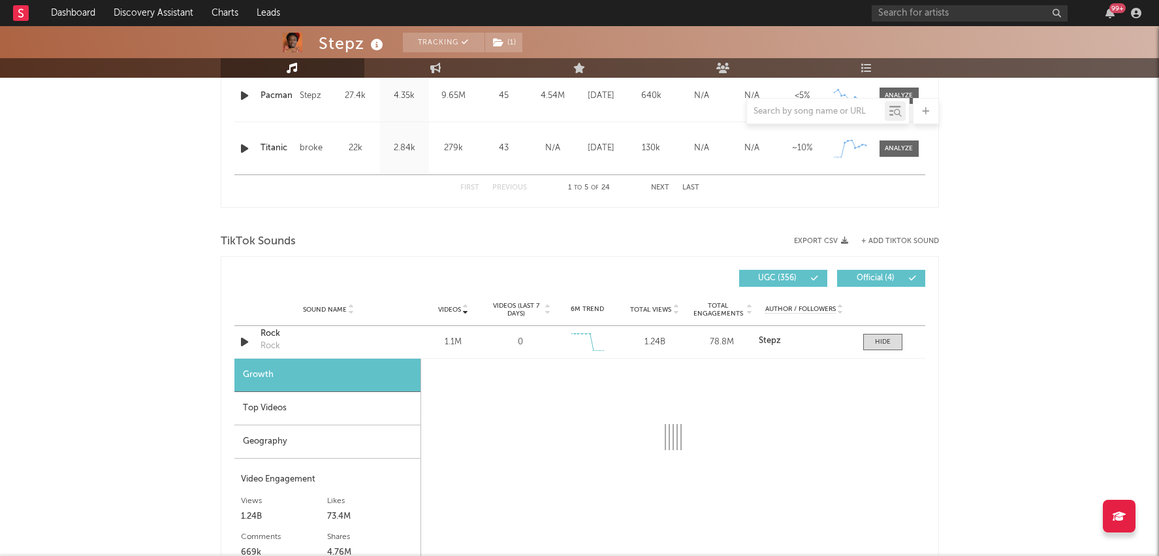
scroll to position [1375, 0]
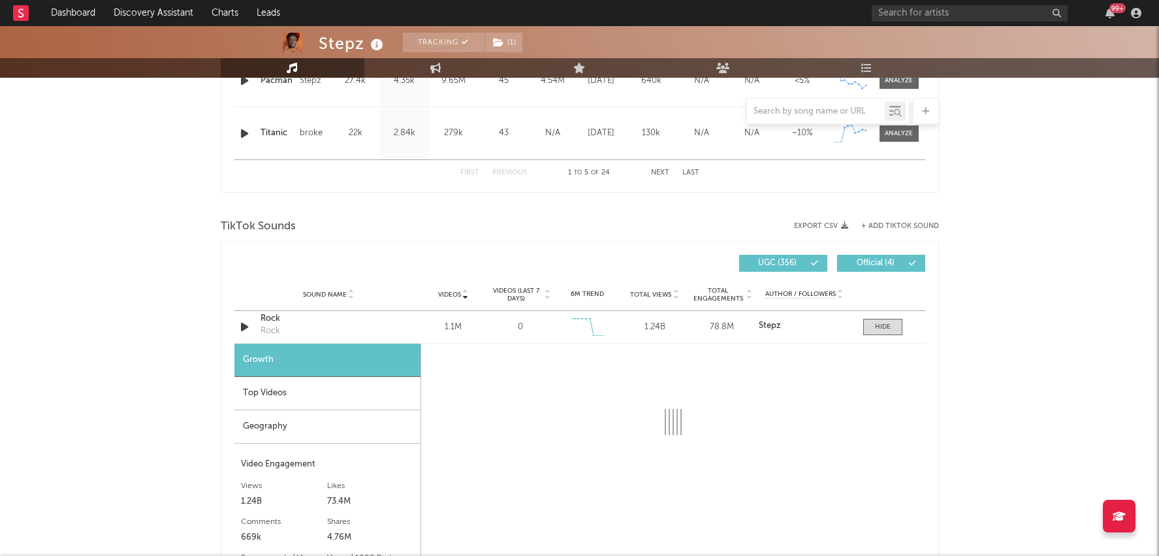
click at [333, 378] on div "Top Videos" at bounding box center [327, 393] width 186 height 33
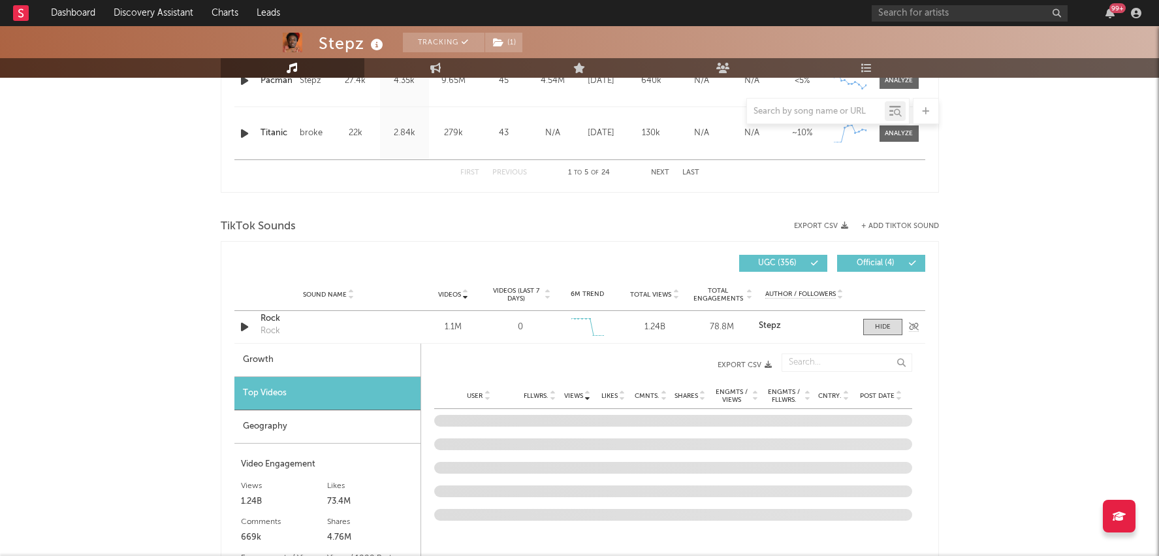
click at [263, 315] on div "Rock" at bounding box center [329, 318] width 137 height 13
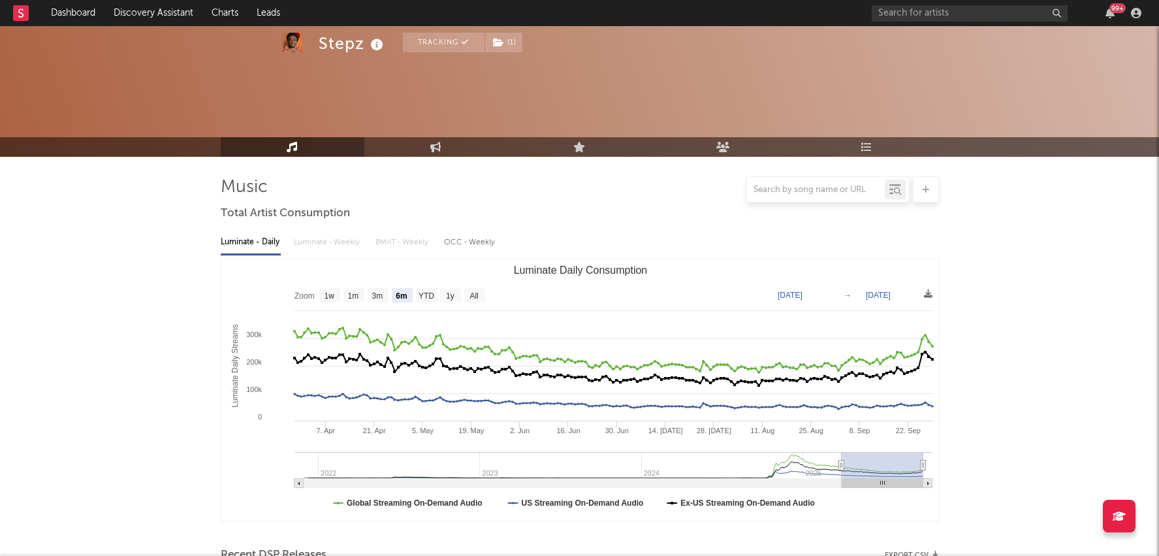
select select "6m"
select select "1w"
select select "6m"
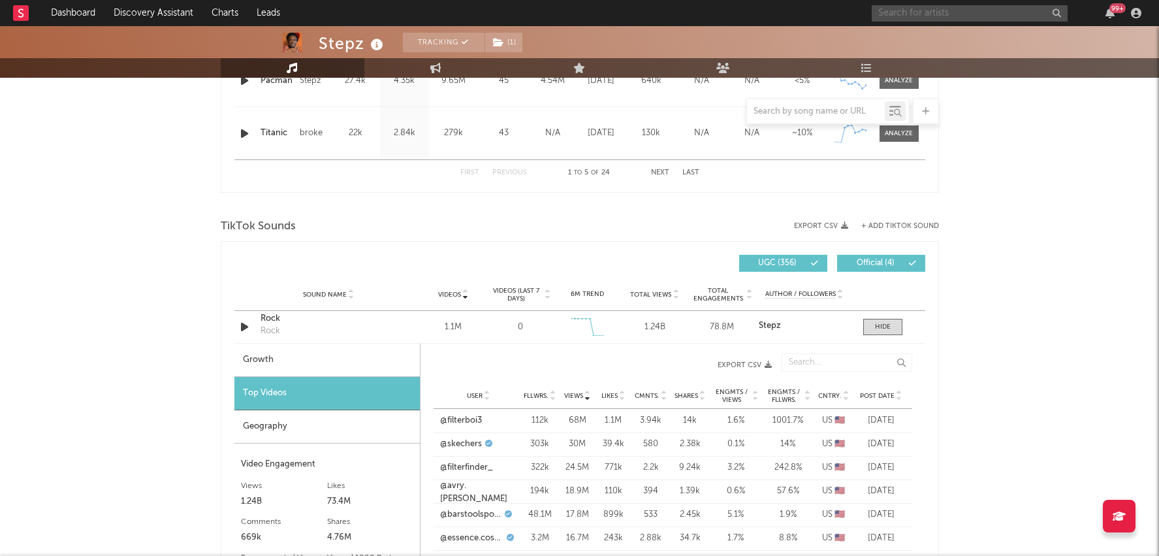
click at [960, 5] on input "text" at bounding box center [970, 13] width 196 height 16
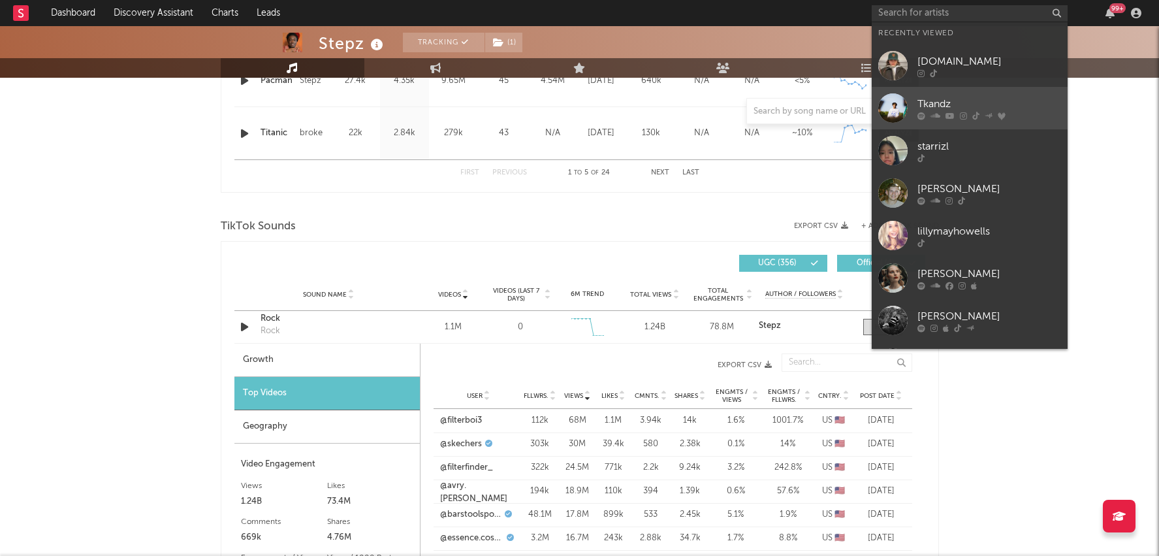
click at [943, 111] on div "Tkandz" at bounding box center [990, 104] width 144 height 16
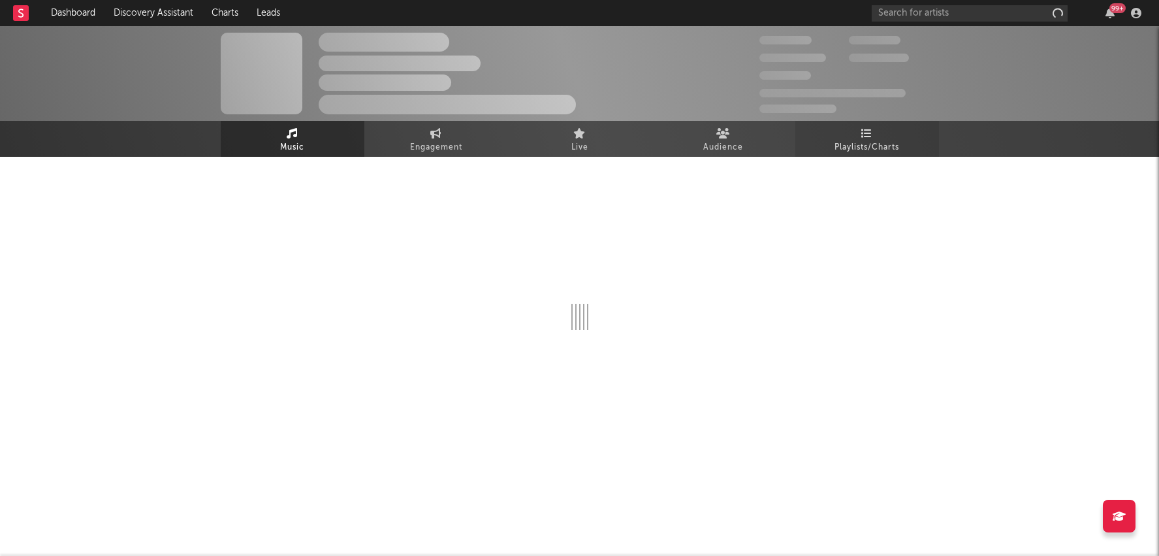
click at [863, 148] on span "Playlists/Charts" at bounding box center [867, 148] width 65 height 16
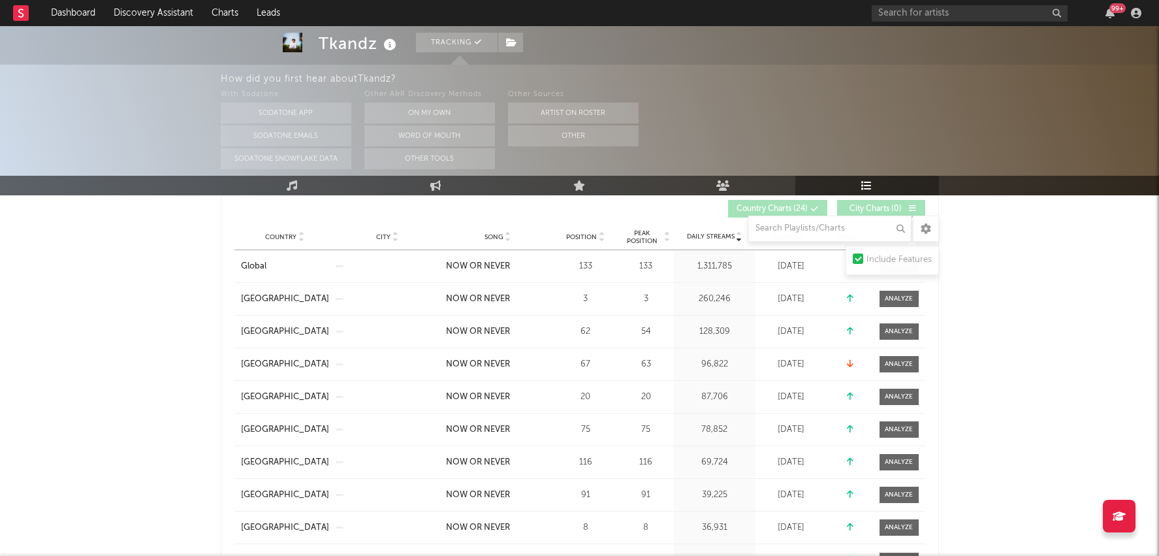
scroll to position [183, 0]
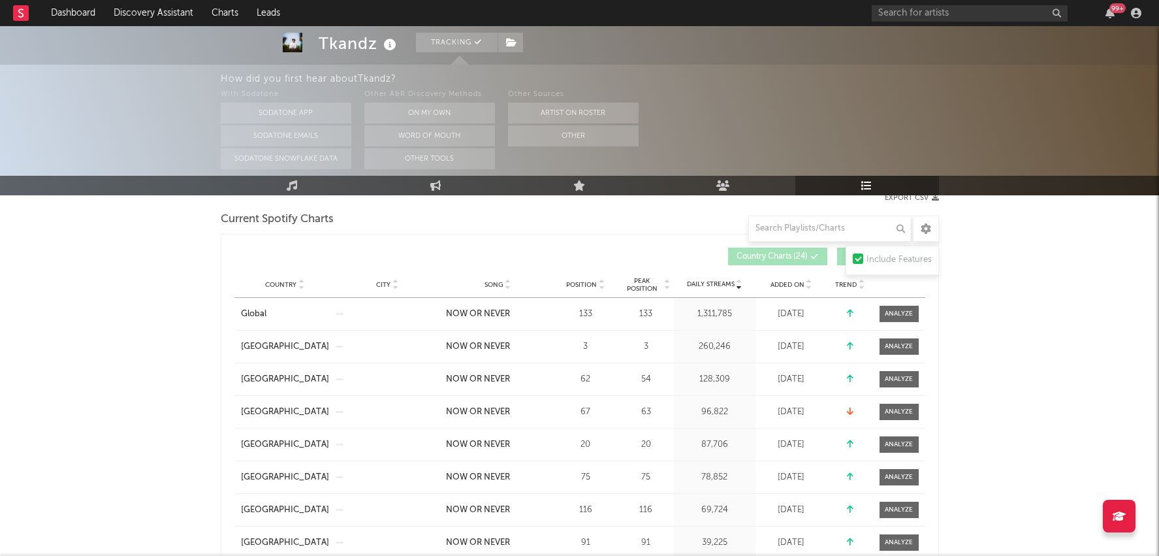
click at [596, 288] on div "Position" at bounding box center [585, 285] width 59 height 10
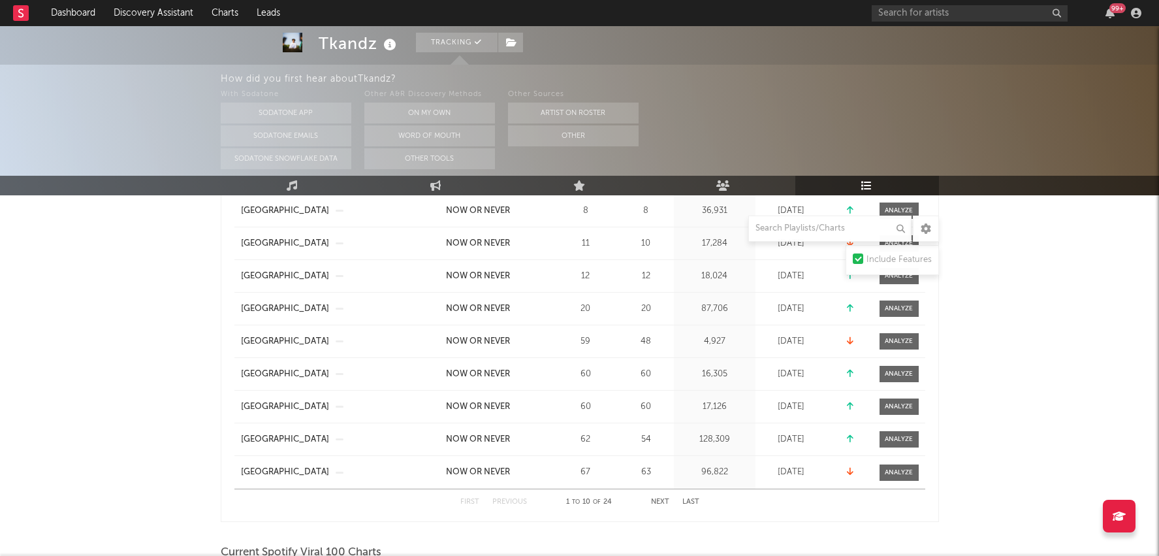
scroll to position [331, 0]
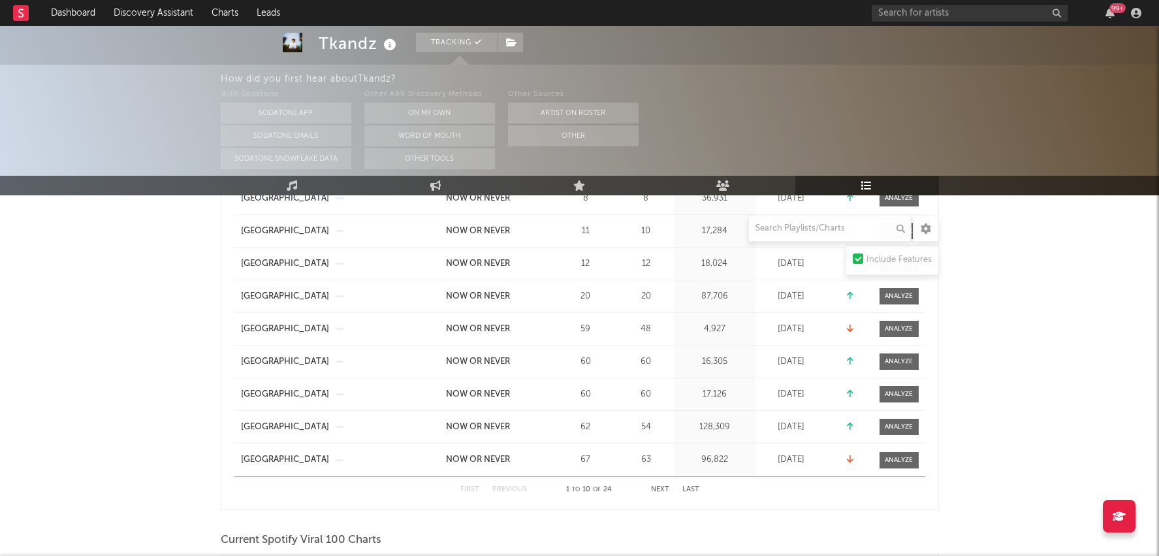
click at [662, 487] on button "Next" at bounding box center [660, 489] width 18 height 7
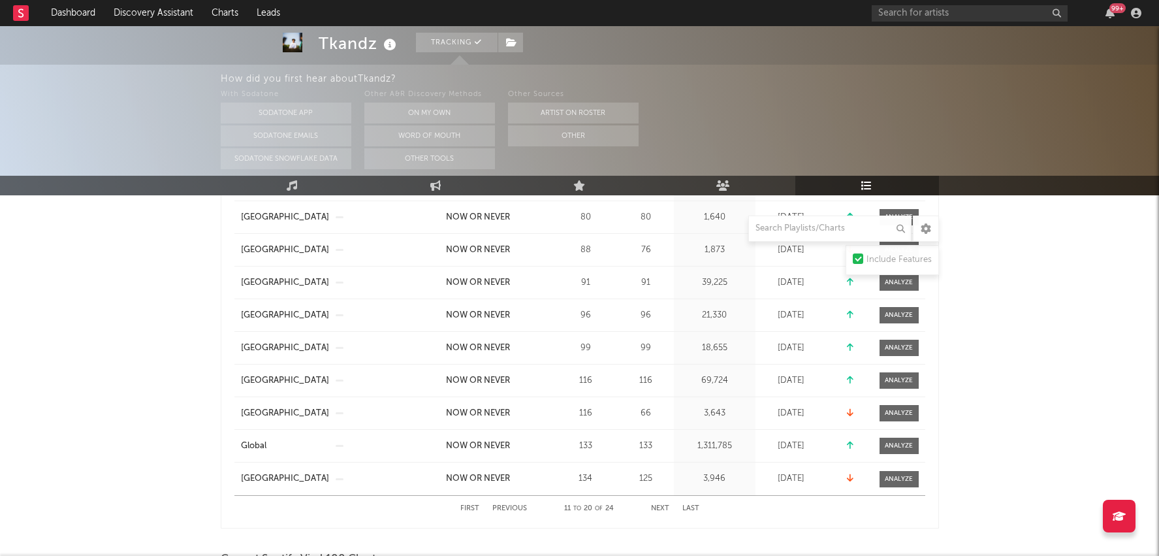
scroll to position [306, 0]
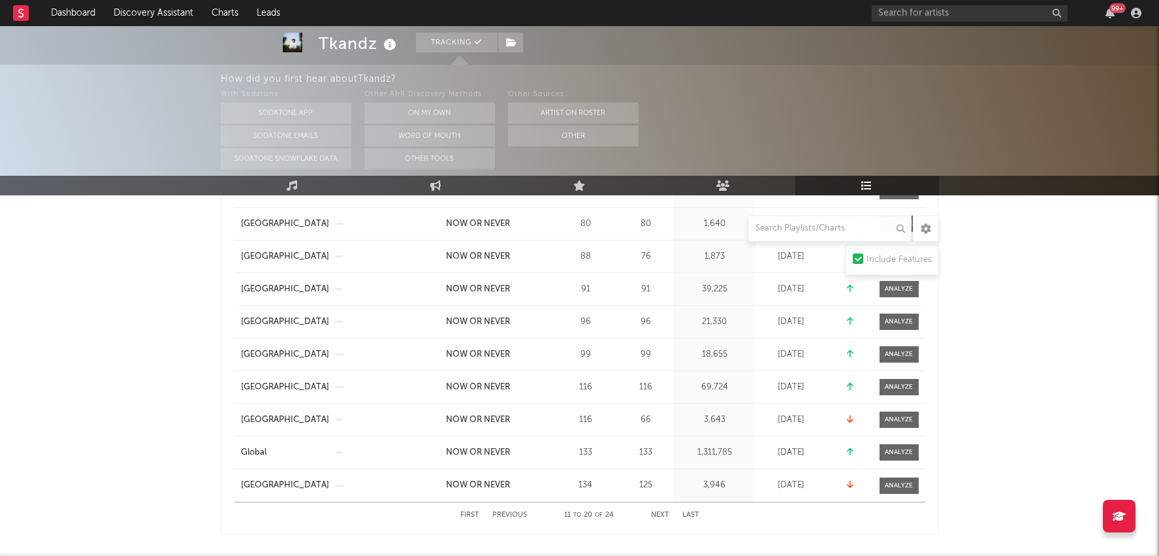
click at [660, 513] on button "Next" at bounding box center [660, 514] width 18 height 7
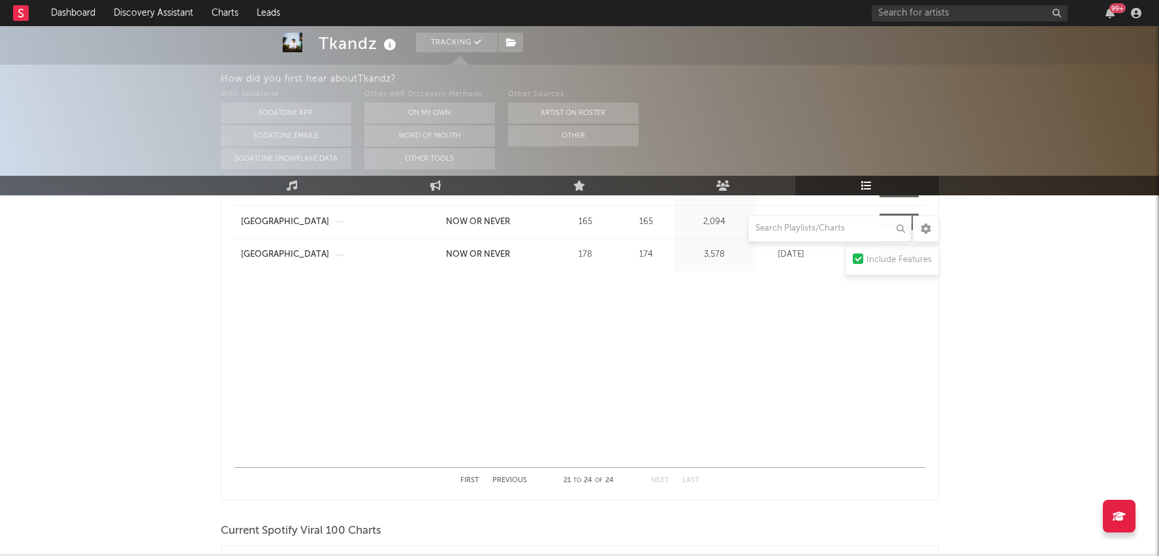
scroll to position [347, 0]
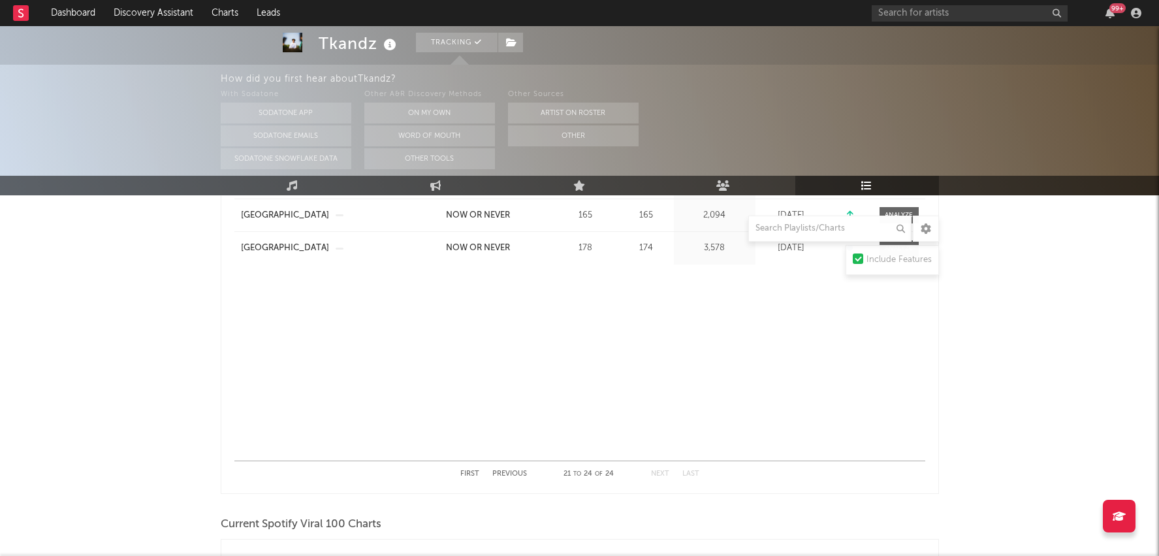
click at [508, 470] on button "Previous" at bounding box center [509, 473] width 35 height 7
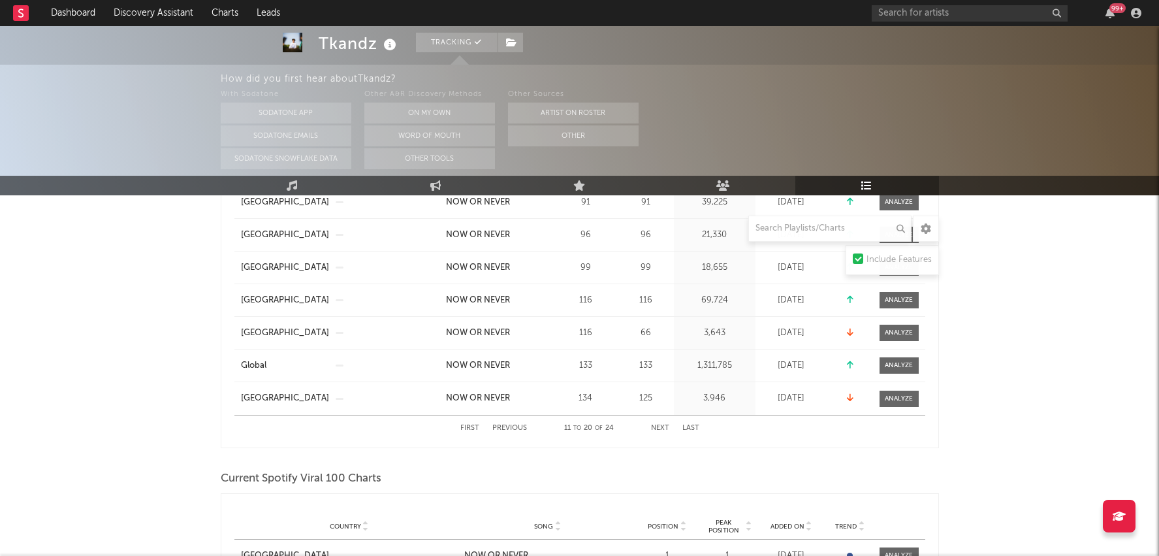
scroll to position [410, 0]
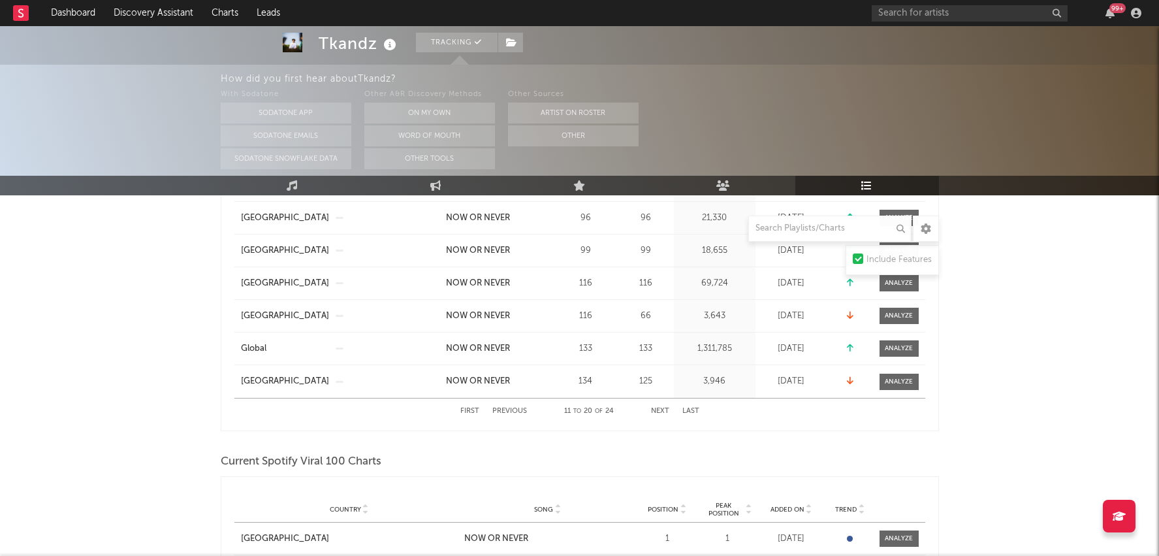
click at [518, 412] on button "Previous" at bounding box center [509, 411] width 35 height 7
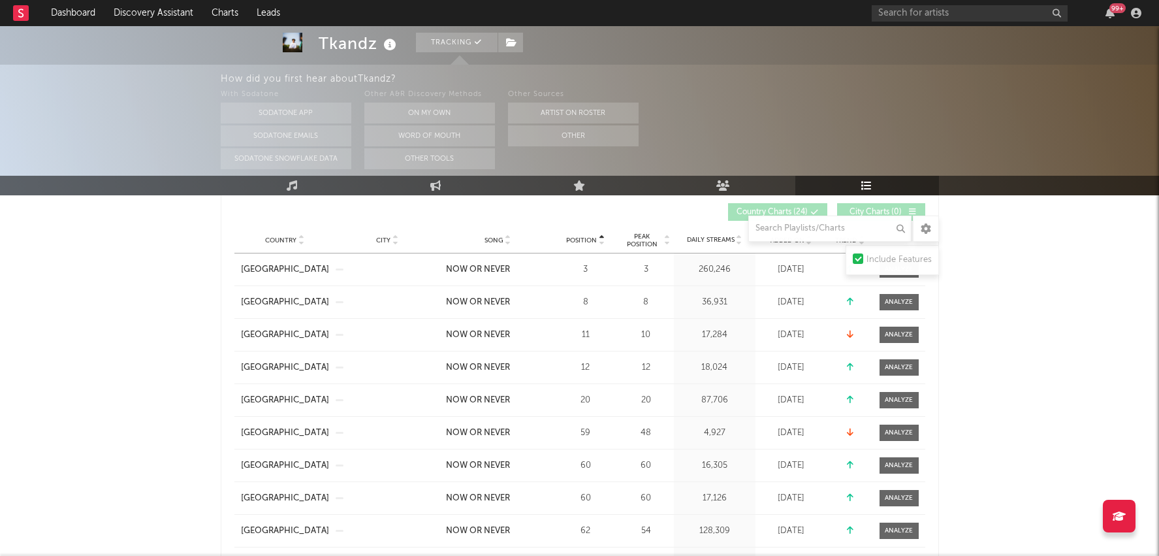
scroll to position [229, 0]
click at [935, 19] on input "text" at bounding box center [970, 13] width 196 height 16
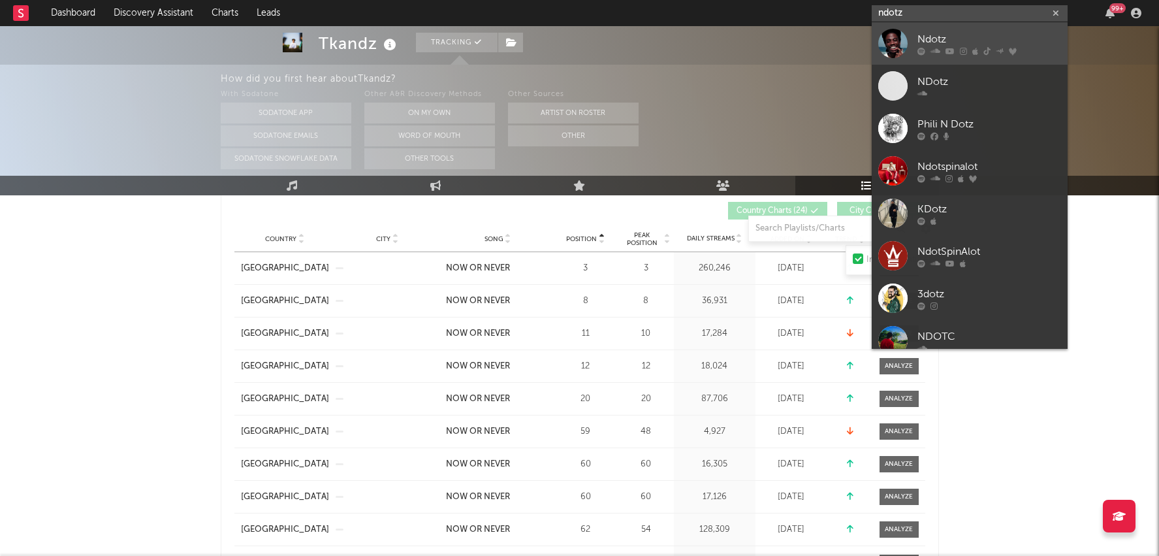
type input "ndotz"
click at [941, 56] on link "Ndotz" at bounding box center [970, 43] width 196 height 42
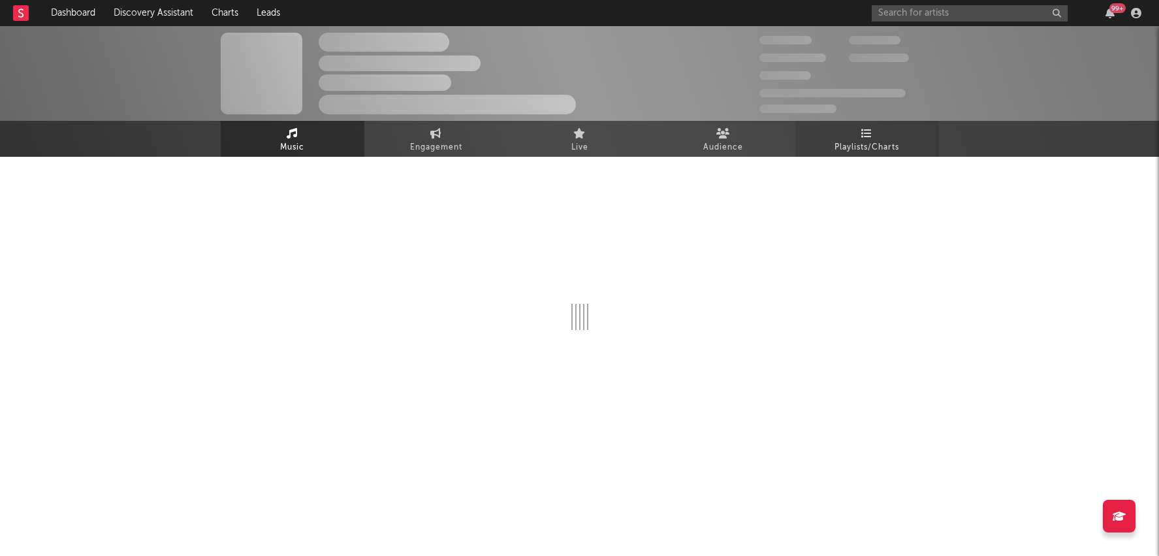
click at [863, 137] on icon at bounding box center [866, 133] width 11 height 10
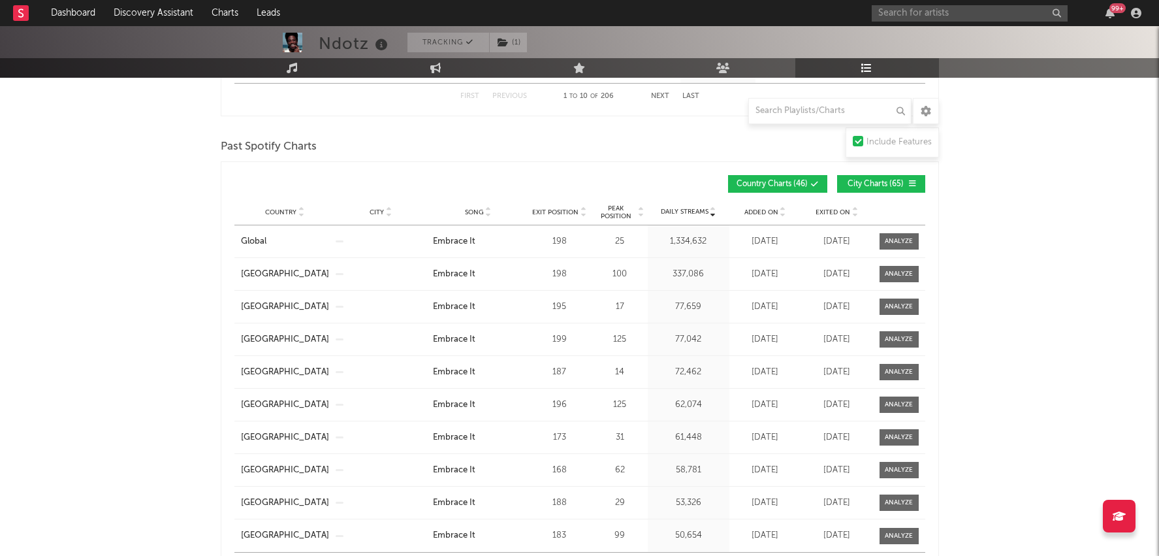
scroll to position [603, 0]
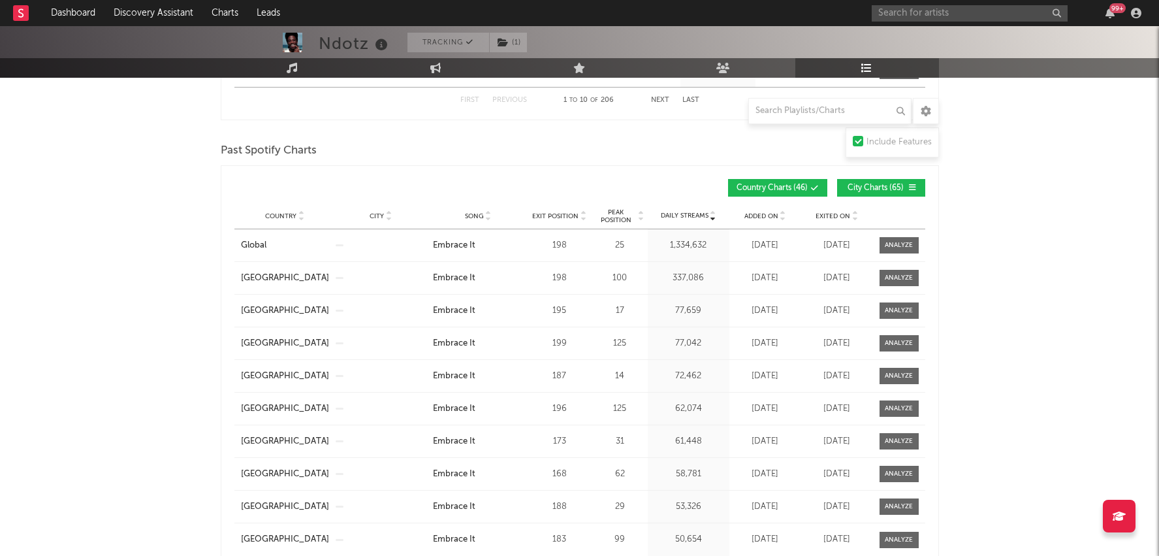
click at [907, 234] on div "Country Global City Song Embrace It Exit Position 198 Peak Position 25 Estimate…" at bounding box center [579, 245] width 691 height 32
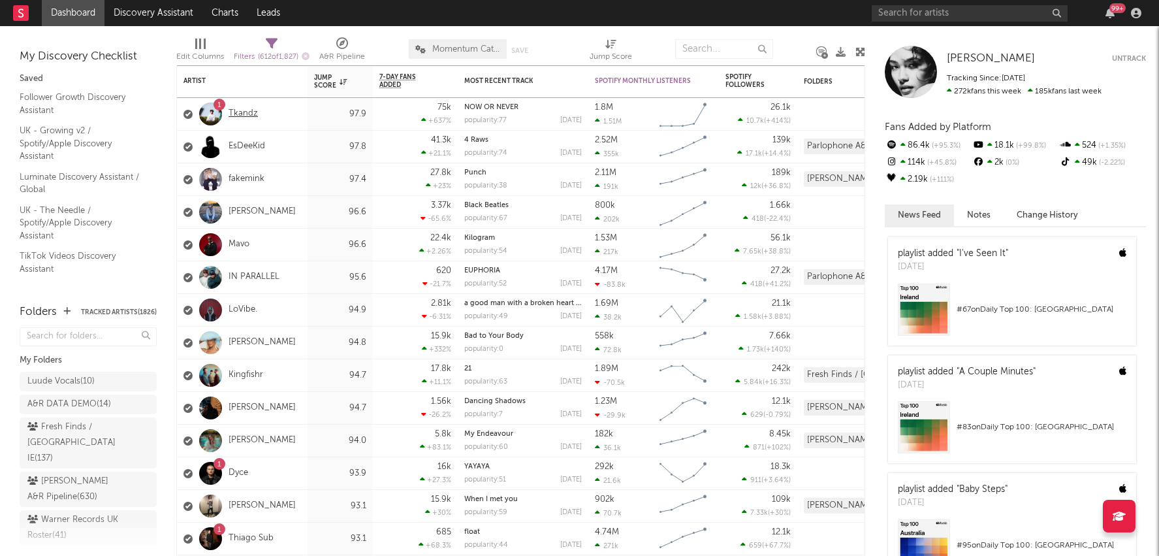
click at [249, 111] on link "Tkandz" at bounding box center [243, 113] width 29 height 11
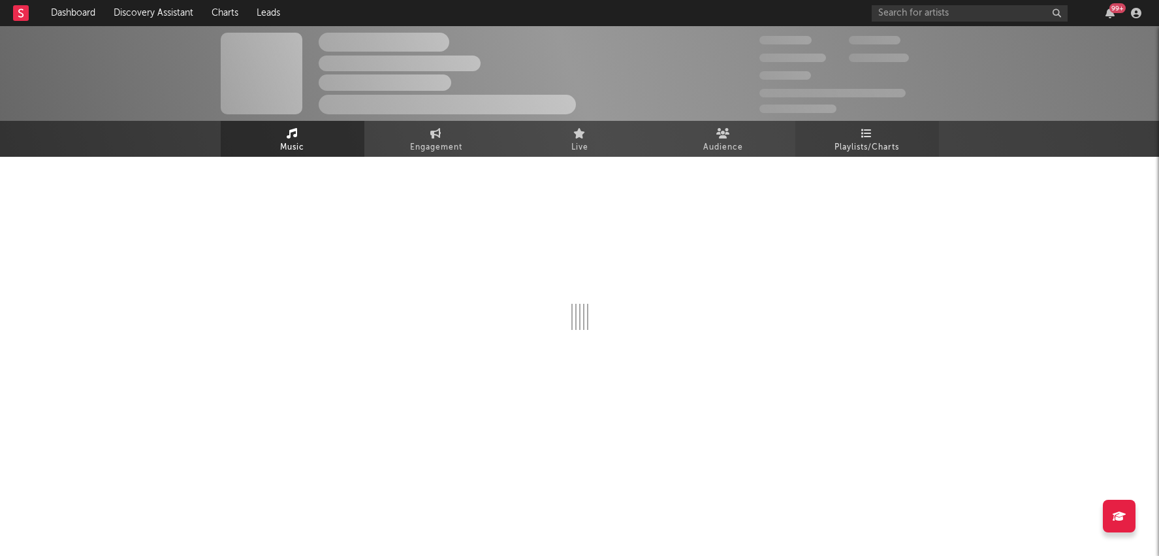
click at [867, 148] on span "Playlists/Charts" at bounding box center [867, 148] width 65 height 16
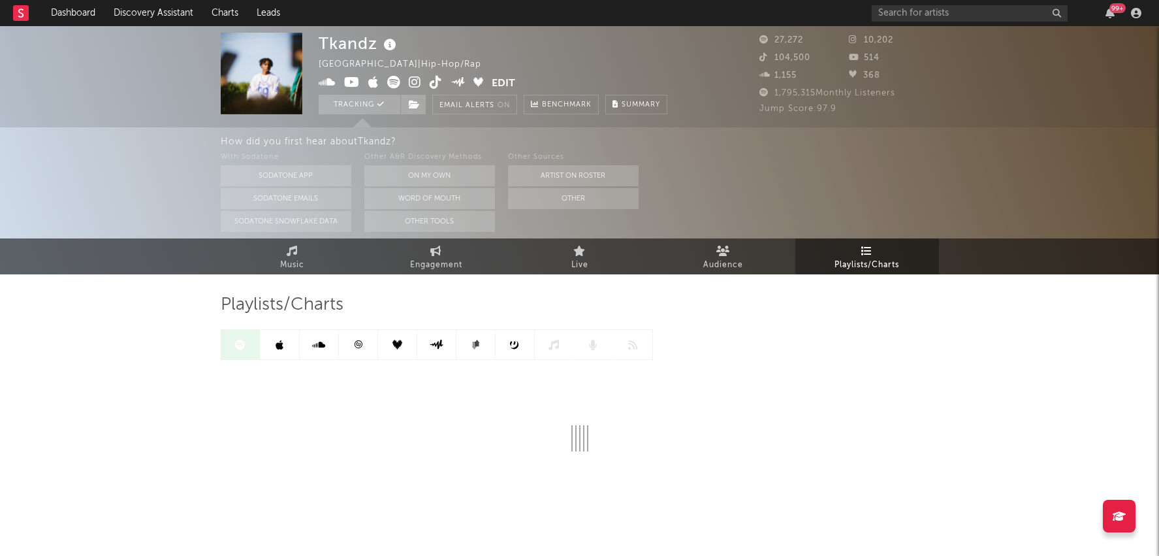
scroll to position [18, 0]
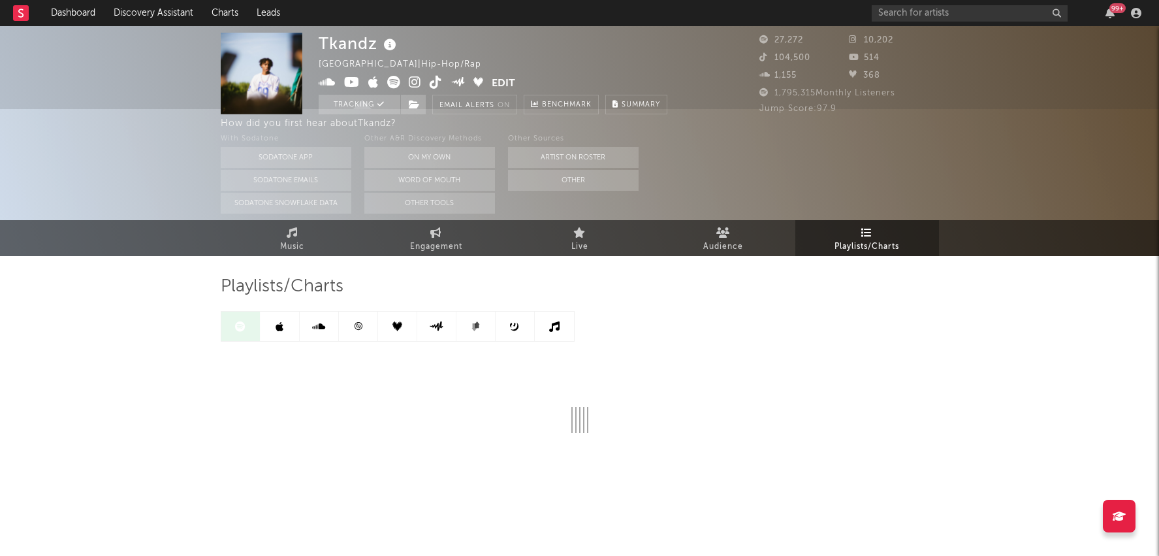
click at [363, 330] on link at bounding box center [358, 326] width 39 height 29
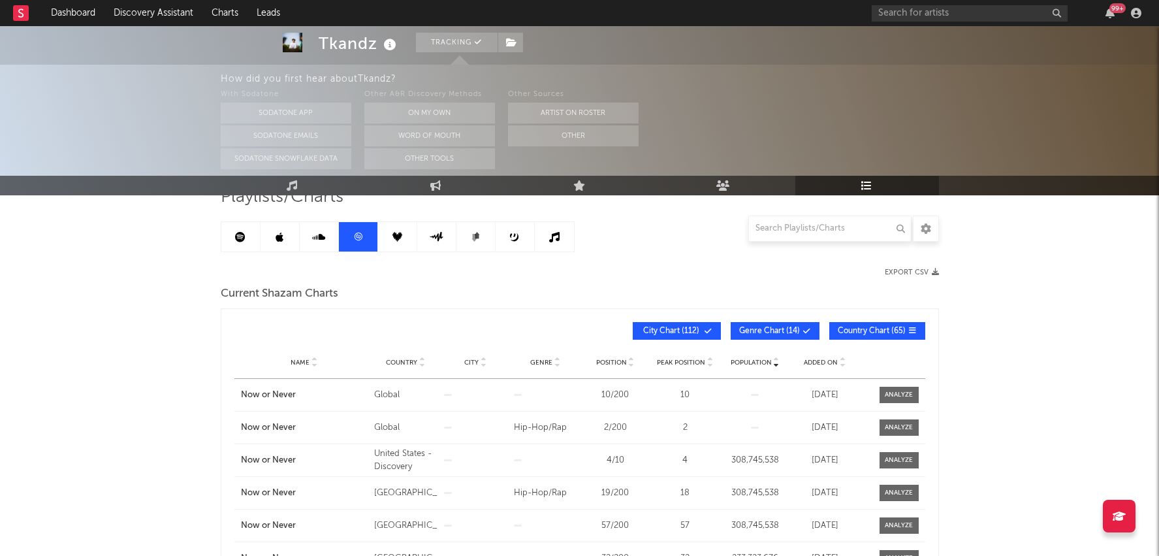
scroll to position [123, 0]
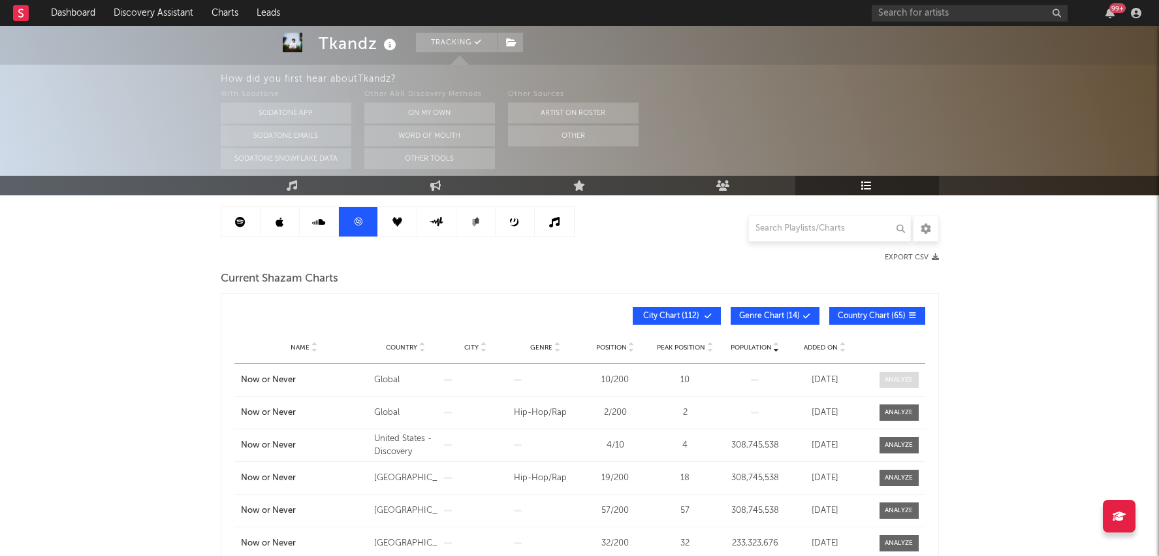
click at [895, 379] on div at bounding box center [899, 380] width 28 height 10
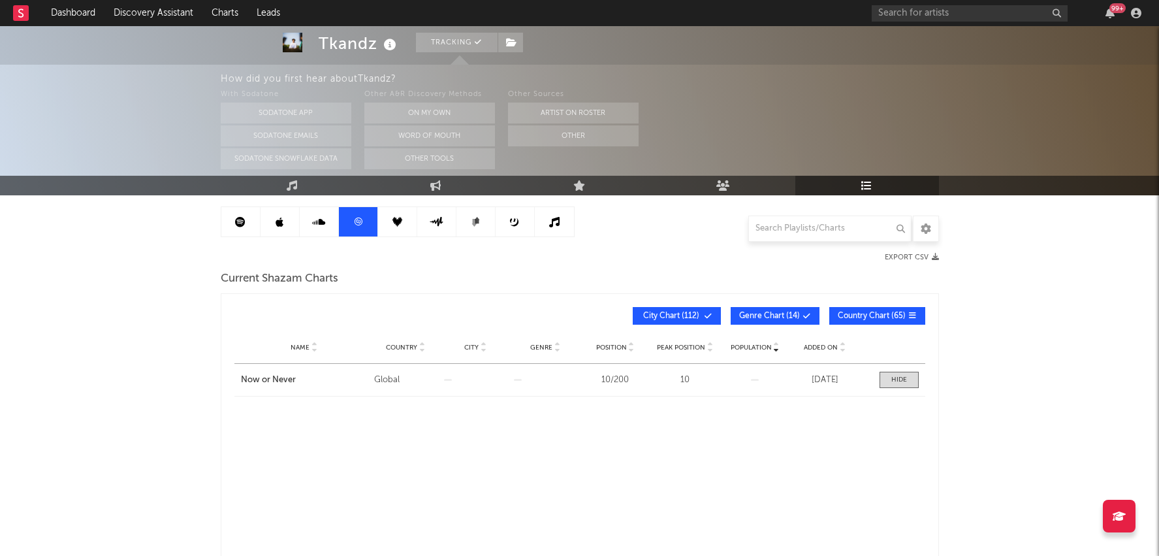
select select "All"
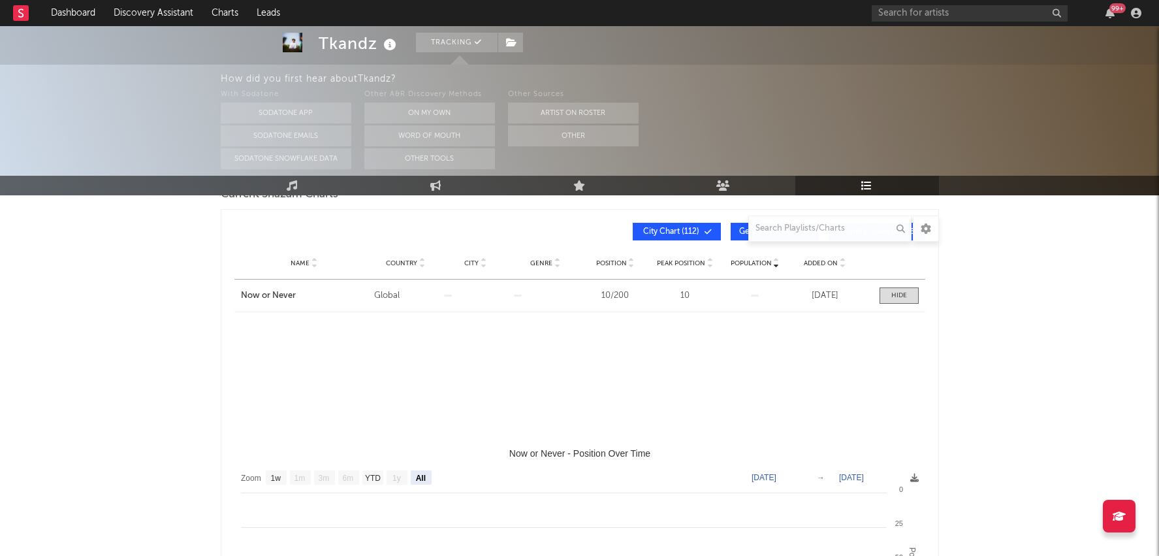
select select "1w"
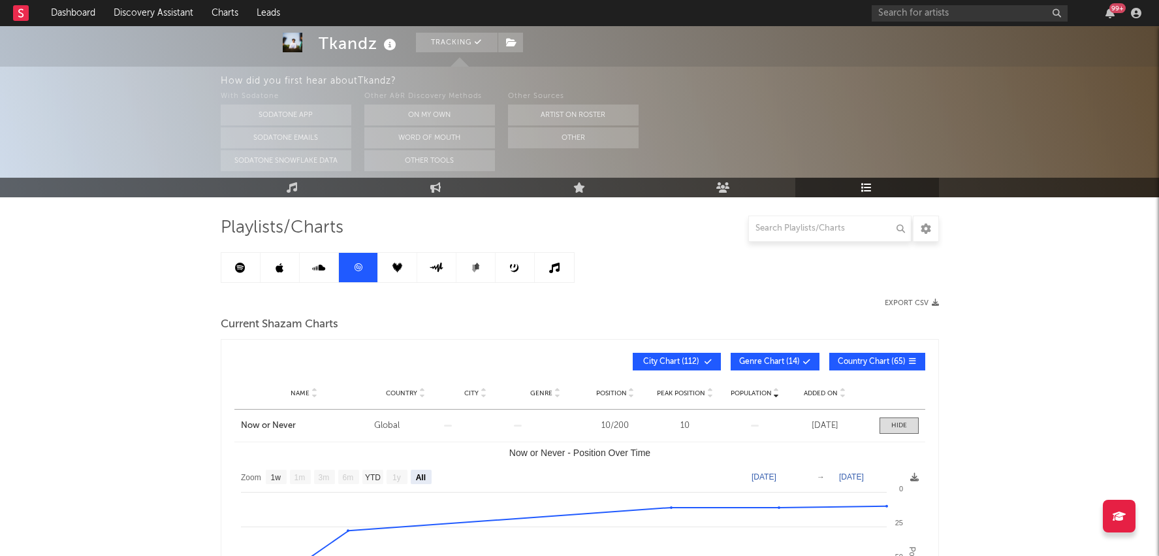
scroll to position [127, 0]
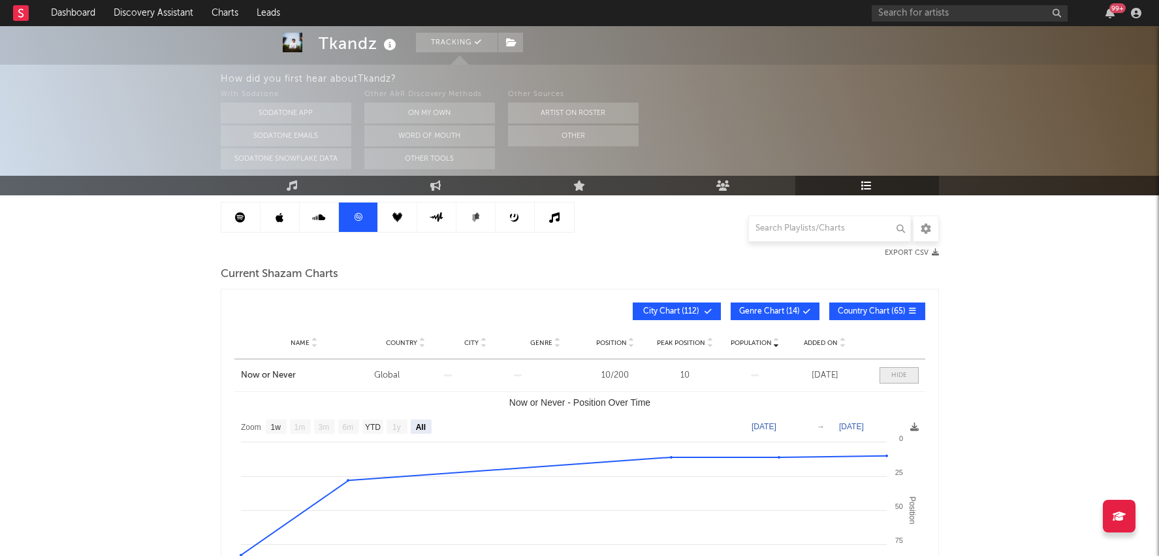
click at [889, 368] on span at bounding box center [899, 375] width 39 height 16
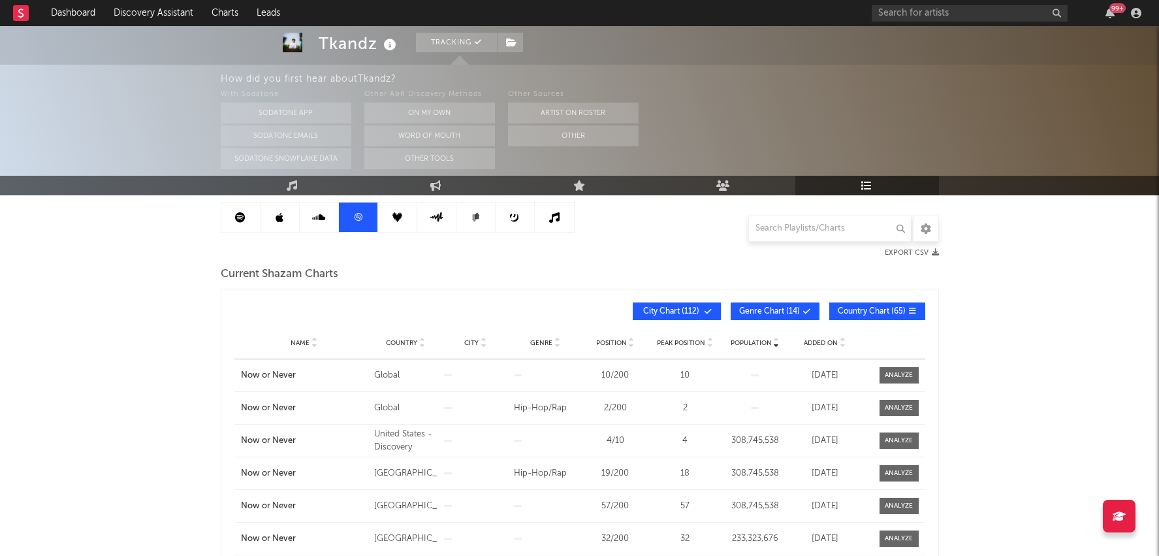
click at [789, 313] on span "Genre Chart ( 14 )" at bounding box center [769, 312] width 61 height 8
click at [685, 312] on span "City Chart ( 112 )" at bounding box center [671, 312] width 60 height 8
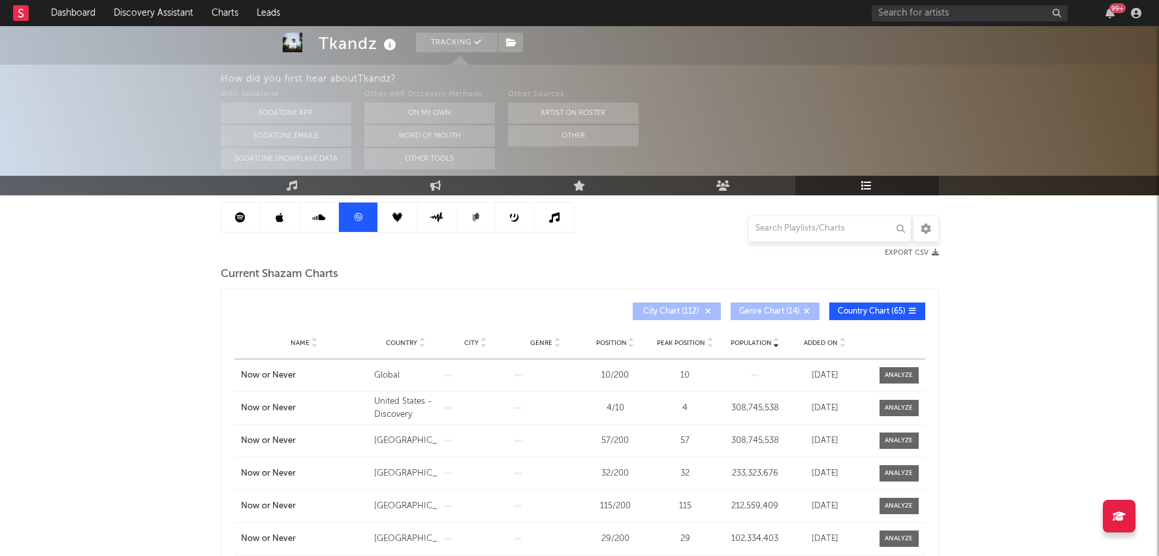
click at [912, 428] on div "Name Now or Never Country [GEOGRAPHIC_DATA] Genre Position 57 / 200 Peak Positi…" at bounding box center [579, 441] width 691 height 32
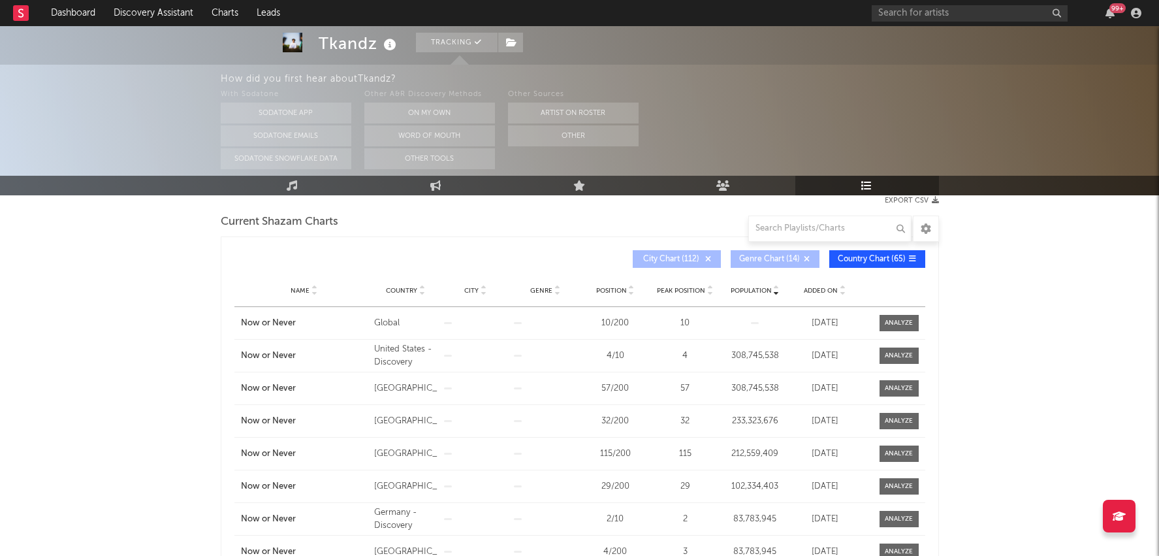
scroll to position [136, 0]
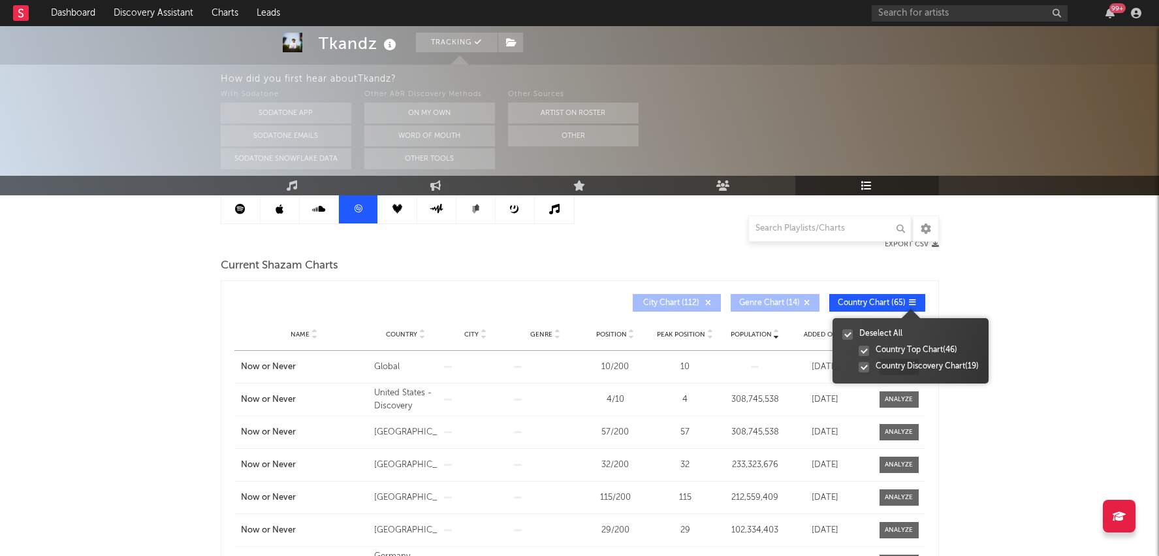
click at [898, 363] on div "Country Discovery Chart ( 19 )" at bounding box center [927, 367] width 103 height 12
click at [859, 363] on input "Country Discovery Chart ( 19 )" at bounding box center [859, 367] width 0 height 13
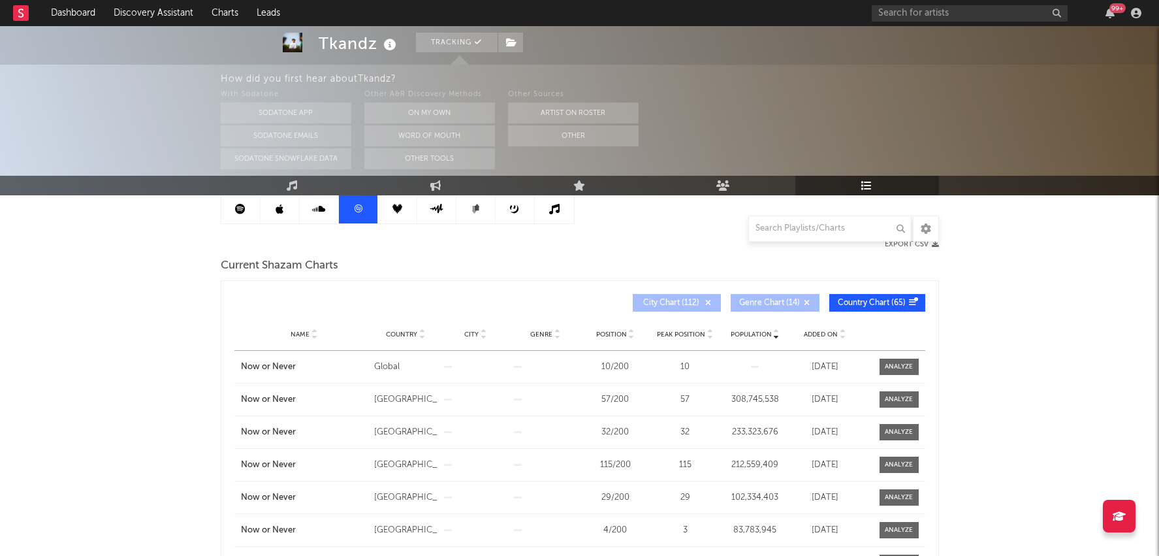
scroll to position [186, 0]
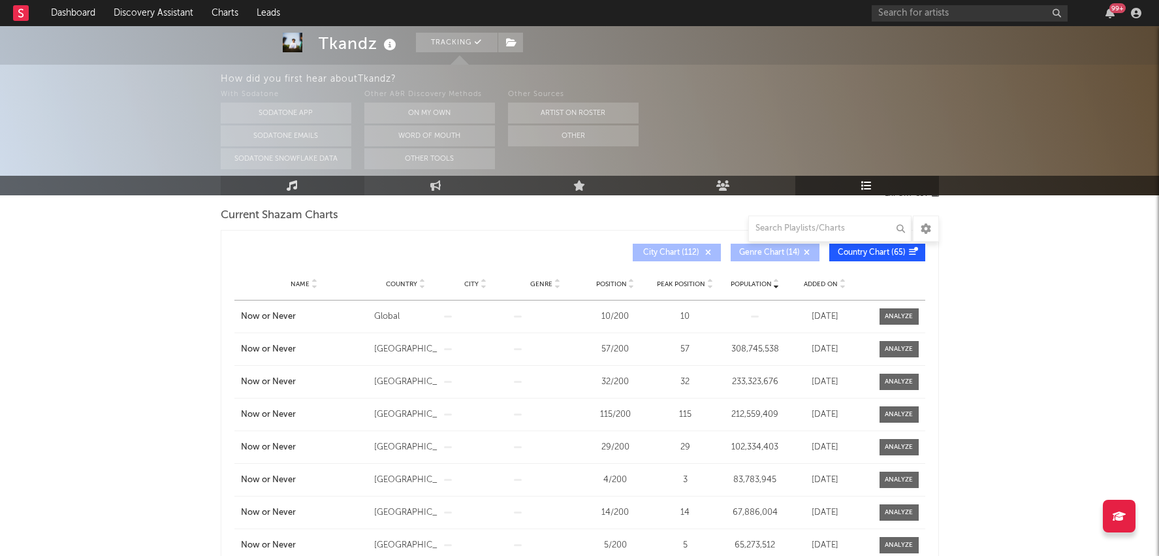
click at [331, 194] on link "Music" at bounding box center [293, 186] width 144 height 20
select select "6m"
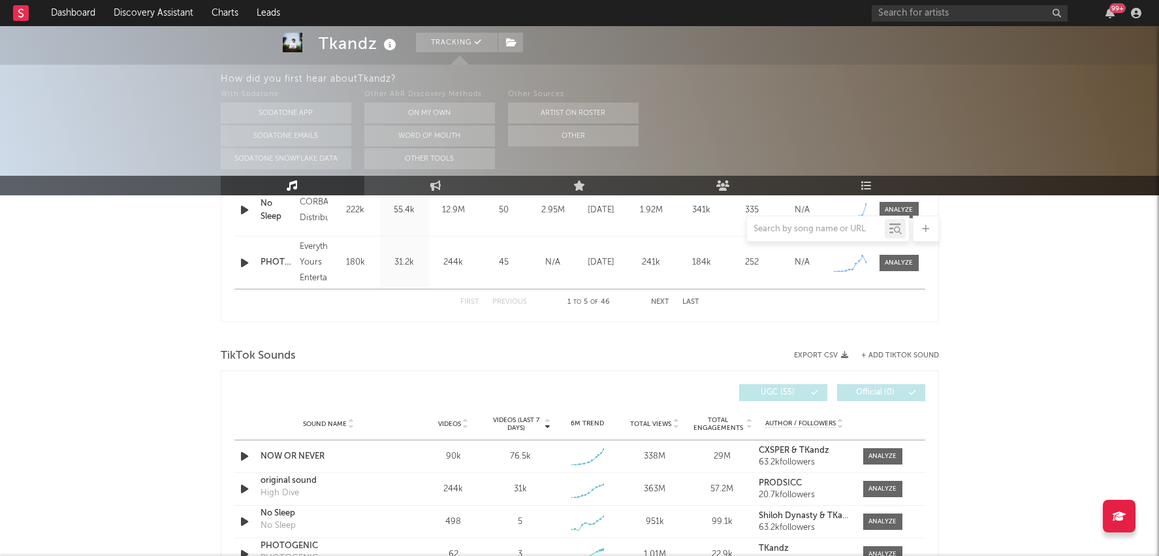
scroll to position [764, 0]
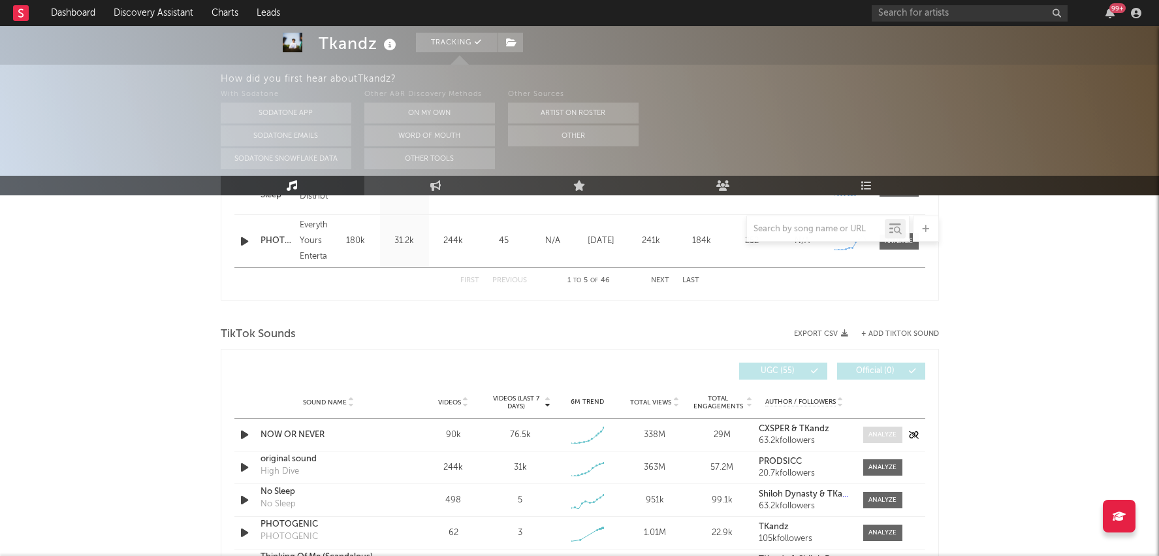
click at [878, 438] on div at bounding box center [883, 435] width 28 height 10
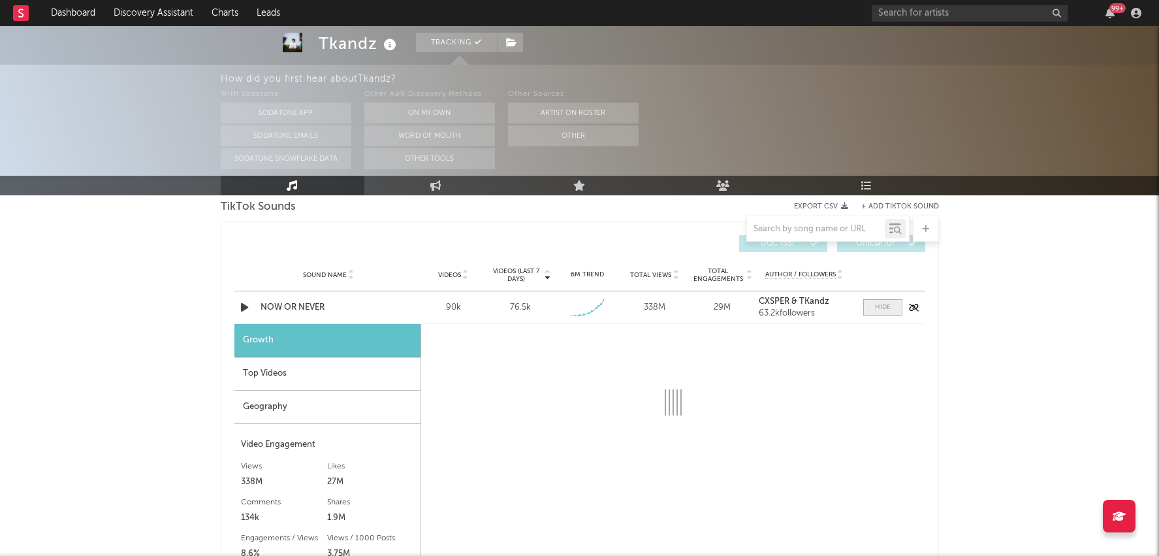
scroll to position [925, 0]
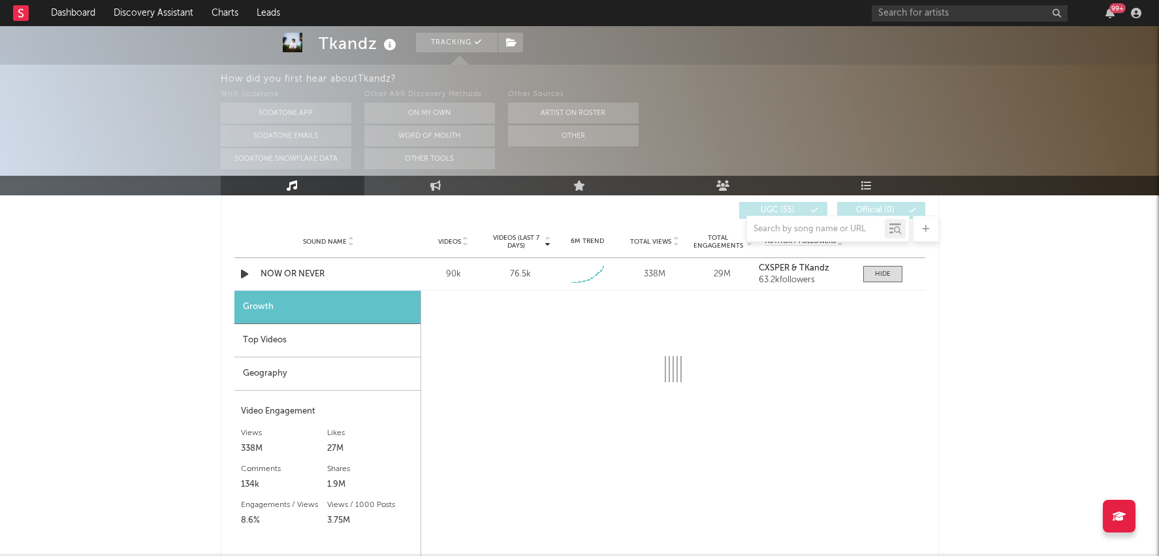
select select "1w"
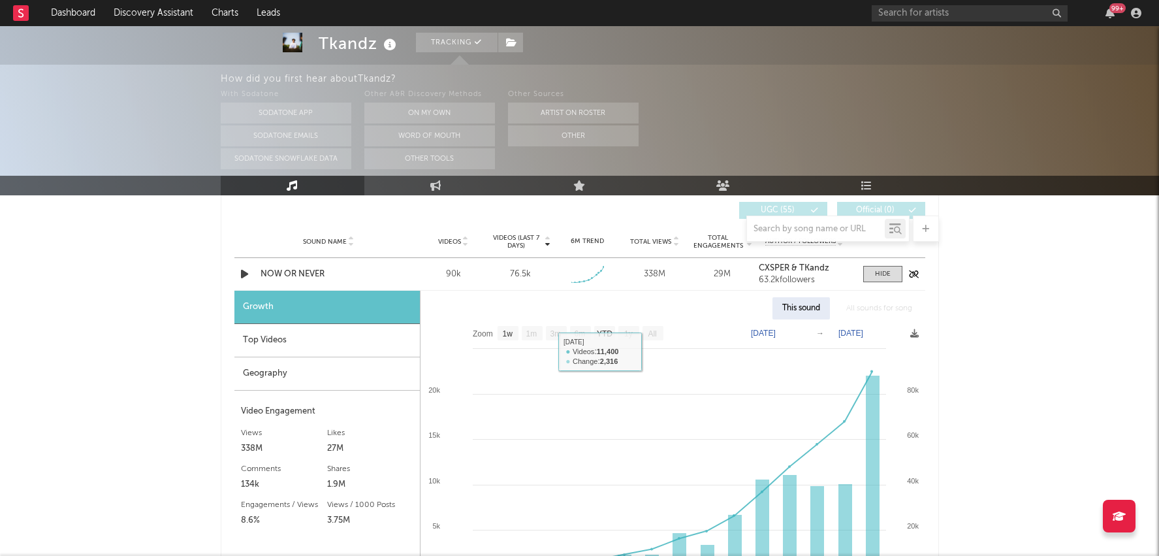
click at [280, 268] on div "NOW OR NEVER" at bounding box center [329, 274] width 137 height 13
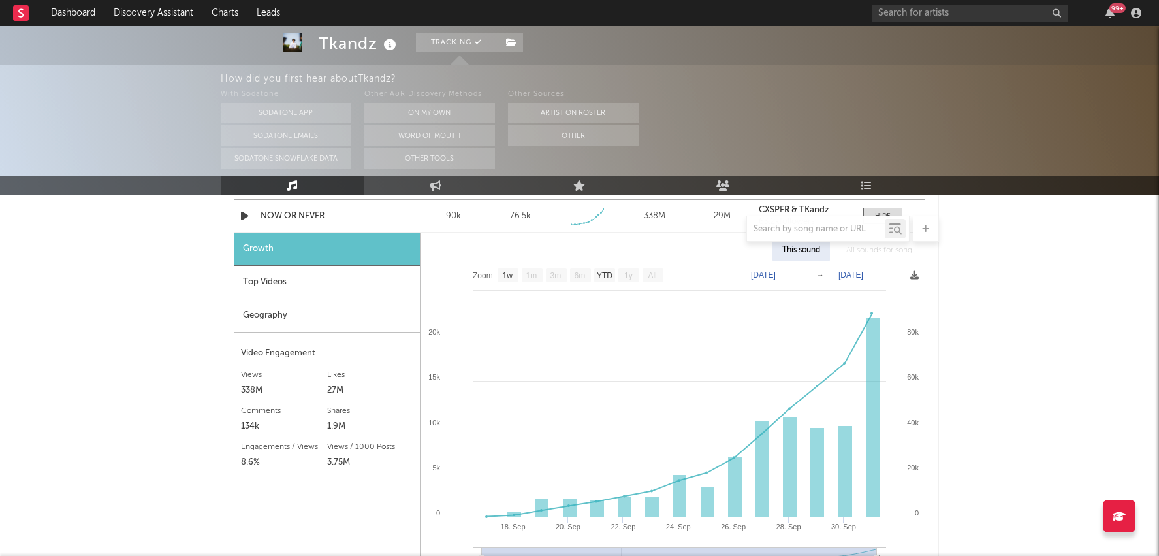
scroll to position [984, 0]
click at [353, 279] on div "Top Videos" at bounding box center [326, 281] width 185 height 33
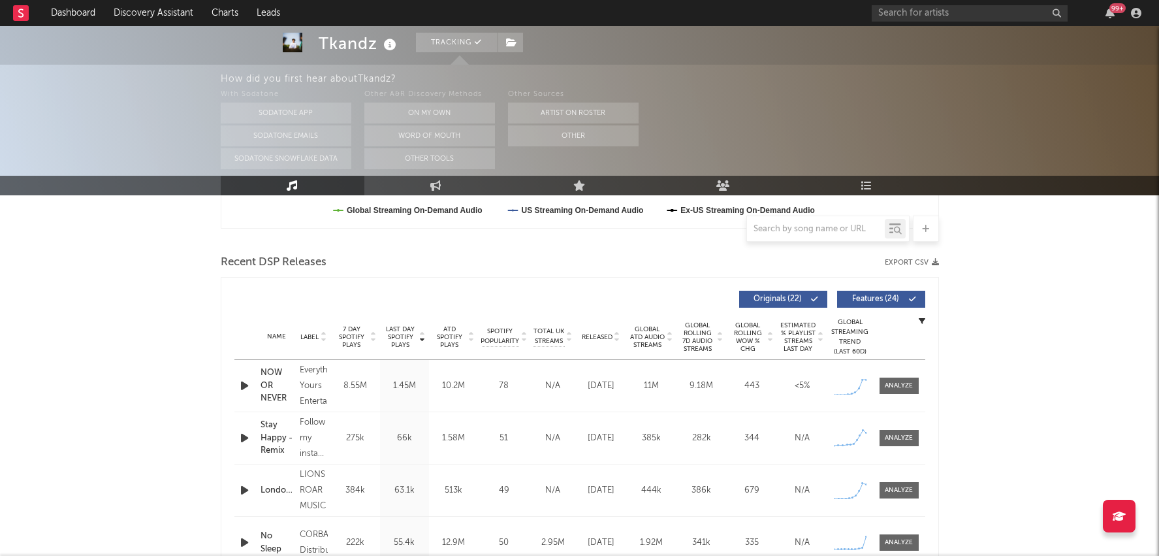
scroll to position [139, 0]
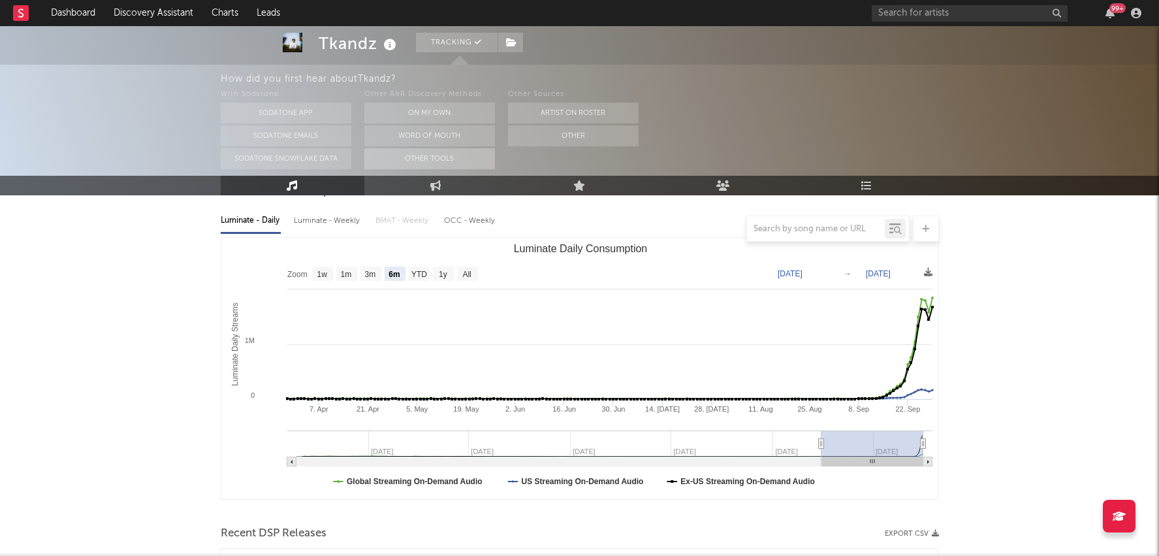
click at [430, 169] on button "Other Tools" at bounding box center [429, 158] width 131 height 21
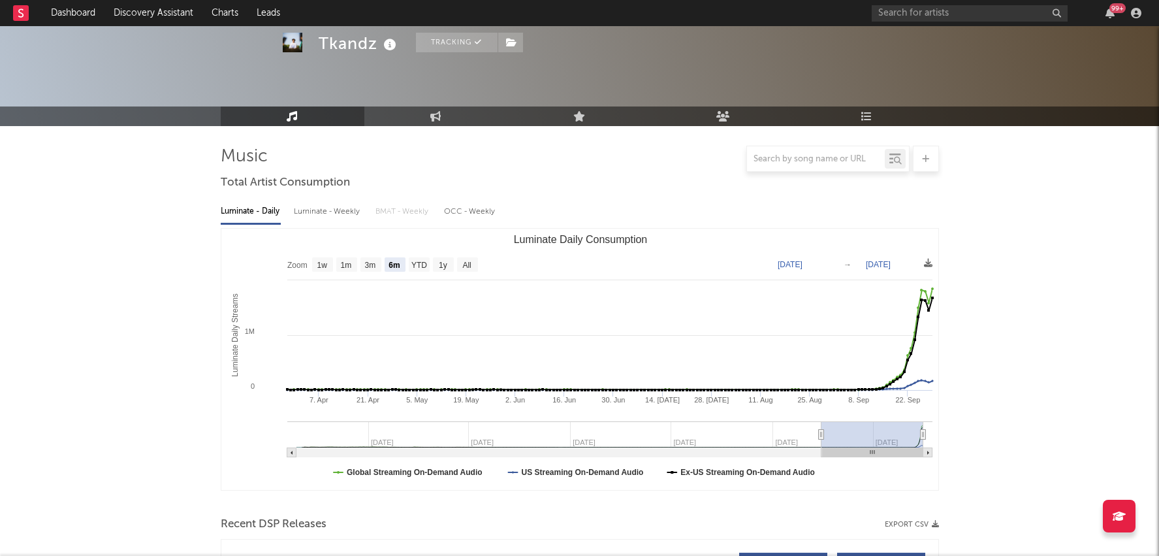
scroll to position [22, 0]
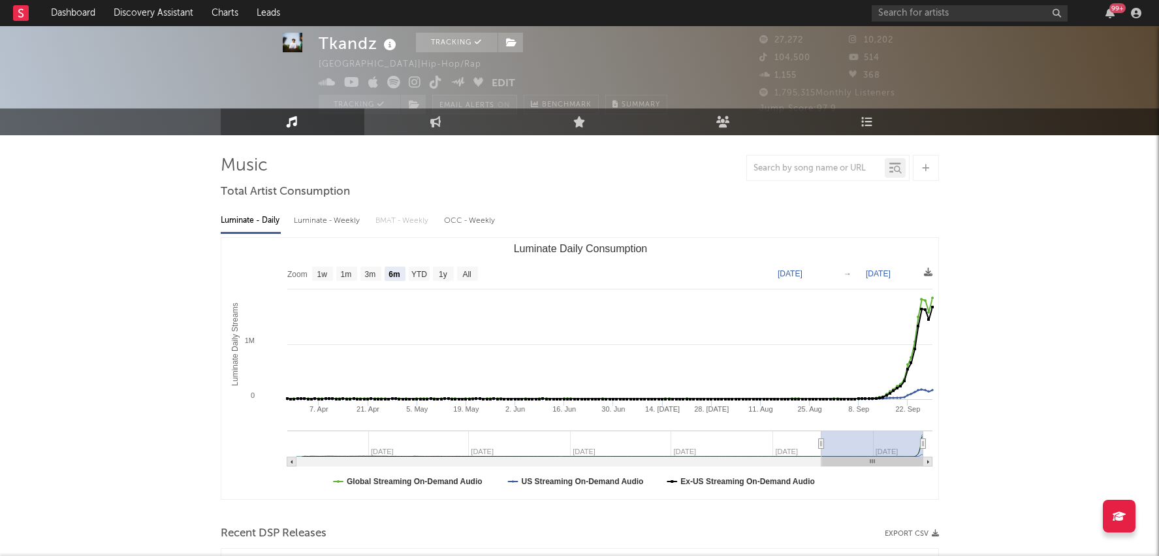
click at [432, 105] on button "Email Alerts On" at bounding box center [474, 105] width 85 height 20
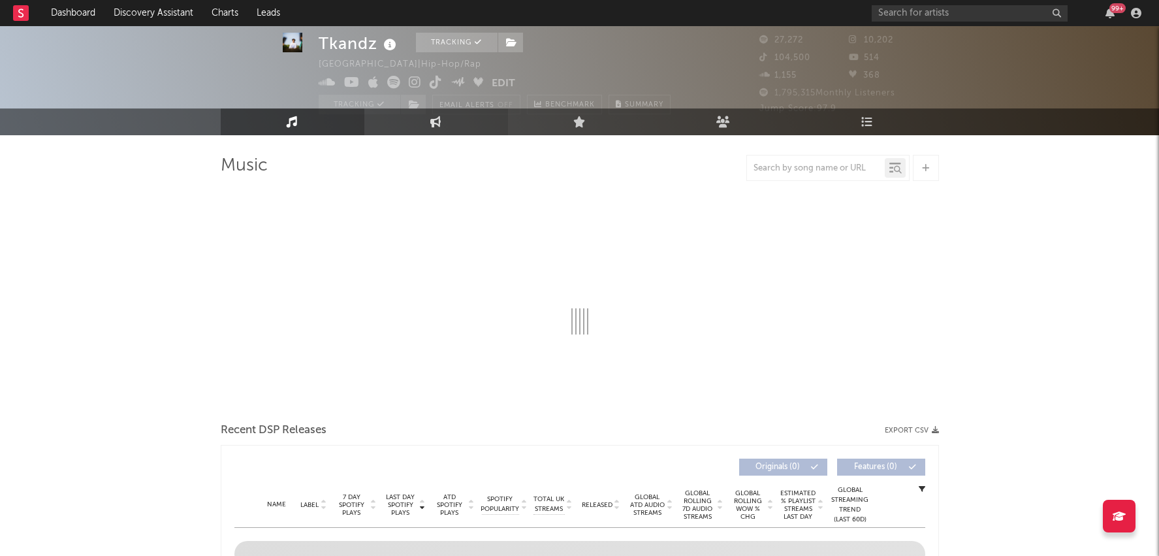
click at [432, 116] on icon at bounding box center [435, 121] width 11 height 11
select select "1w"
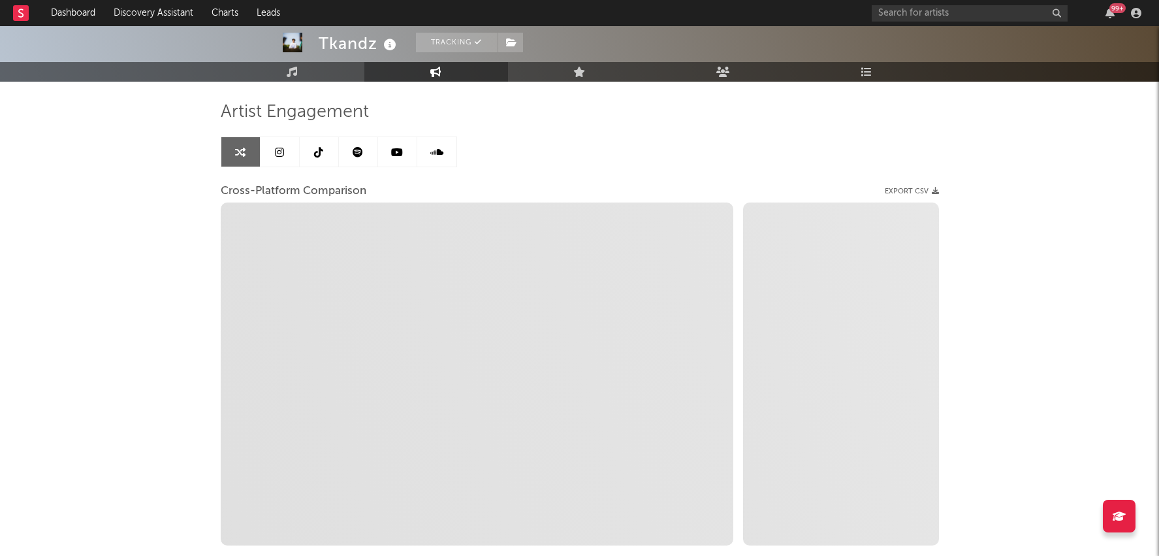
scroll to position [82, 0]
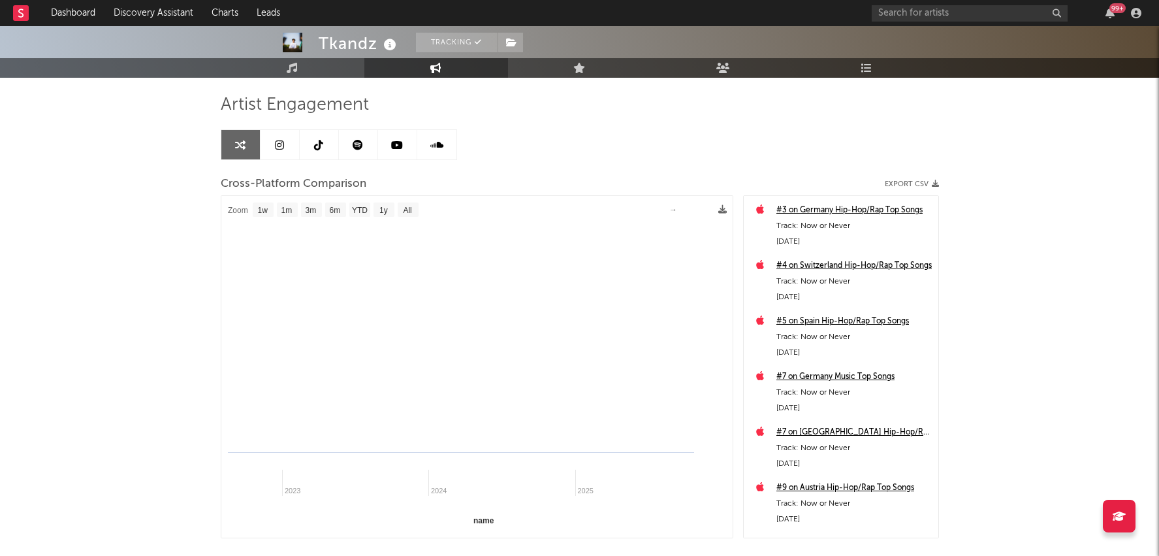
select select "1m"
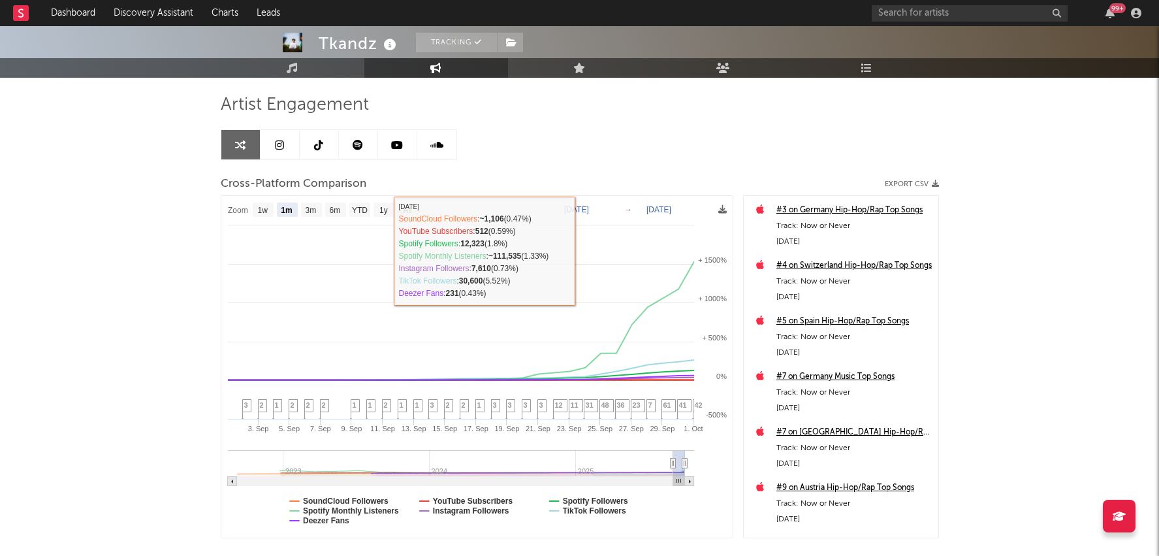
click at [310, 152] on link at bounding box center [319, 144] width 39 height 29
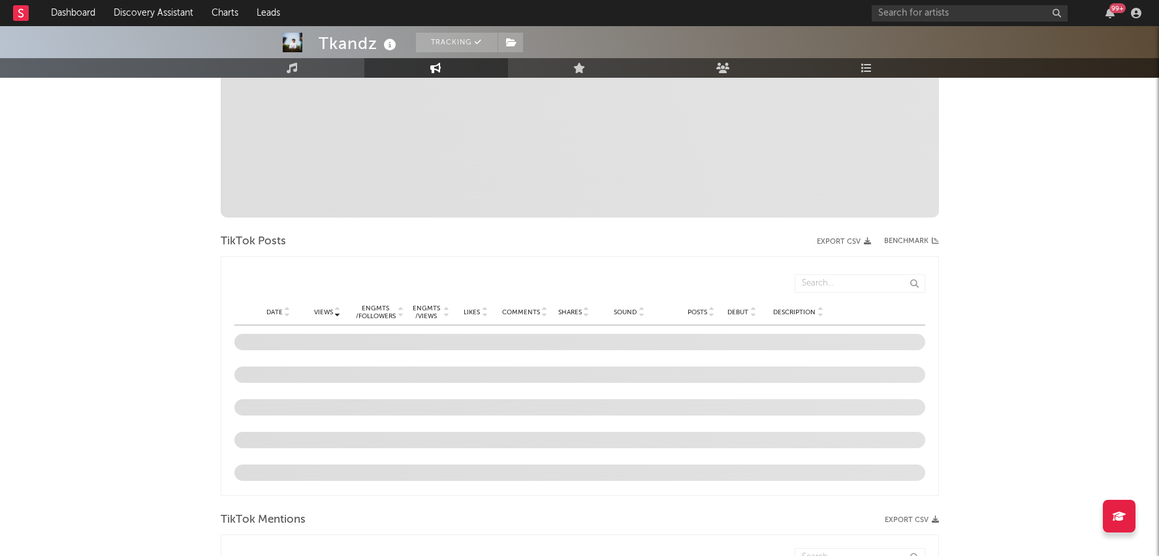
select select "6m"
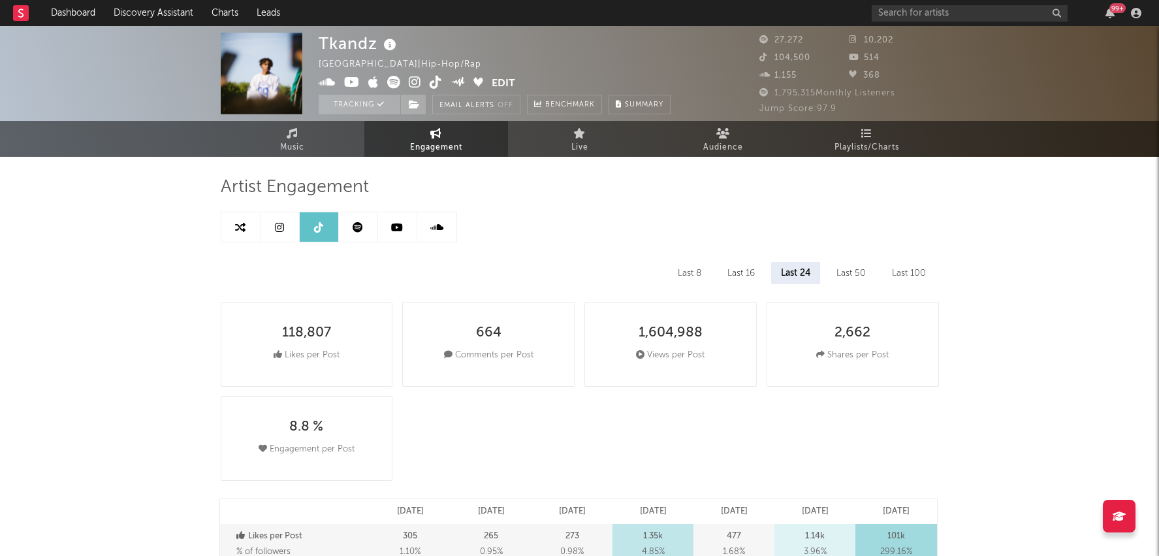
click at [701, 266] on div "Last 8" at bounding box center [689, 273] width 43 height 22
click at [735, 267] on div "Last 16" at bounding box center [741, 273] width 47 height 22
click at [794, 264] on div "Last 24" at bounding box center [796, 273] width 48 height 22
click at [289, 144] on span "Music" at bounding box center [292, 148] width 24 height 16
select select "6m"
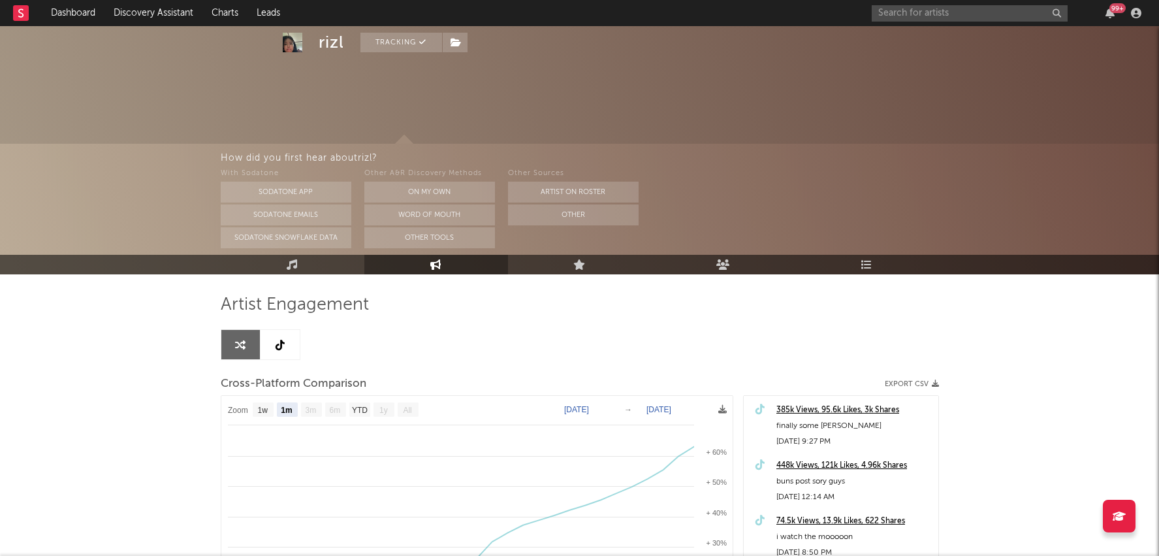
select select "1m"
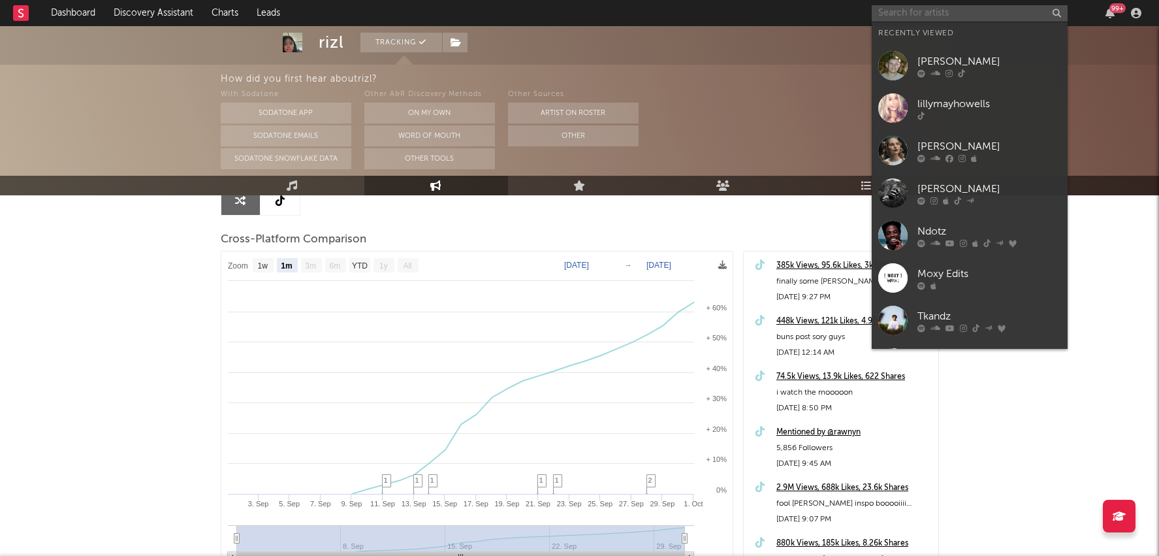
click at [988, 16] on input "text" at bounding box center [970, 13] width 196 height 16
paste input "[URL][DOMAIN_NAME]"
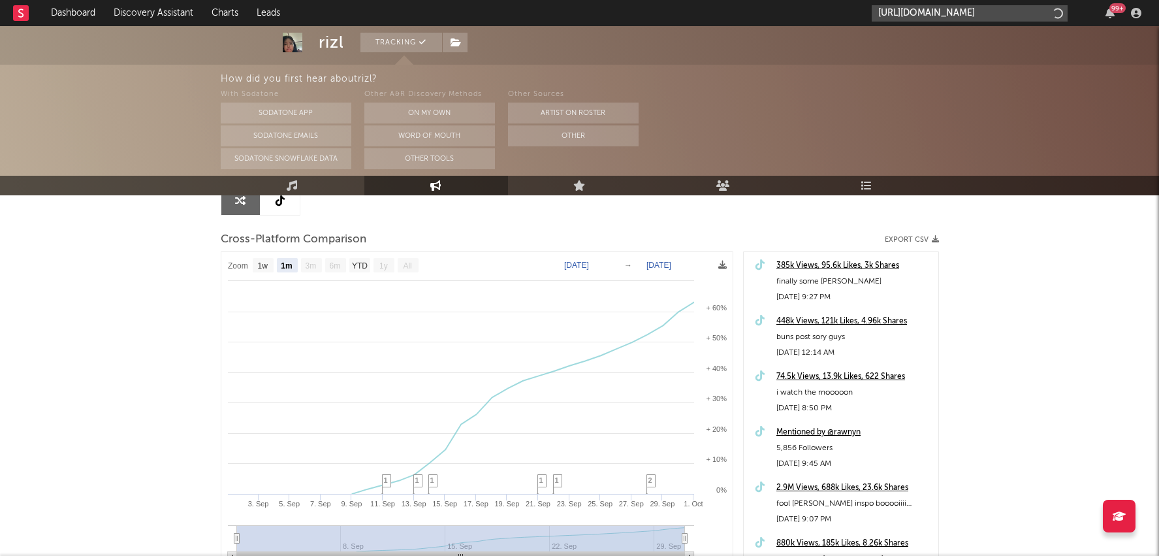
scroll to position [0, 215]
click at [970, 7] on input "[URL][DOMAIN_NAME]" at bounding box center [970, 13] width 196 height 16
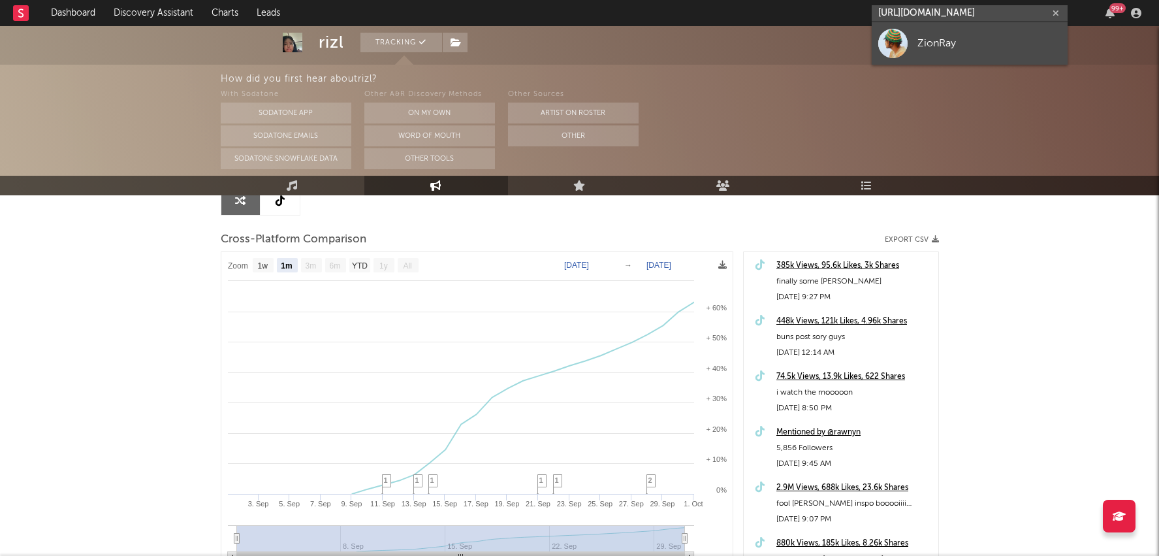
type input "[URL][DOMAIN_NAME]"
click at [969, 52] on link "ZionRay" at bounding box center [970, 43] width 196 height 42
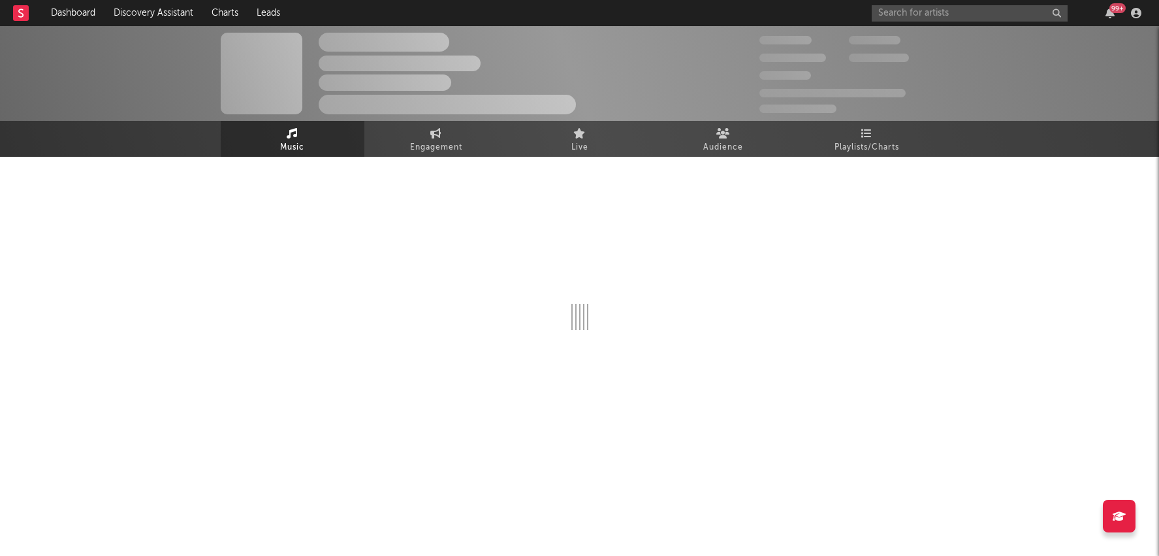
select select "1w"
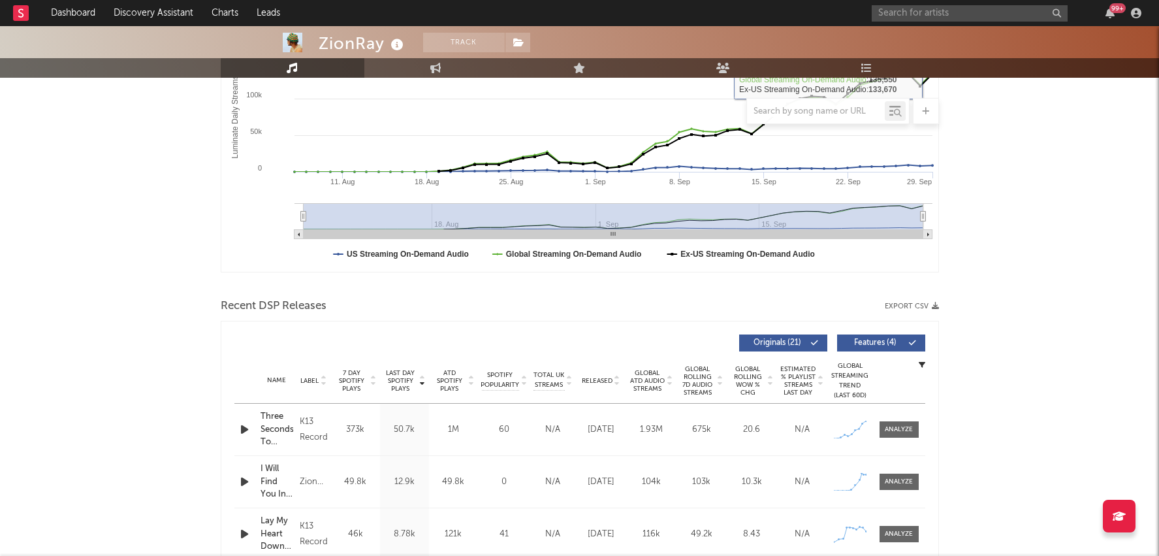
scroll to position [273, 0]
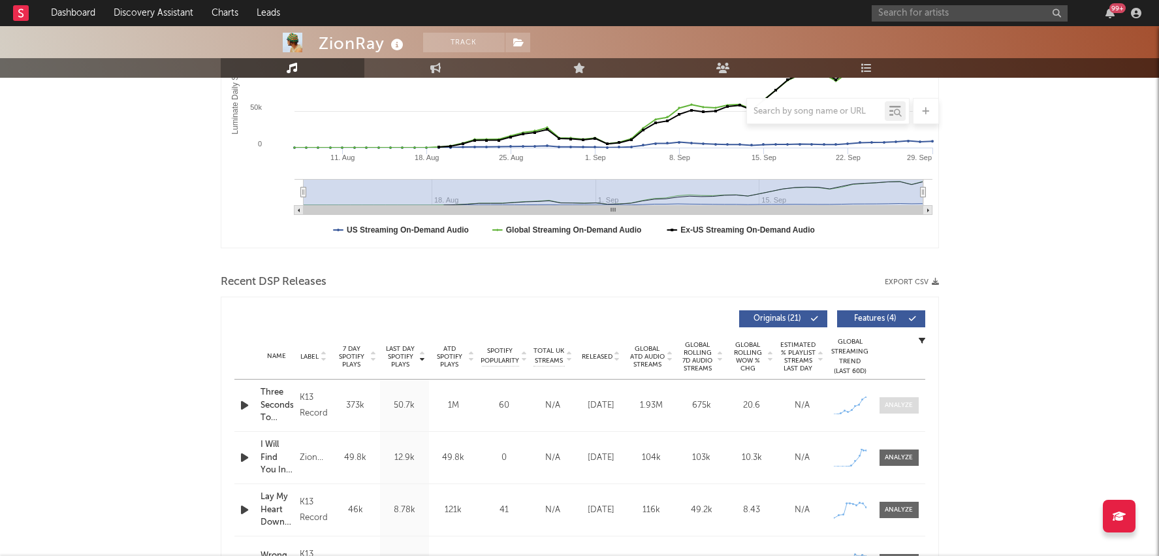
click at [899, 411] on span at bounding box center [899, 405] width 39 height 16
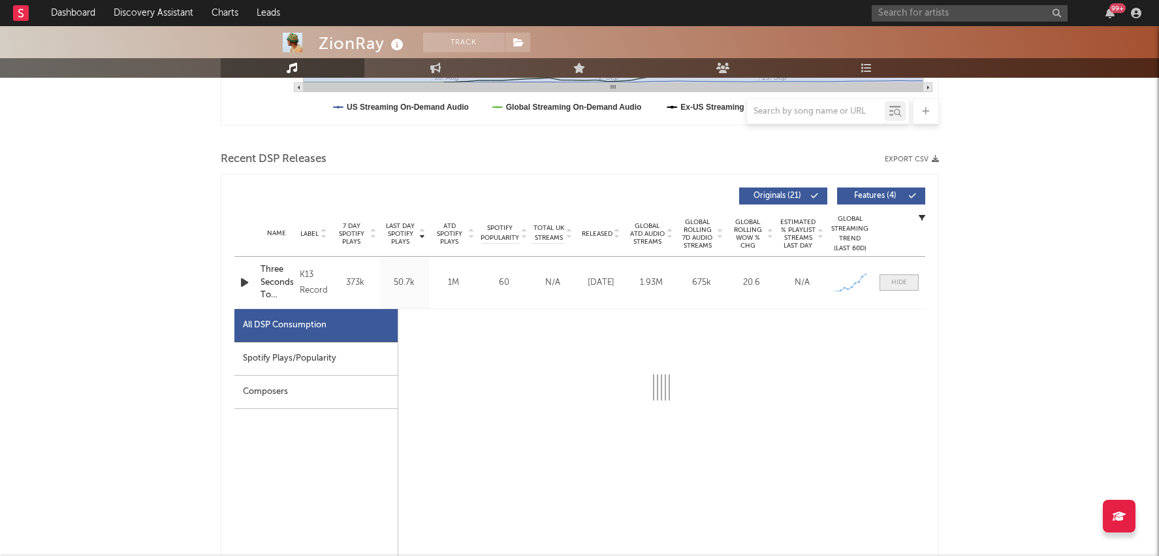
scroll to position [430, 0]
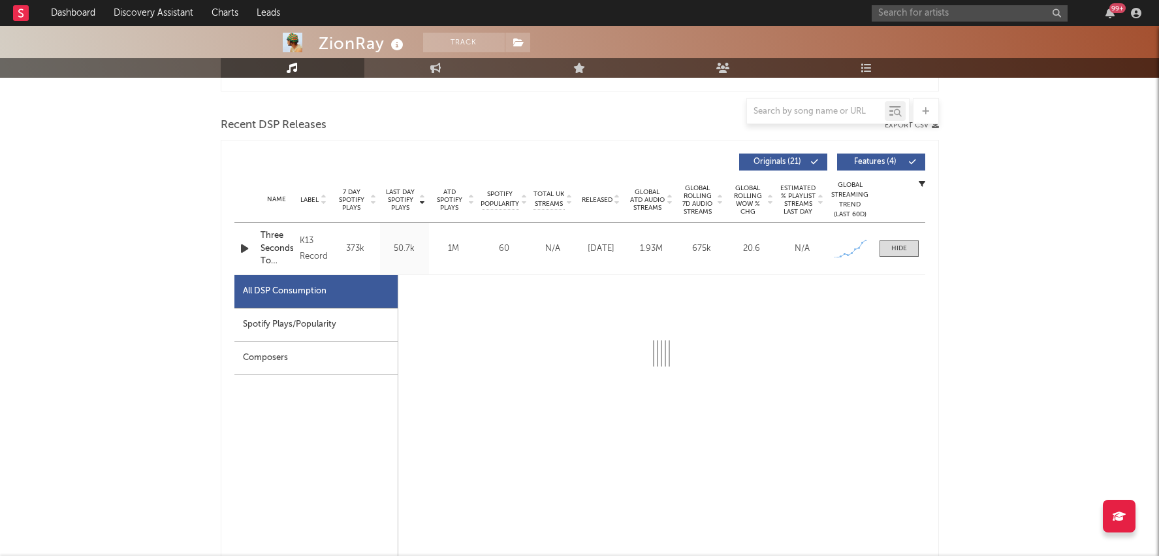
select select "1w"
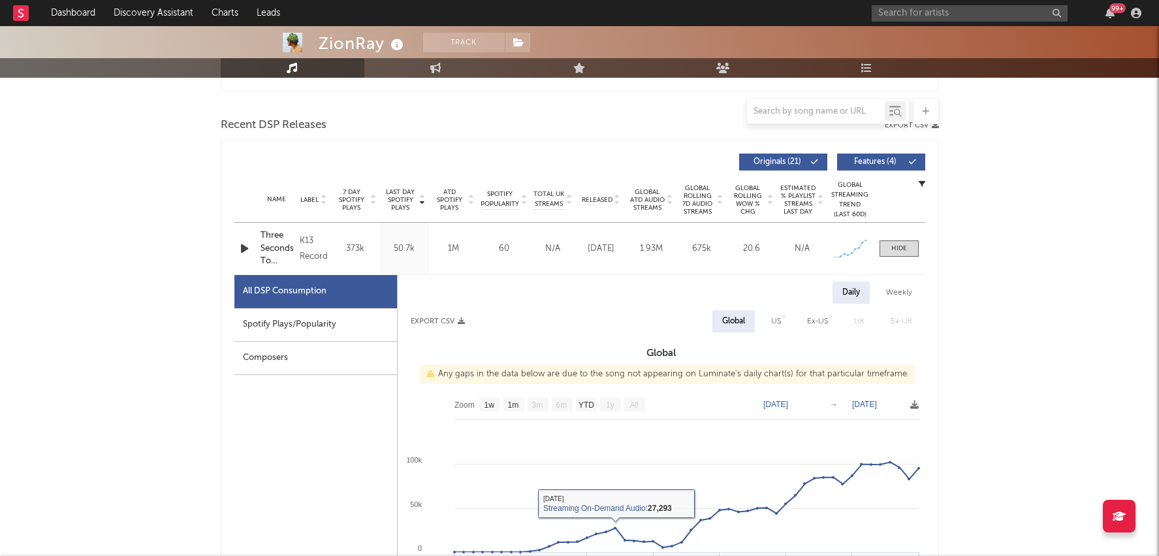
click at [370, 323] on div "Spotify Plays/Popularity" at bounding box center [315, 324] width 163 height 33
select select "1w"
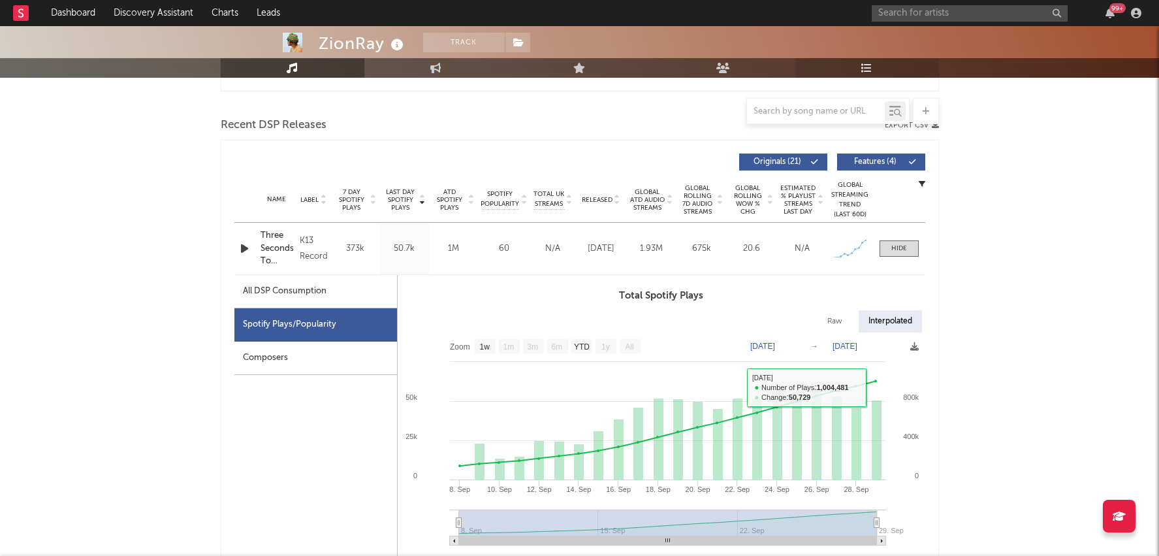
click at [863, 69] on icon at bounding box center [866, 68] width 11 height 10
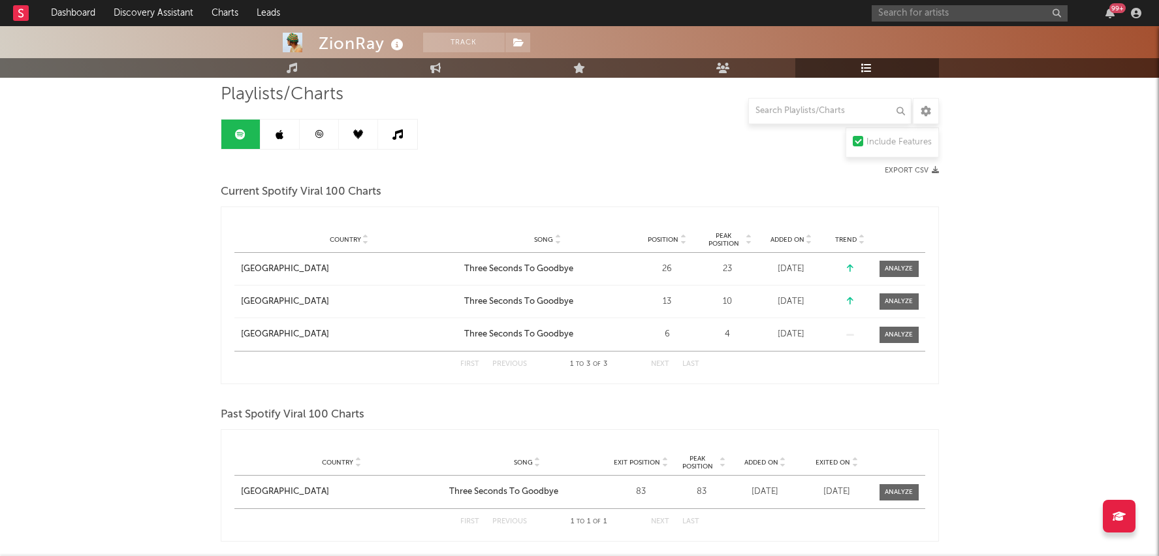
scroll to position [87, 0]
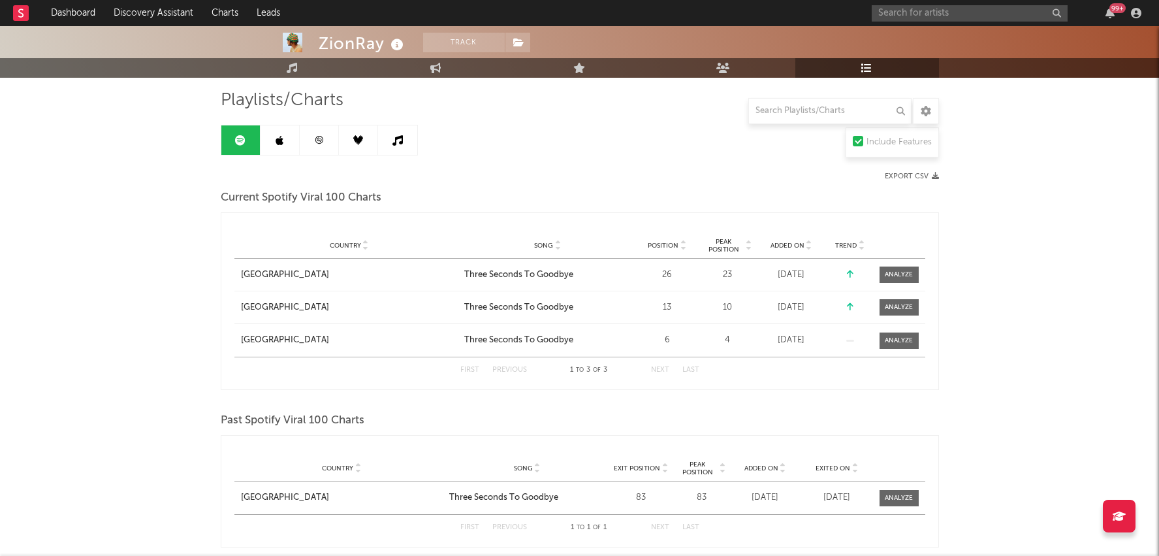
click at [900, 327] on div "Country [GEOGRAPHIC_DATA] City Song Three Seconds To Goodbye Position 6 Peak Po…" at bounding box center [579, 340] width 691 height 33
click at [901, 340] on div at bounding box center [899, 341] width 28 height 10
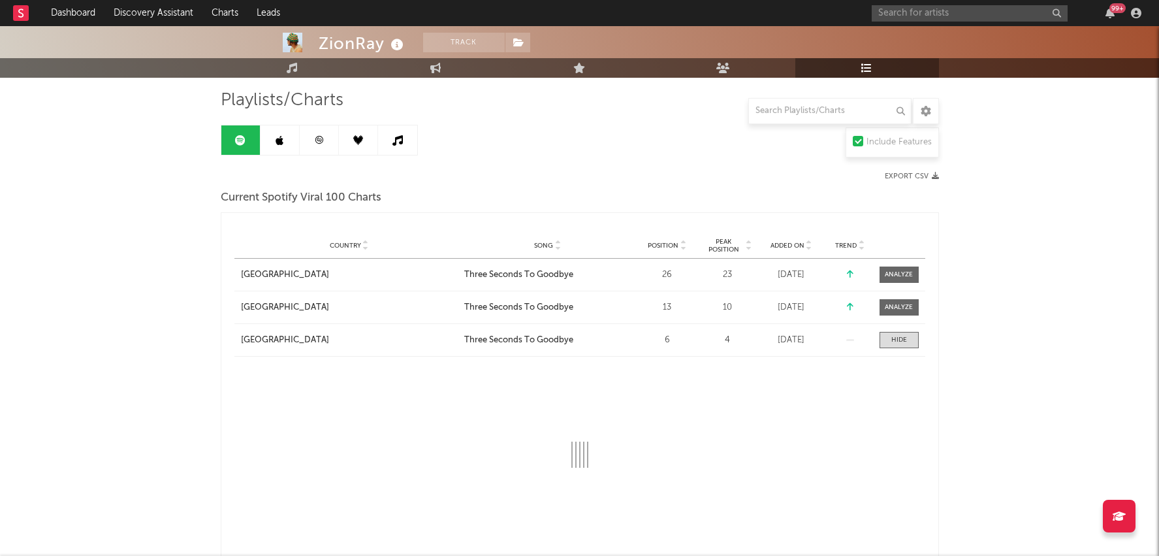
click at [304, 142] on link at bounding box center [319, 139] width 39 height 29
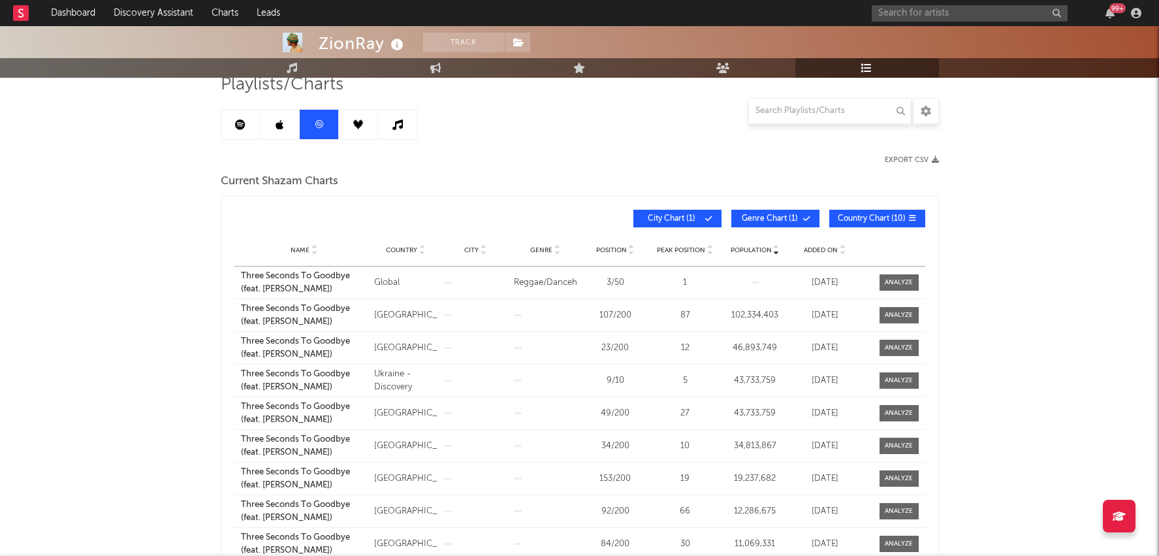
scroll to position [106, 0]
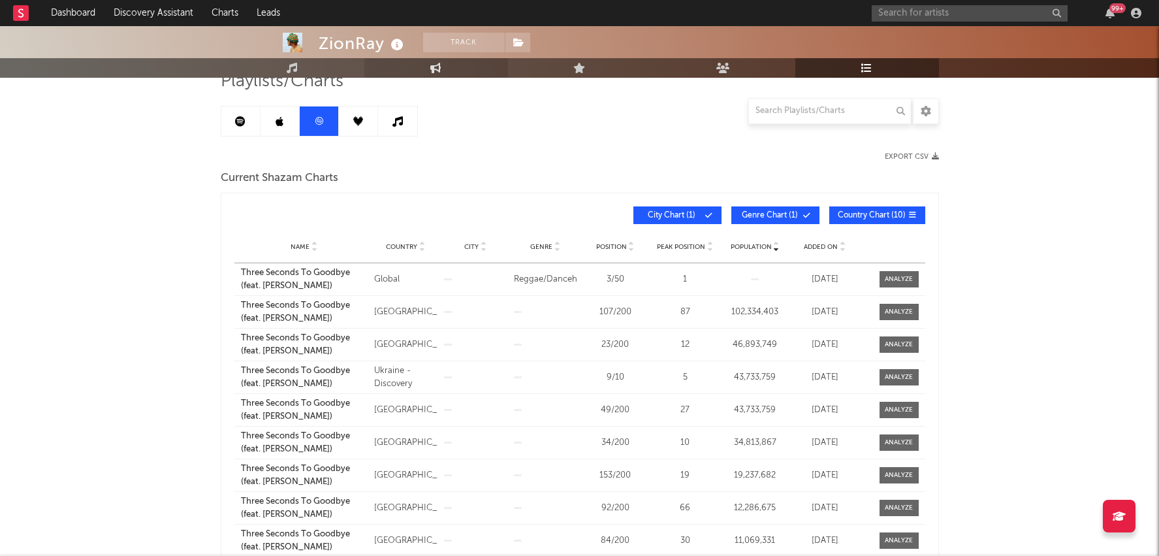
click at [433, 65] on icon at bounding box center [435, 68] width 11 height 10
select select "1w"
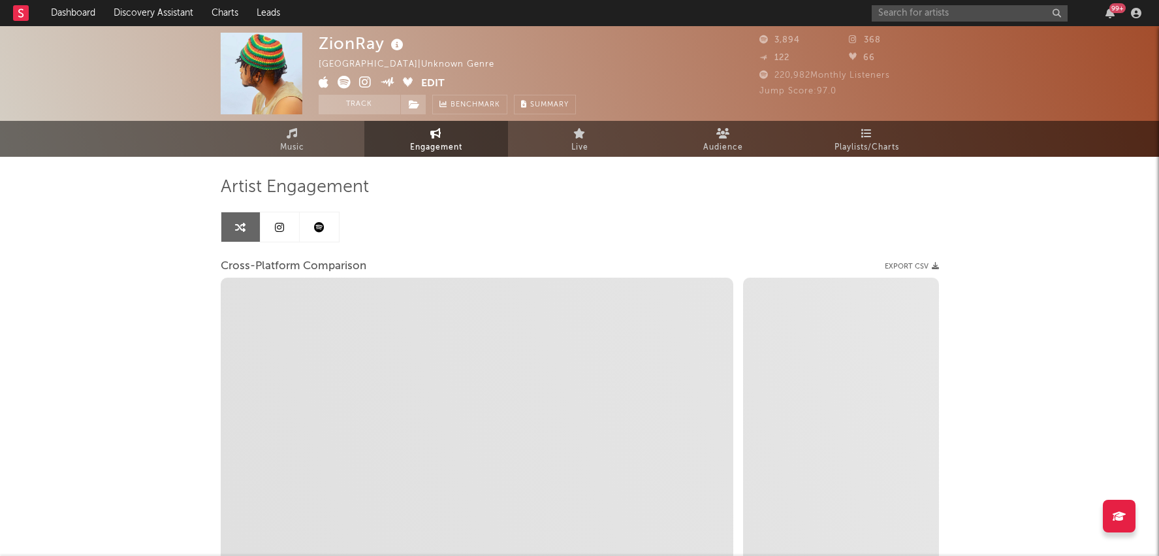
click at [364, 78] on icon at bounding box center [365, 82] width 12 height 13
select select "1m"
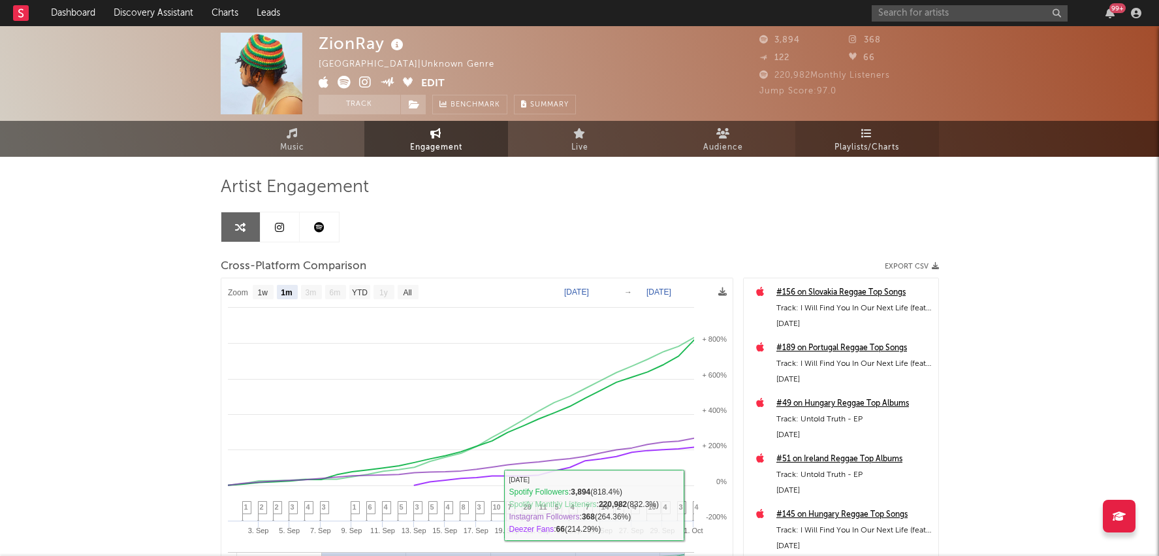
click at [888, 133] on link "Playlists/Charts" at bounding box center [868, 139] width 144 height 36
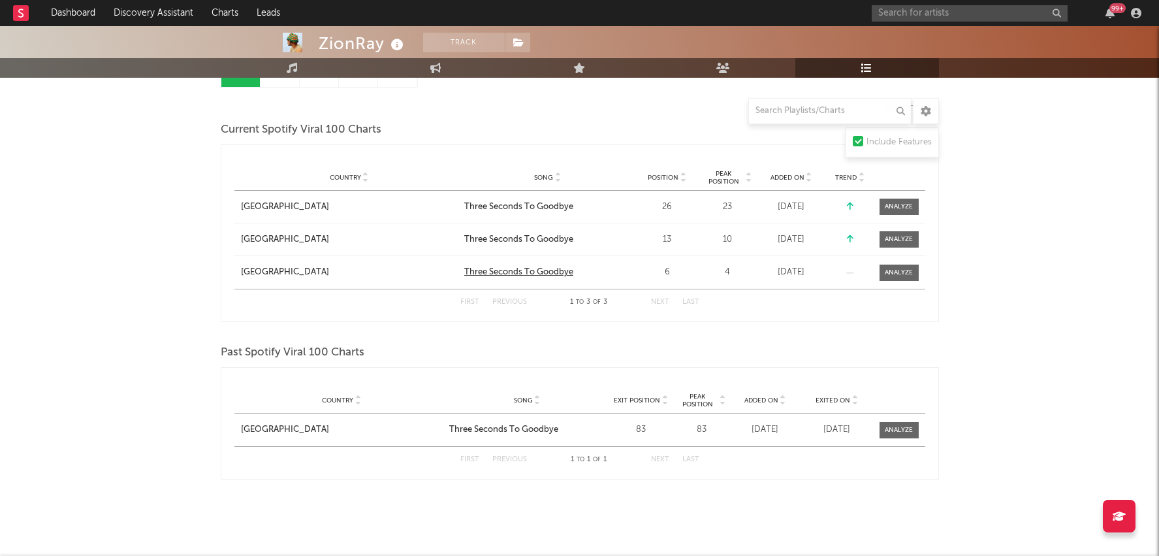
select select "1w"
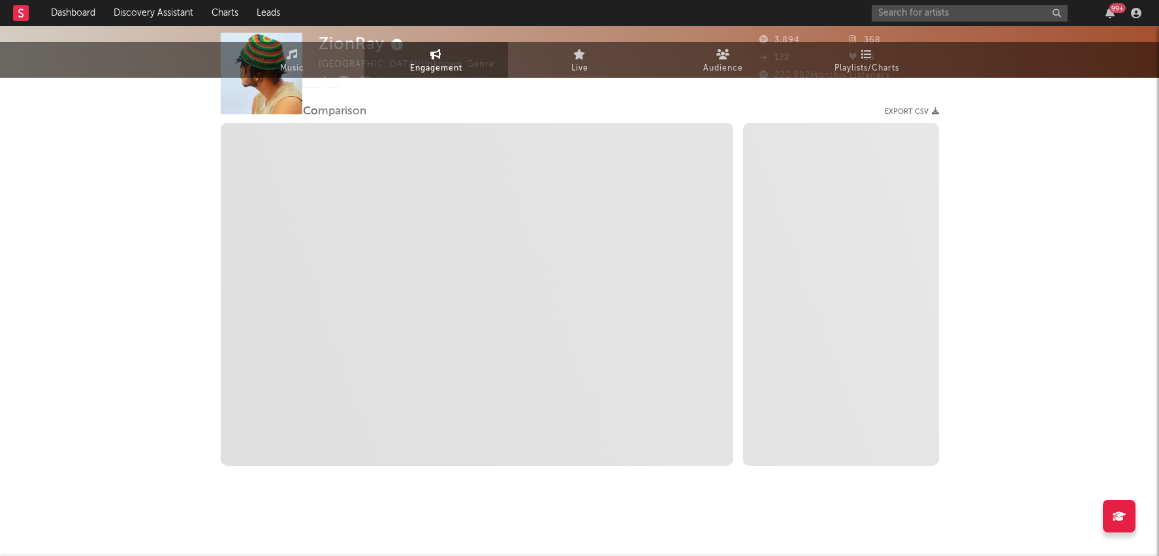
scroll to position [3, 0]
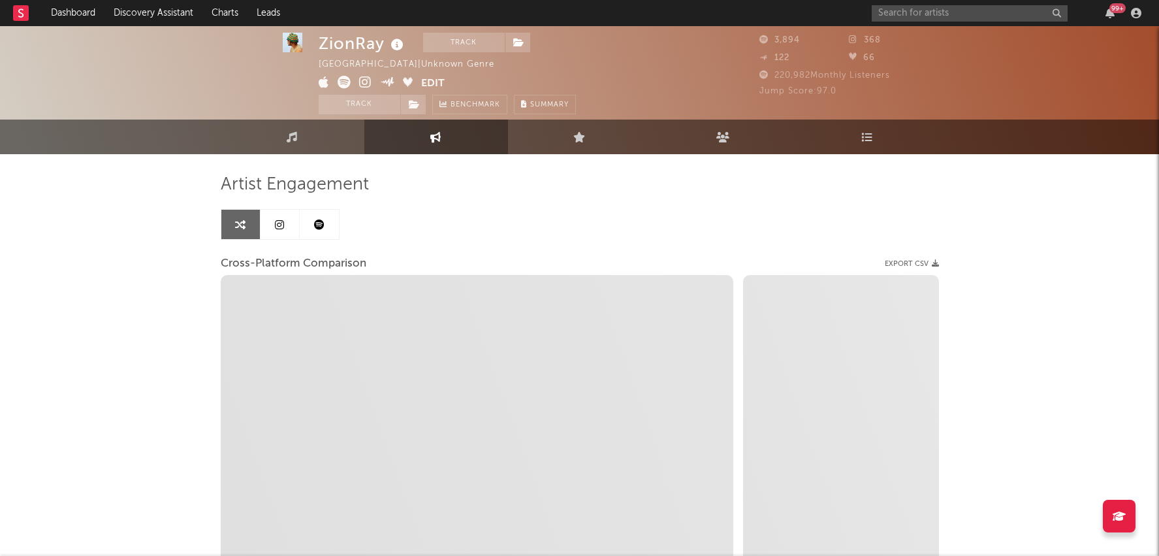
click at [282, 227] on icon at bounding box center [279, 224] width 9 height 10
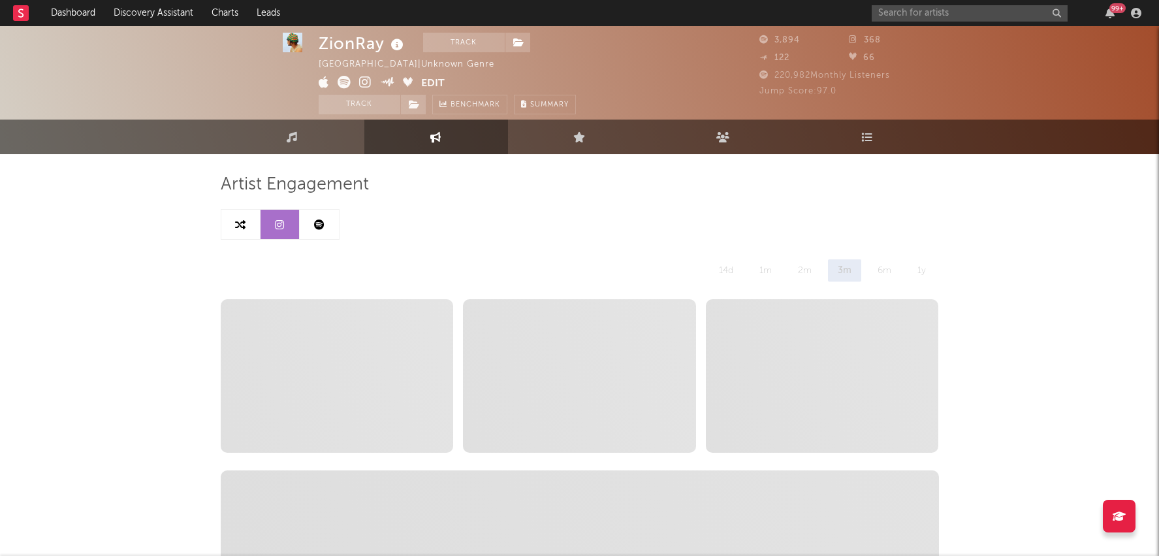
click at [236, 219] on icon at bounding box center [240, 224] width 10 height 10
select select "1m"
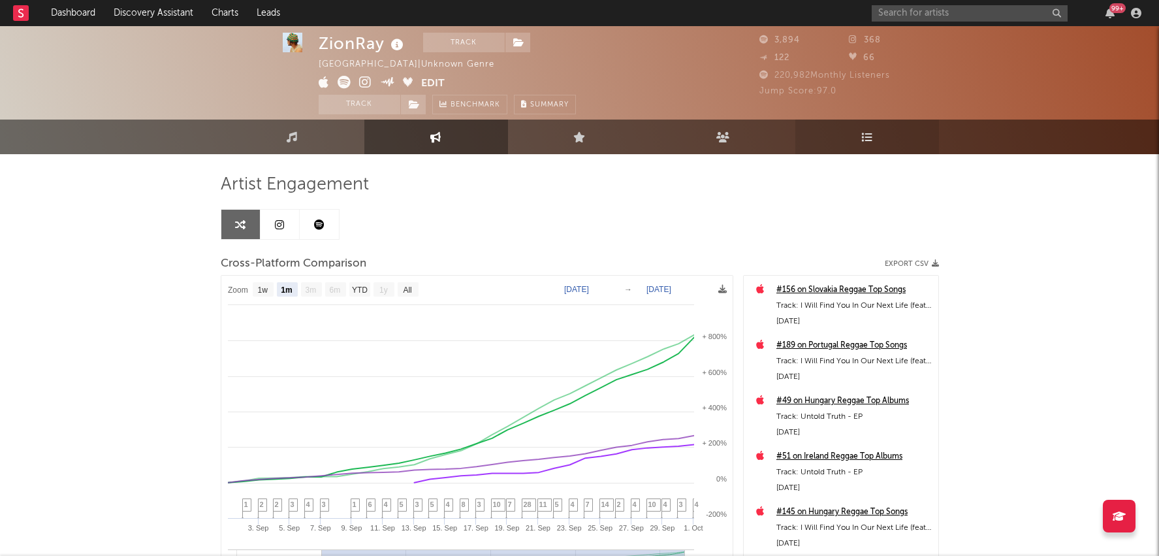
click at [902, 150] on link "Playlists/Charts" at bounding box center [868, 137] width 144 height 35
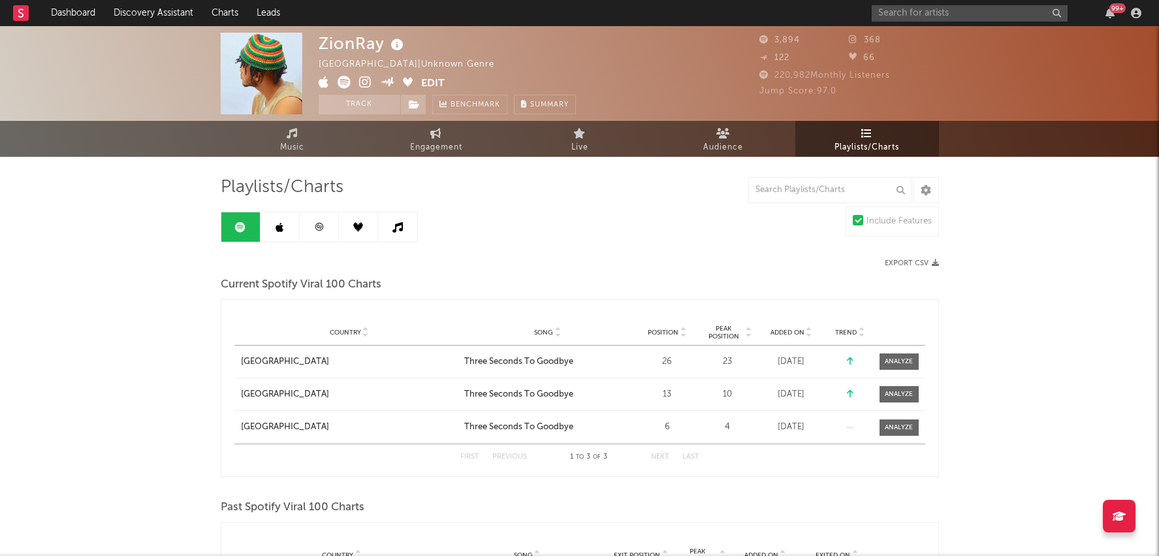
click at [307, 227] on link at bounding box center [319, 226] width 39 height 29
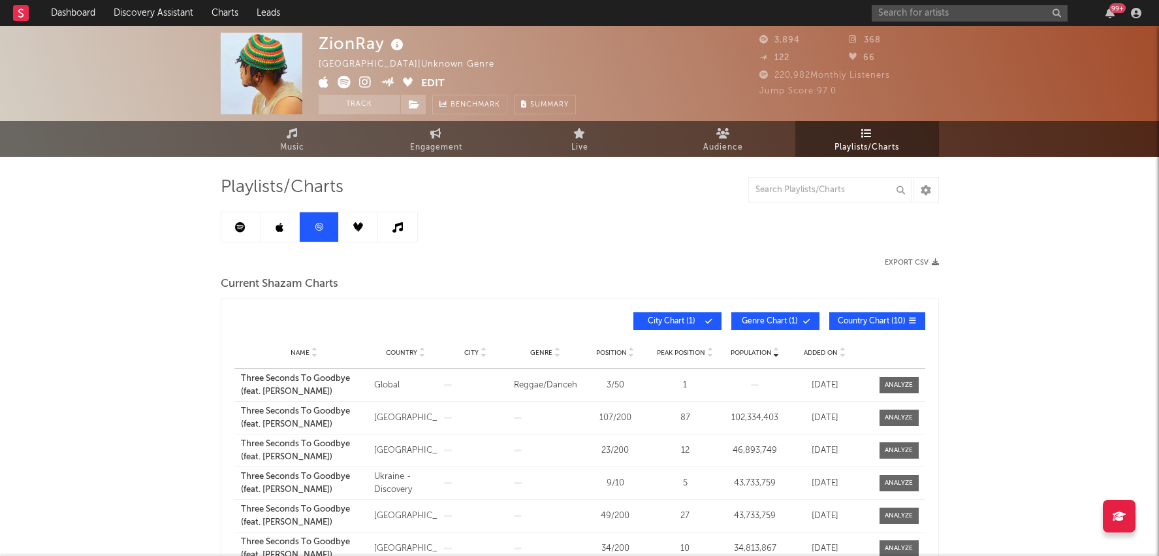
click at [272, 231] on link at bounding box center [280, 226] width 39 height 29
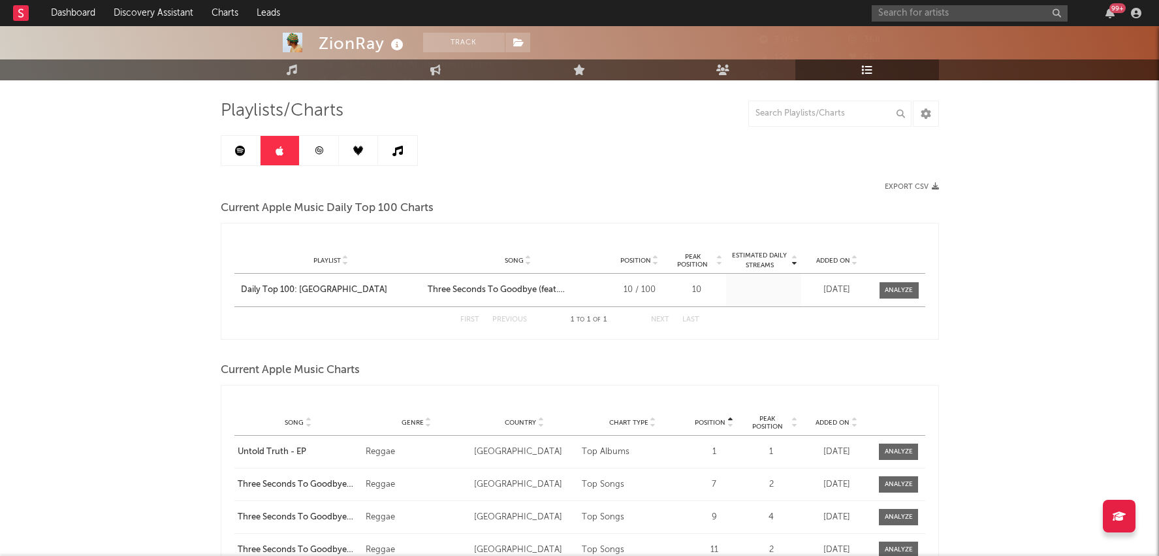
scroll to position [77, 0]
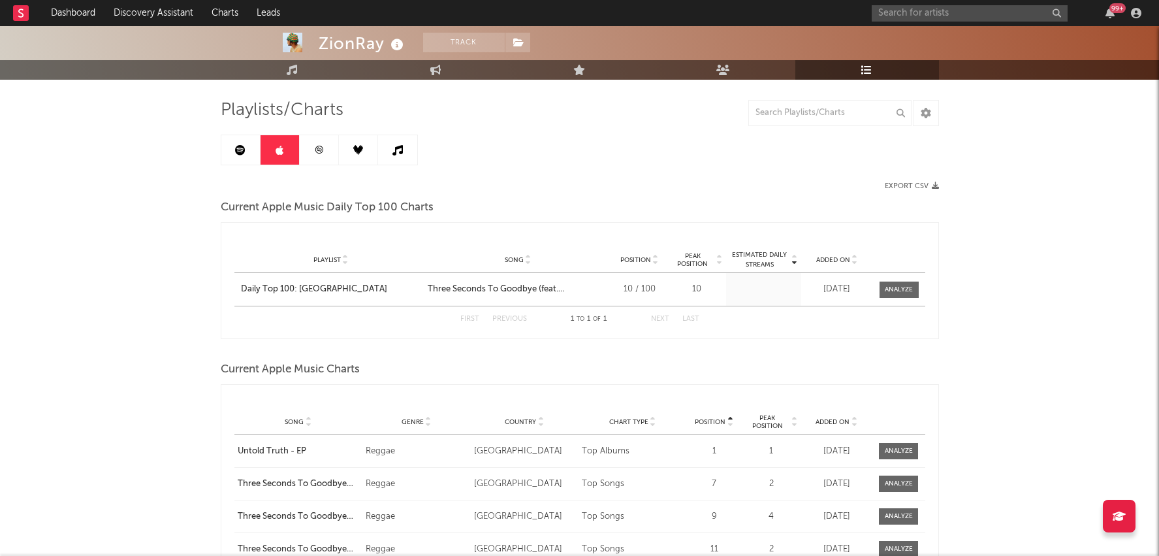
click at [315, 152] on icon at bounding box center [319, 150] width 10 height 10
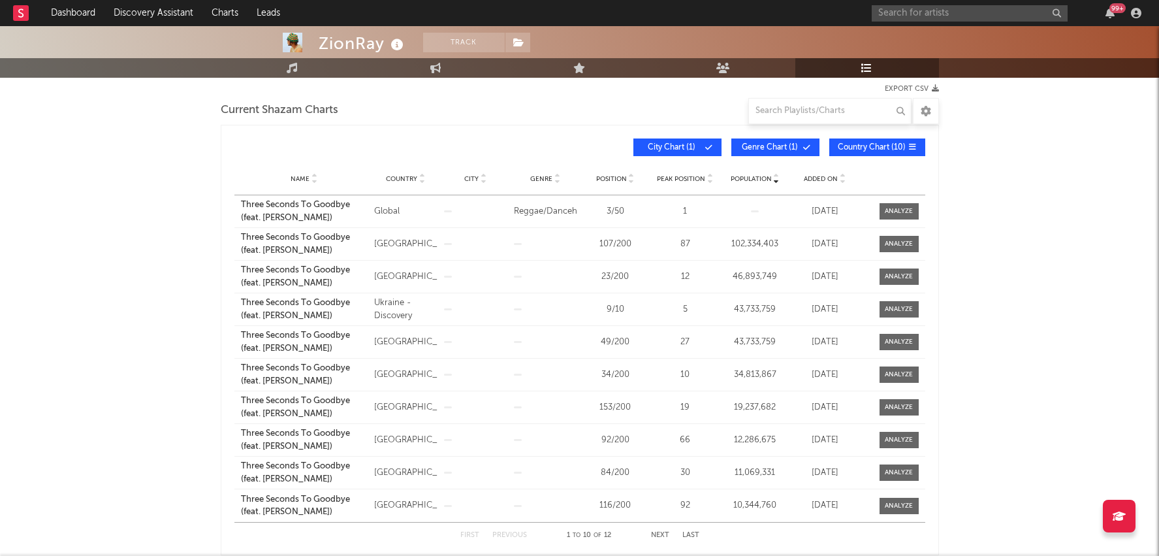
scroll to position [180, 0]
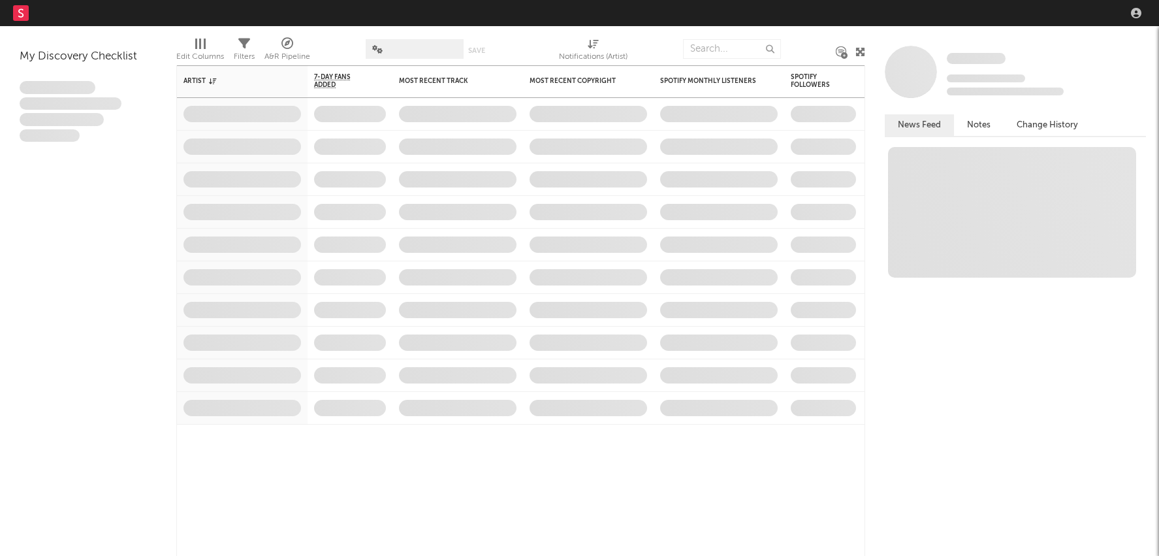
click at [952, 8] on nav "Dashboard Discovery Assistant Charts Leads" at bounding box center [579, 13] width 1159 height 26
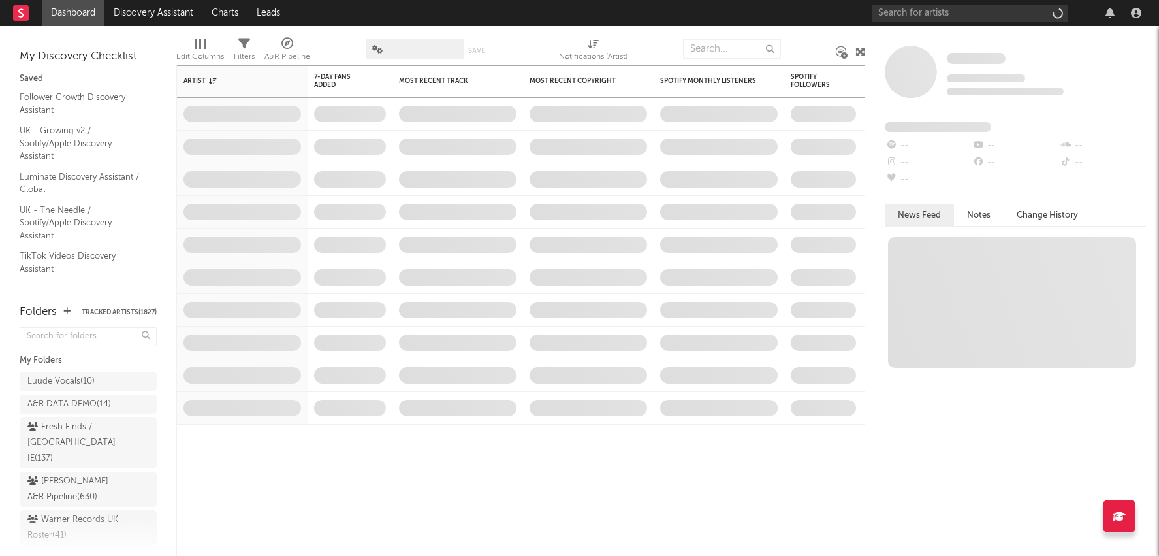
click at [941, 10] on input "text" at bounding box center [970, 13] width 196 height 16
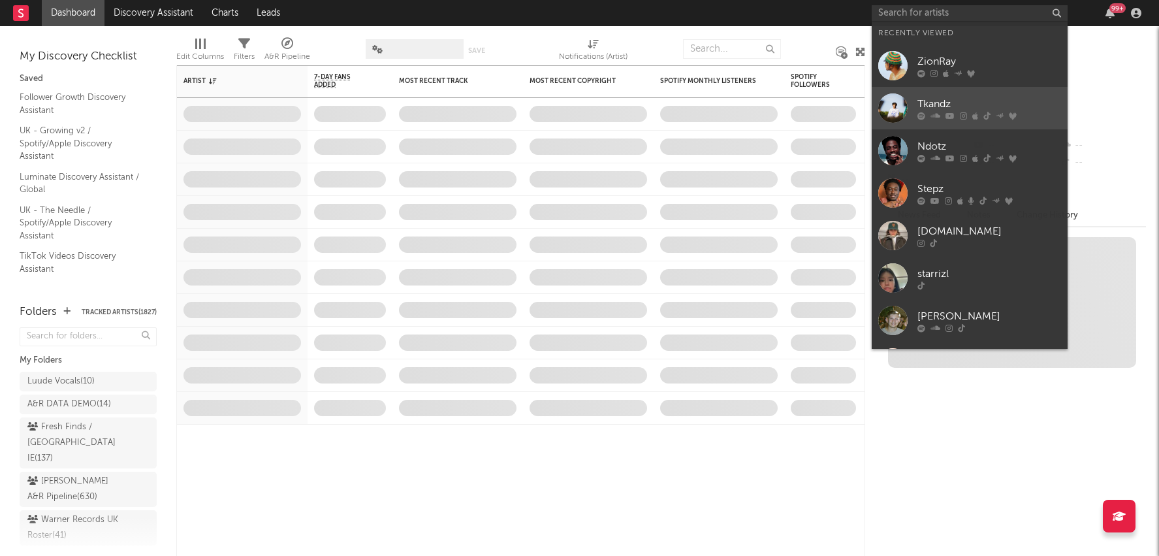
click at [922, 113] on icon at bounding box center [922, 116] width 8 height 8
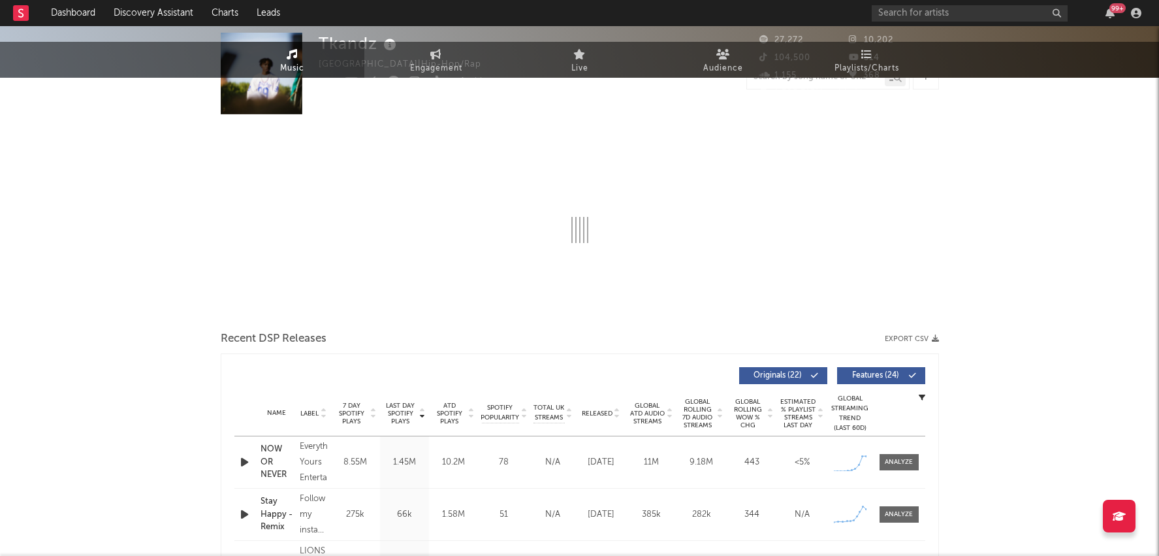
select select "6m"
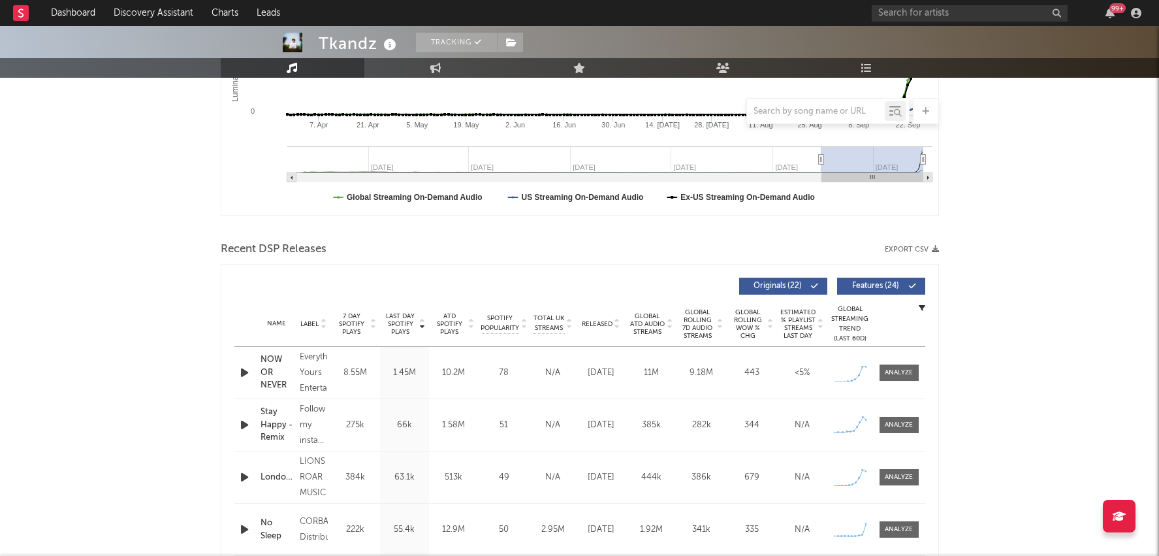
scroll to position [669, 0]
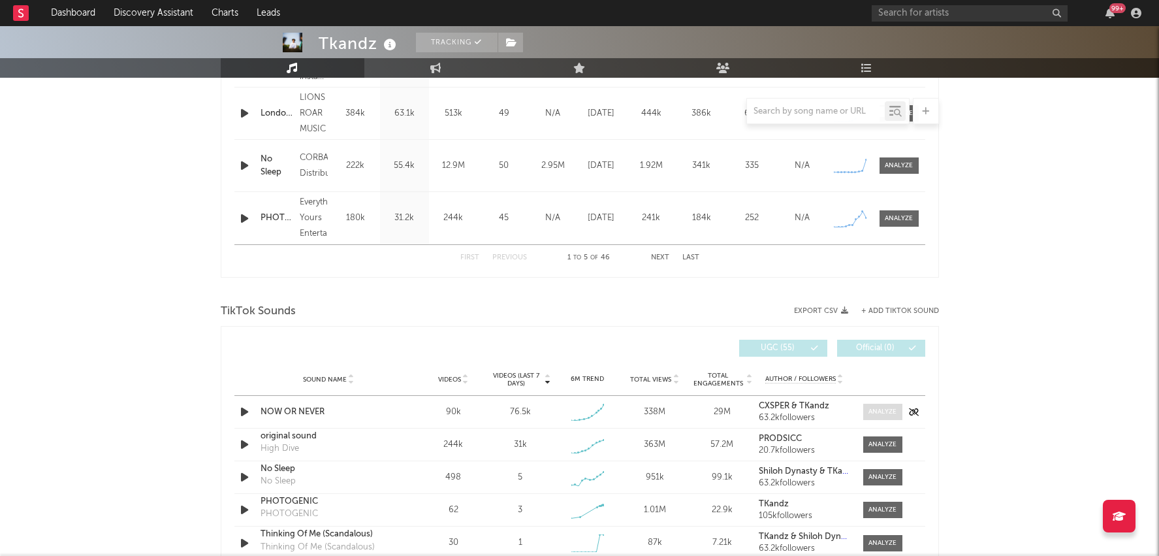
click at [881, 404] on span at bounding box center [882, 412] width 39 height 16
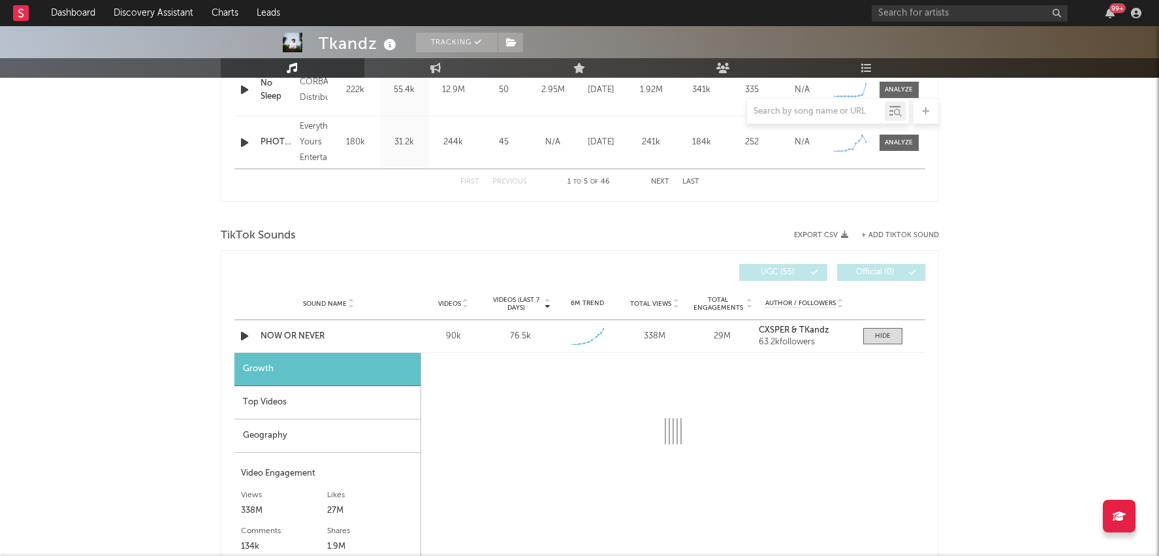
select select "1w"
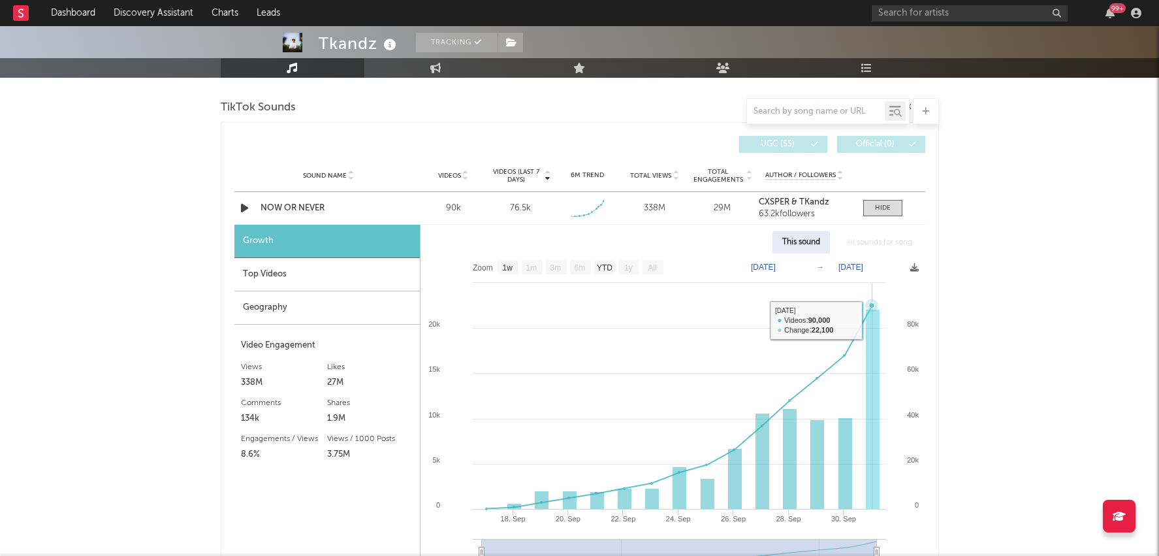
scroll to position [884, 0]
